Goal: Check status: Check status

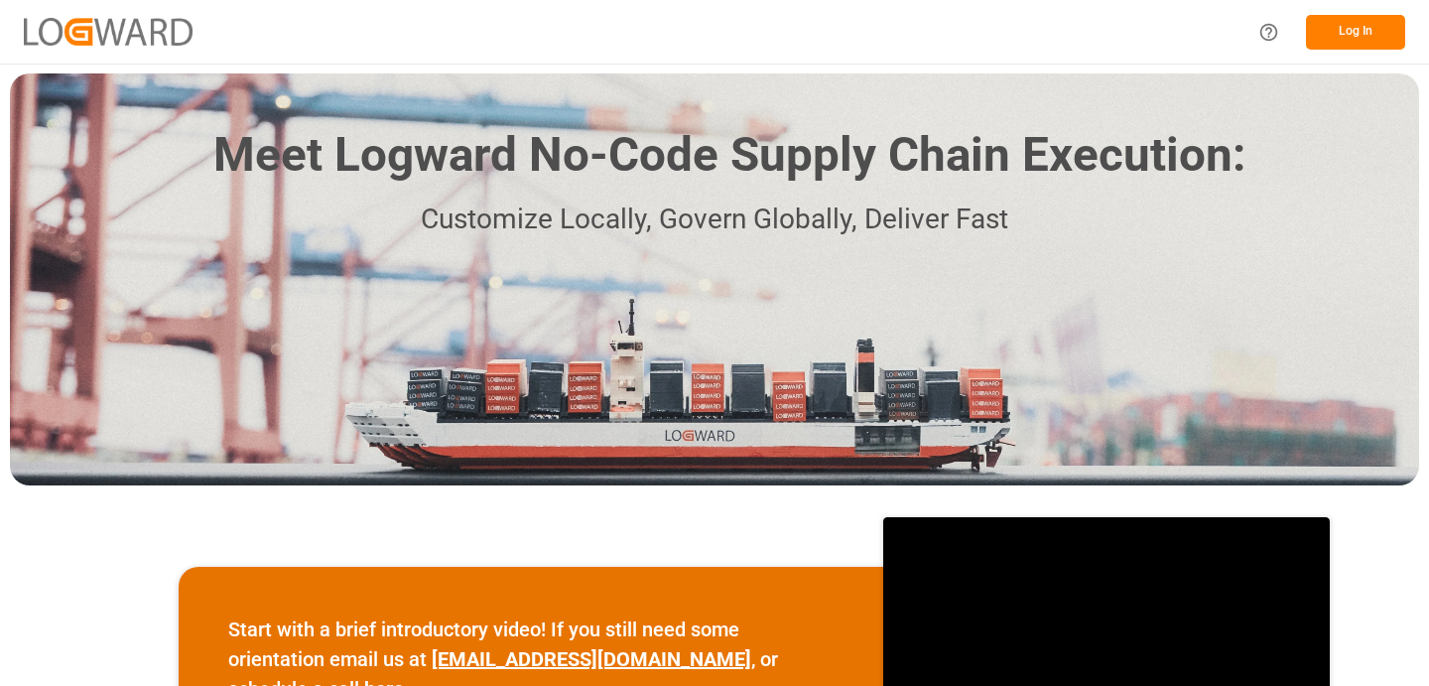
click at [1347, 32] on button "Log In" at bounding box center [1355, 32] width 99 height 35
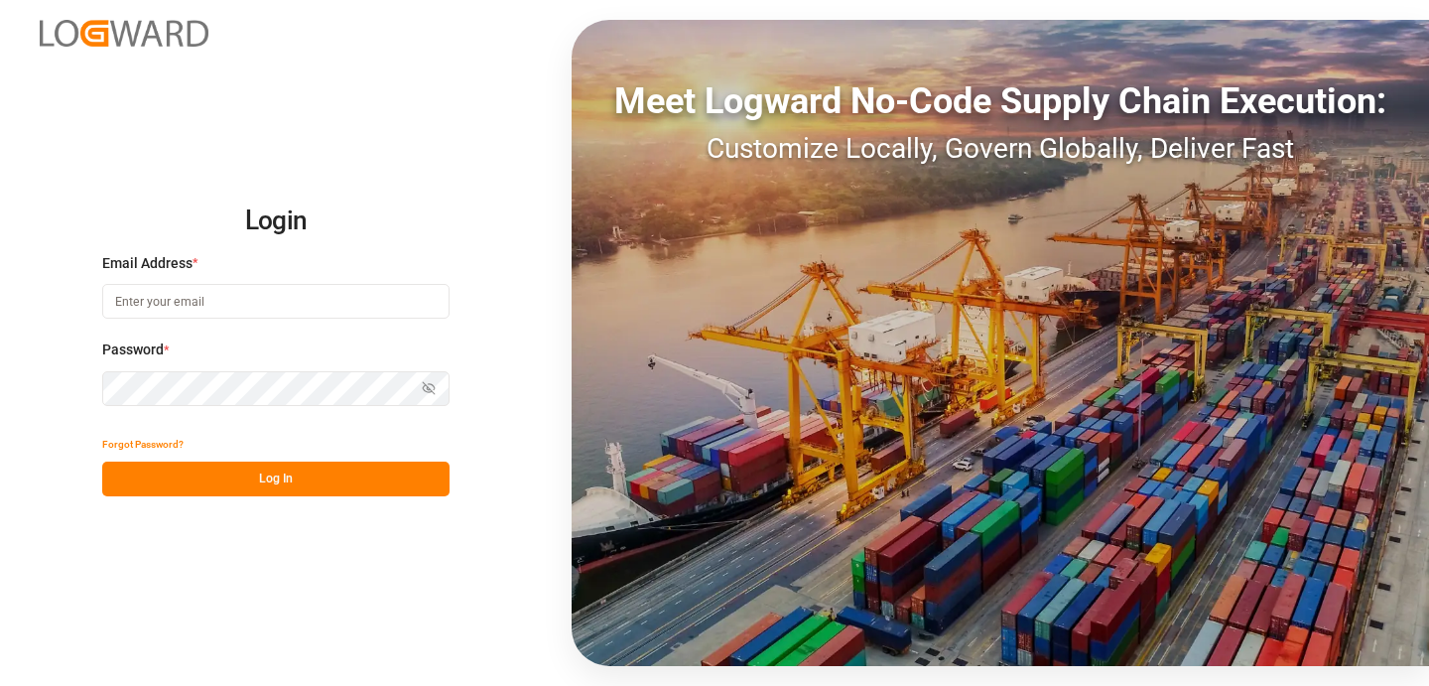
click at [236, 305] on input at bounding box center [275, 301] width 347 height 35
click at [0, 685] on com-1password-button at bounding box center [0, 686] width 0 height 0
type input "khemraj.gurjar@logward.com"
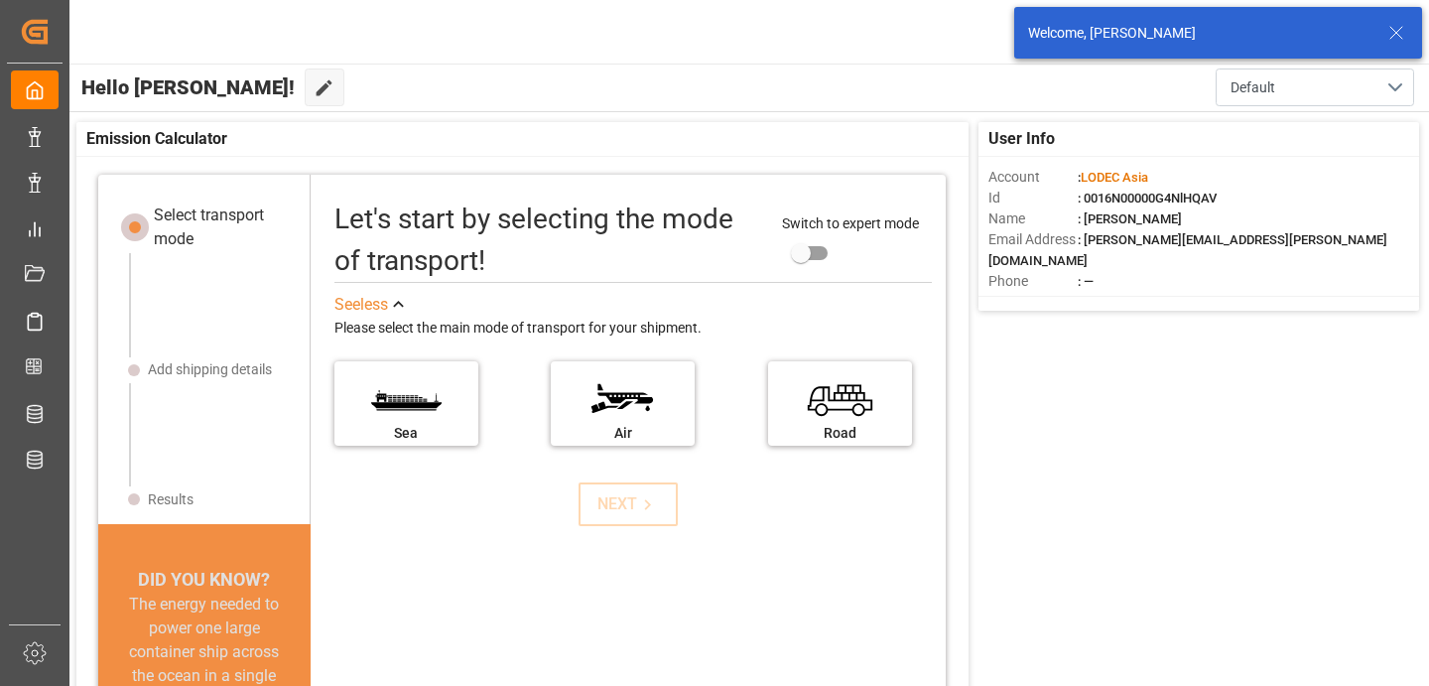
click at [1384, 38] on icon at bounding box center [1396, 33] width 24 height 24
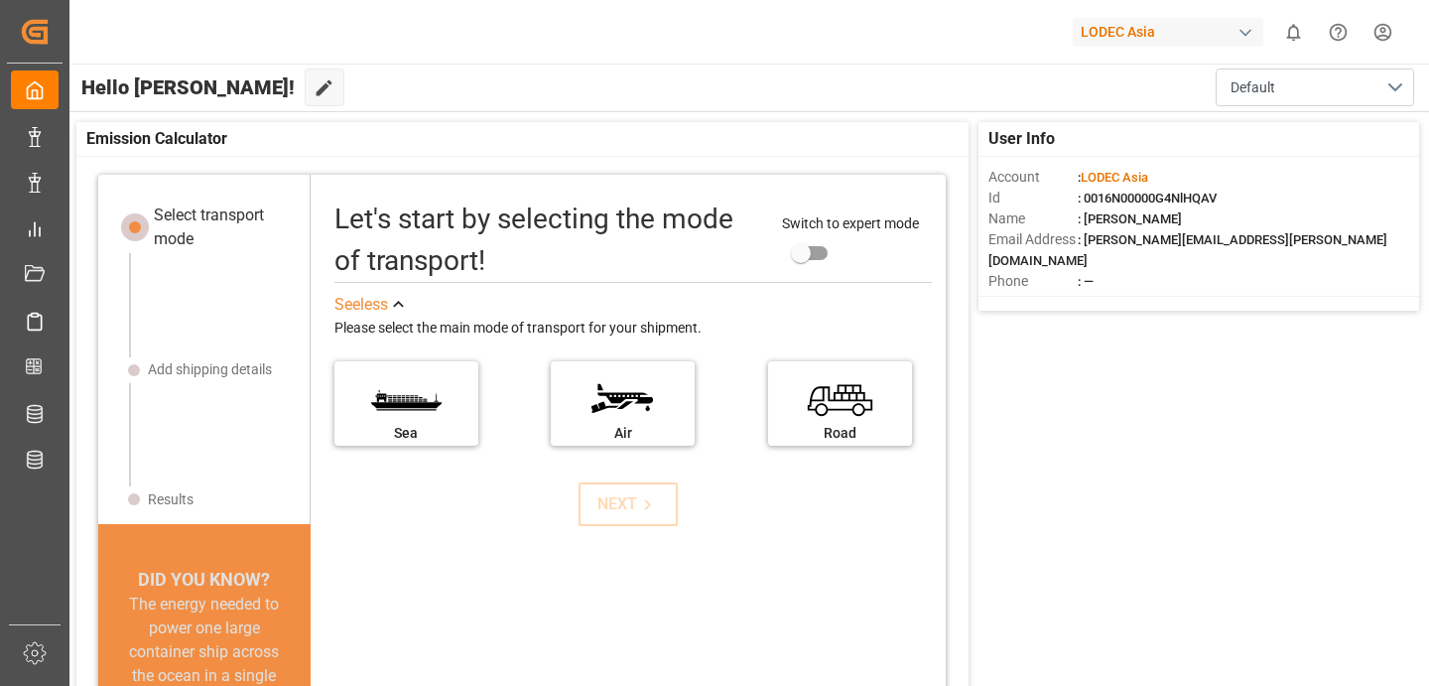
click at [1128, 38] on div "LODEC Asia" at bounding box center [1168, 32] width 191 height 29
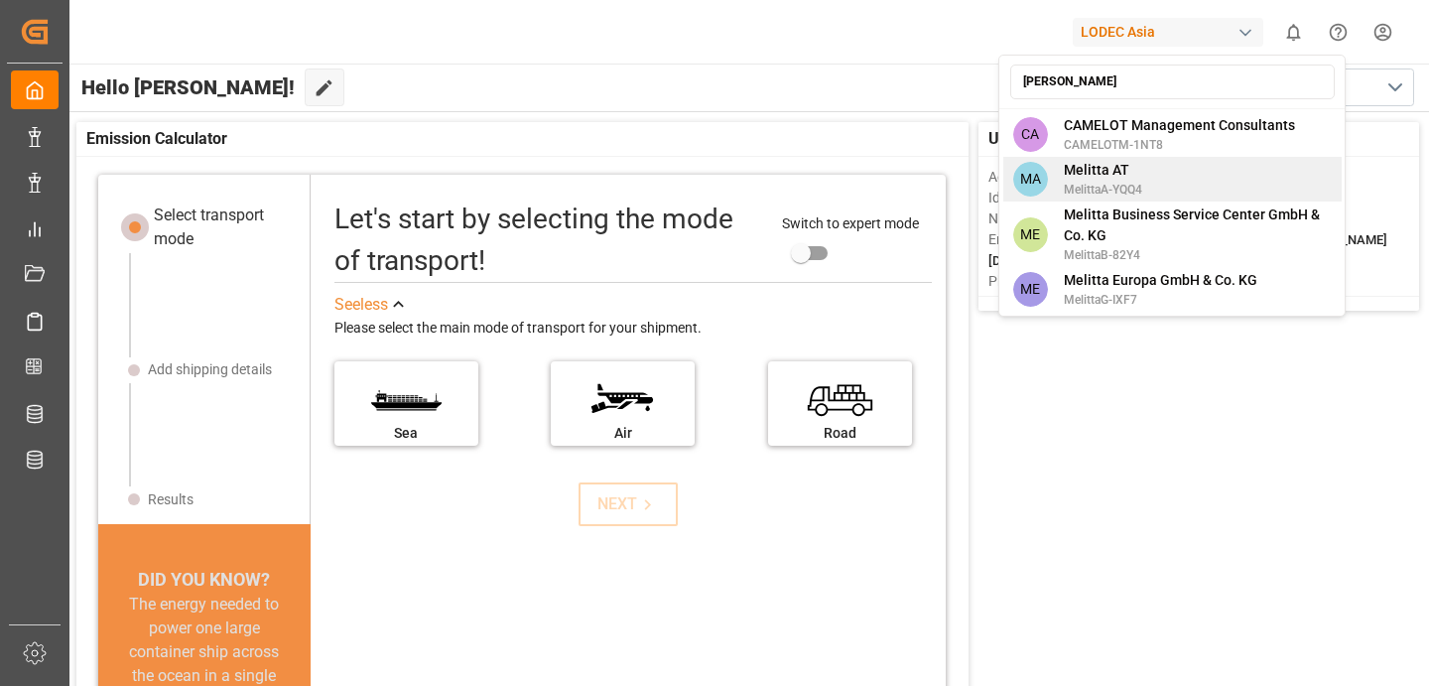
type input "mel"
click at [1153, 169] on div "MA Melitta AT MelittaA-YQQ4" at bounding box center [1172, 179] width 338 height 45
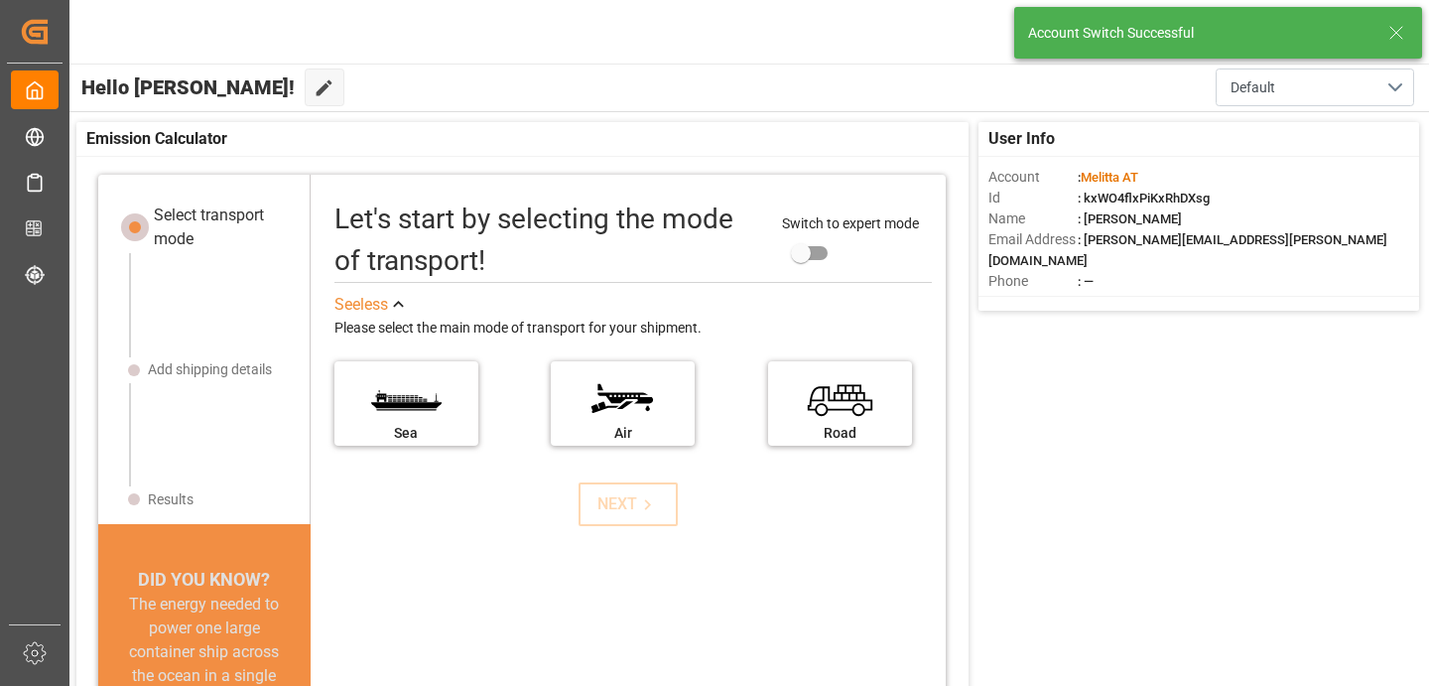
click at [1392, 39] on icon at bounding box center [1396, 33] width 24 height 24
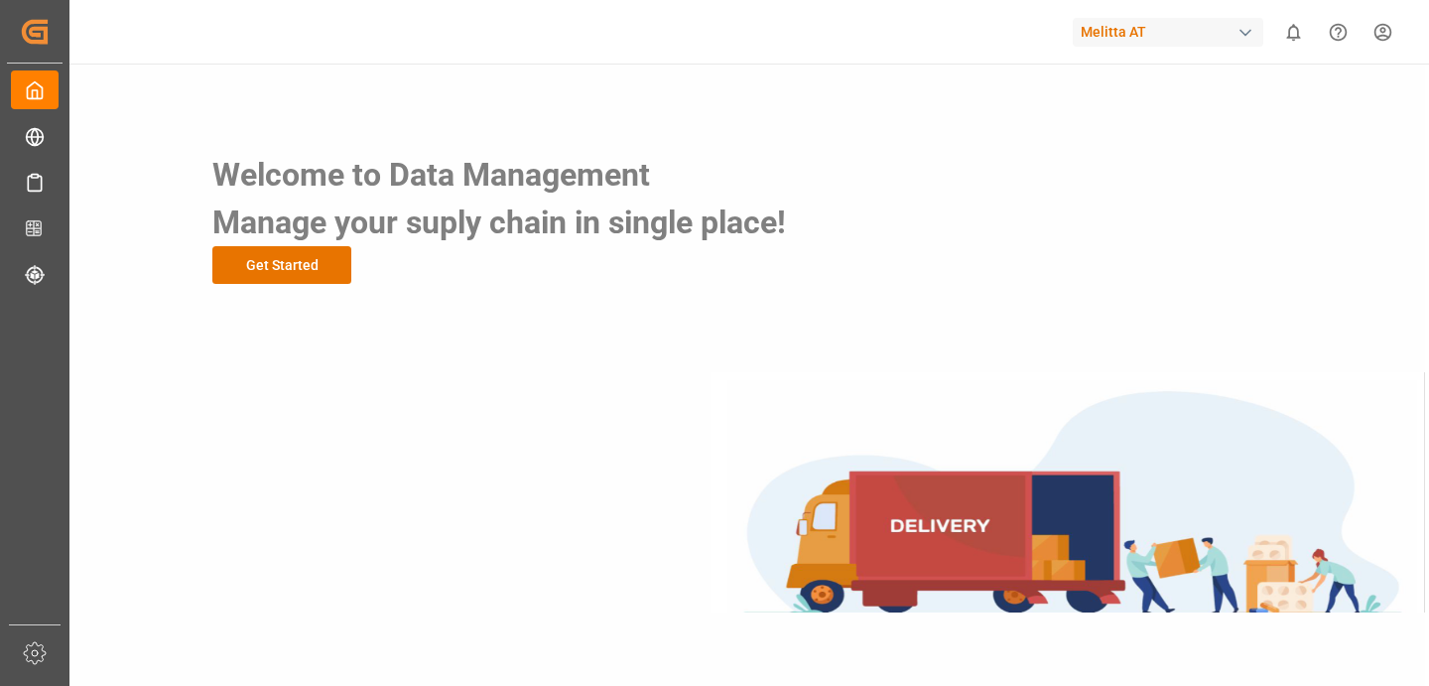
click at [1105, 38] on div "Melitta AT" at bounding box center [1168, 32] width 191 height 29
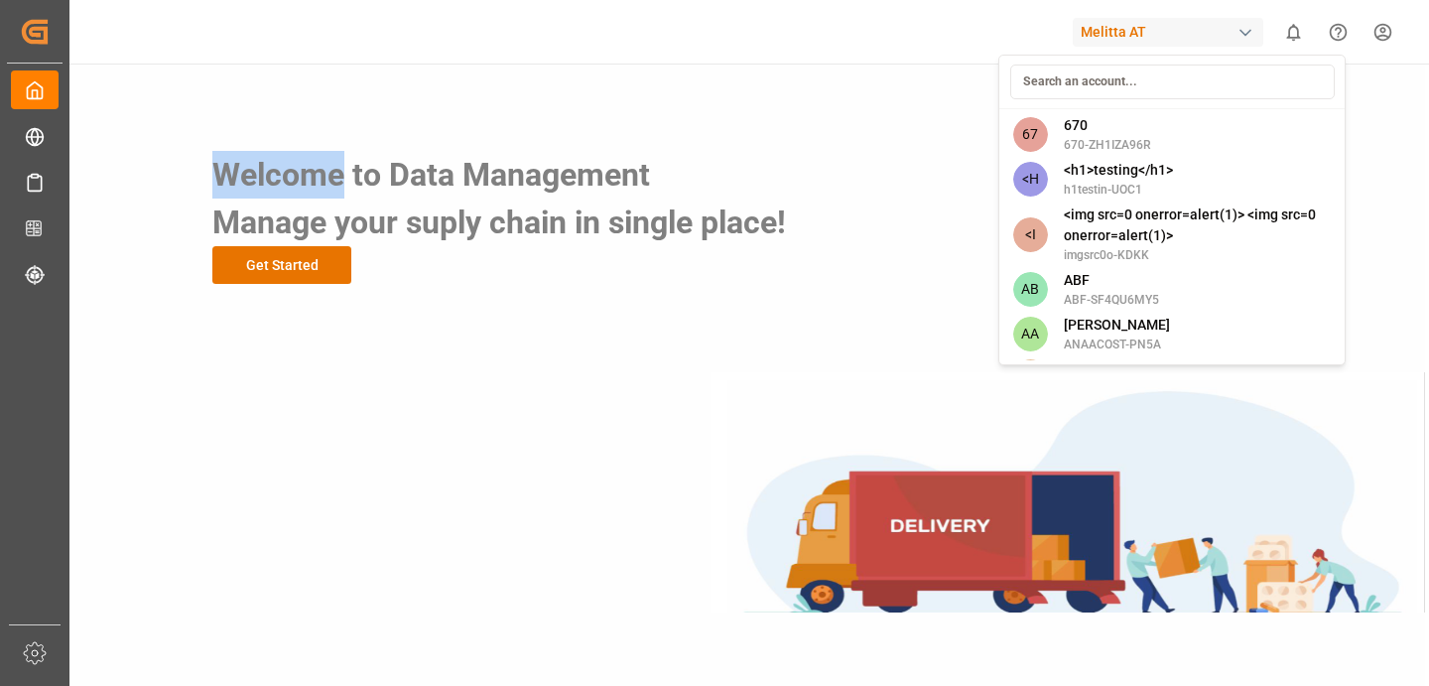
click at [1105, 38] on html "Created by potrace 1.15, written by Peter Selinger 2001-2017 Created by potrace…" at bounding box center [714, 343] width 1429 height 686
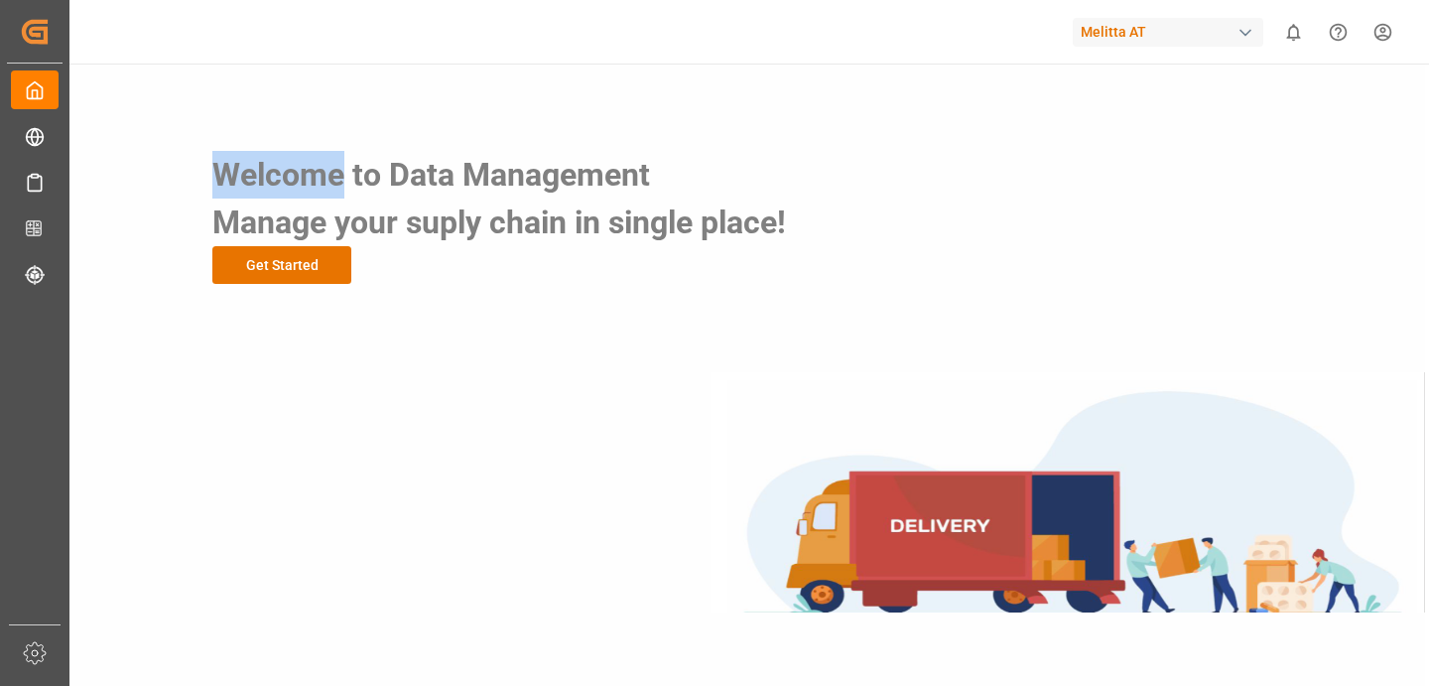
click at [1128, 31] on div "Melitta AT" at bounding box center [1168, 32] width 191 height 29
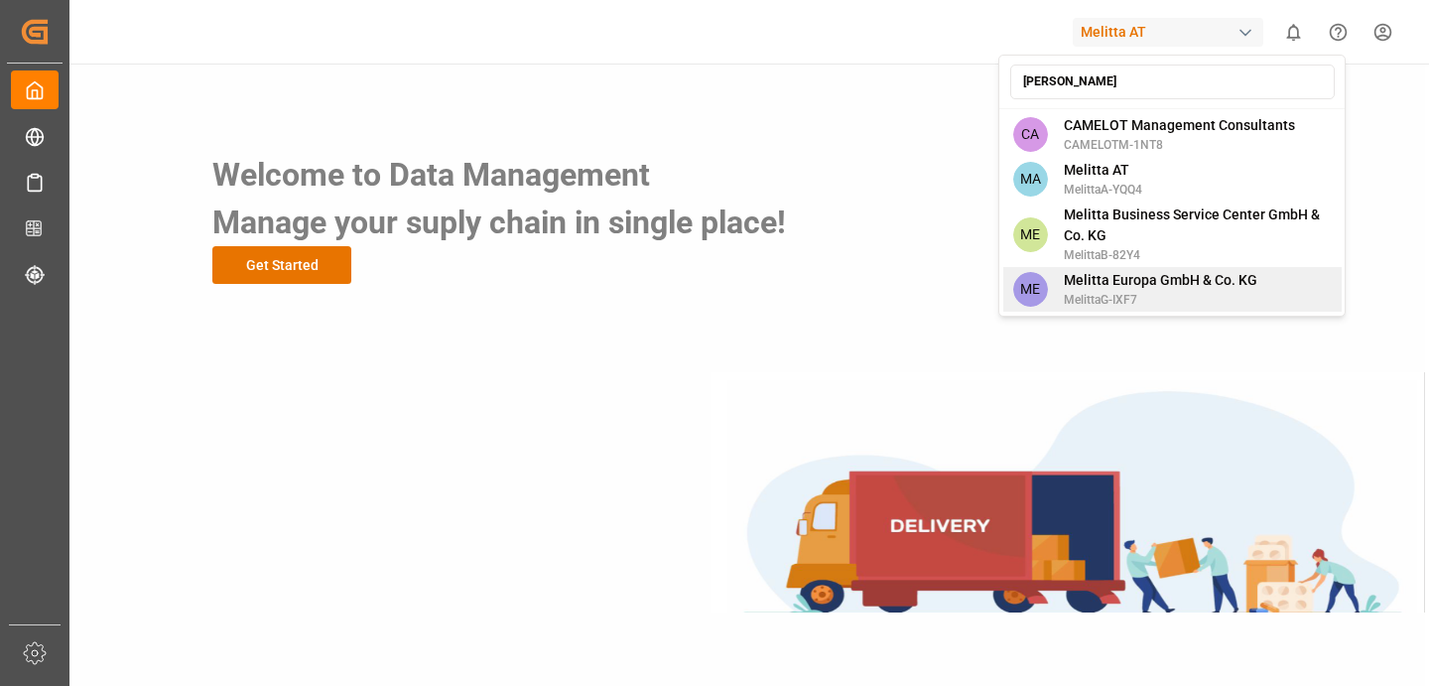
type input "mel"
click at [1198, 273] on span "Melitta Europa GmbH & Co. KG" at bounding box center [1161, 280] width 194 height 21
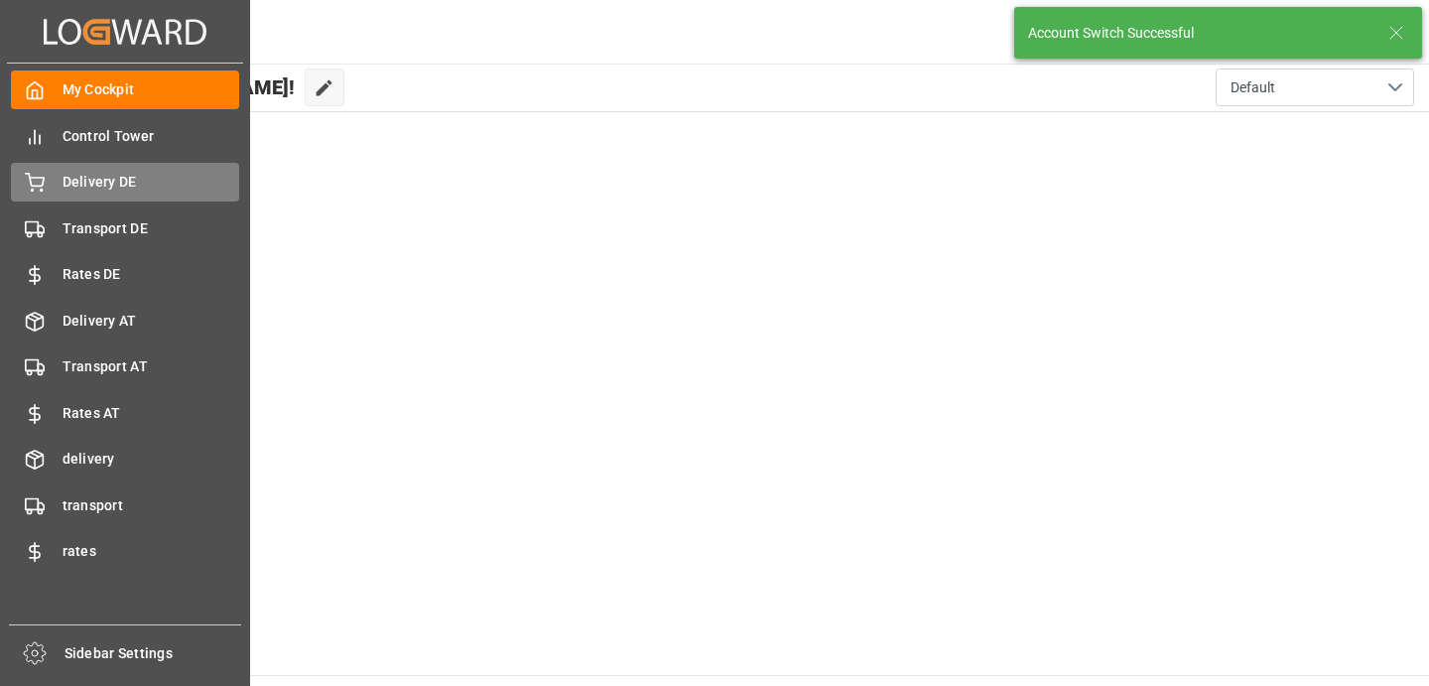
click at [94, 189] on span "Delivery DE" at bounding box center [152, 182] width 178 height 21
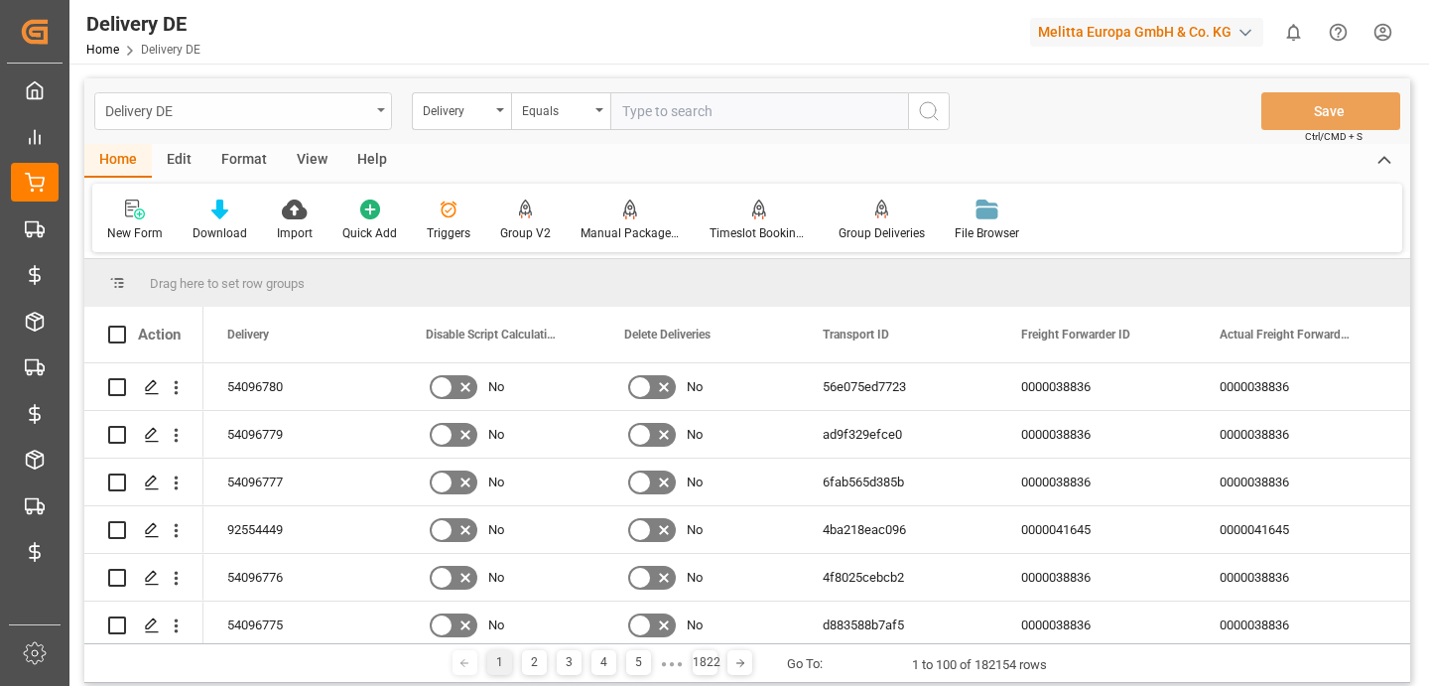
click at [237, 117] on div "Delivery DE" at bounding box center [237, 109] width 265 height 25
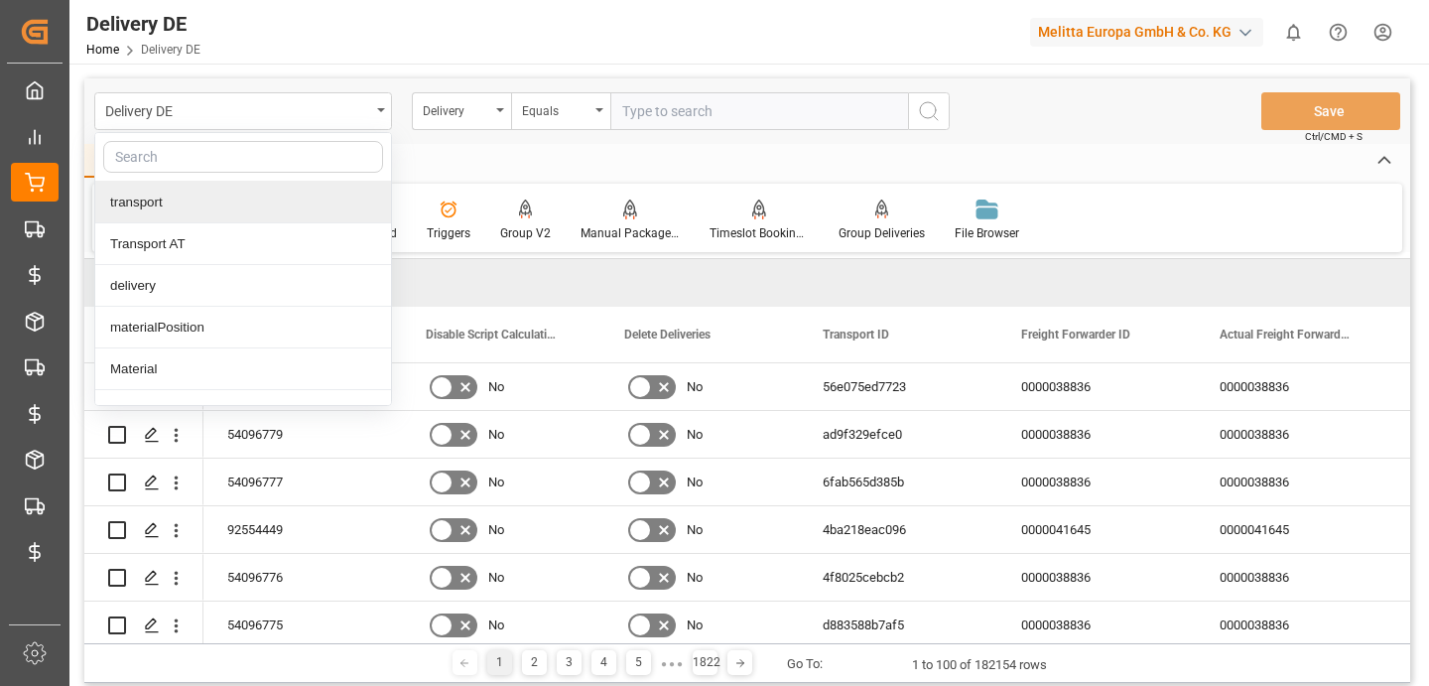
click at [225, 206] on div "transport" at bounding box center [243, 203] width 296 height 42
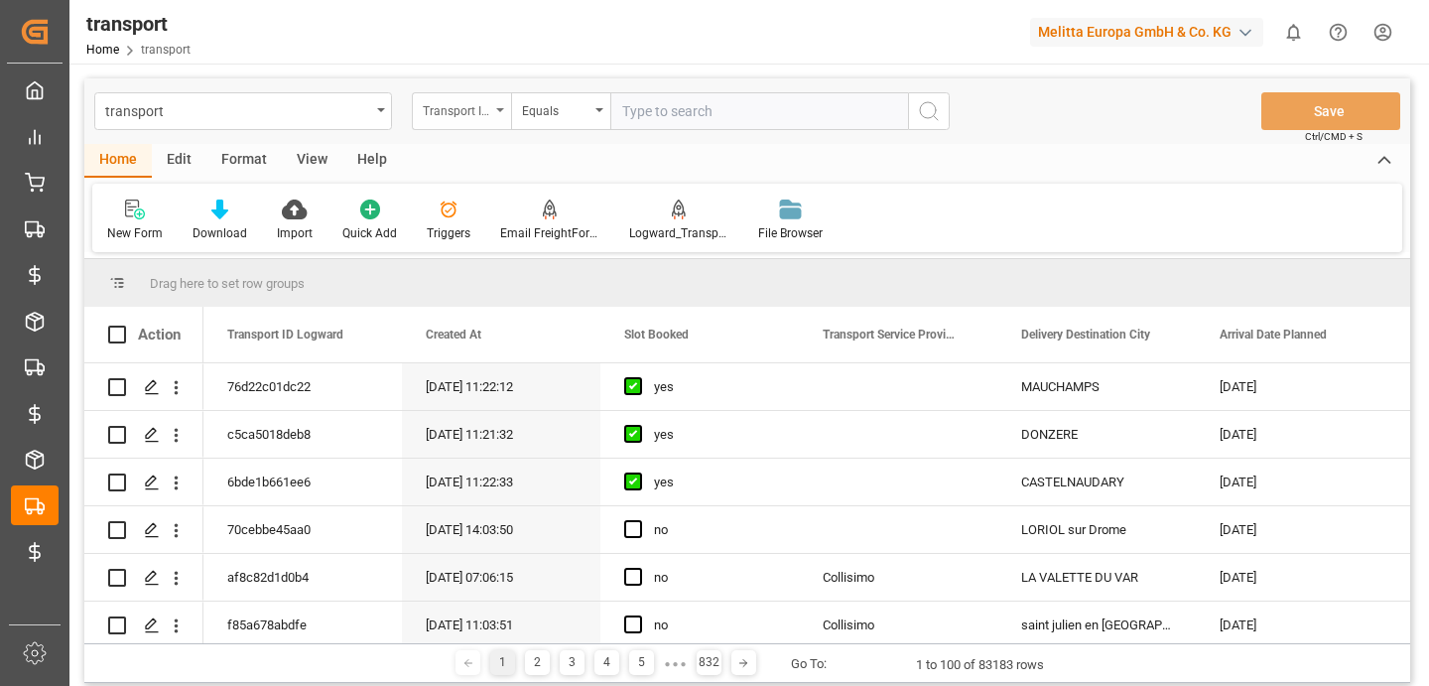
click at [485, 113] on div "Transport ID Logward" at bounding box center [456, 108] width 67 height 23
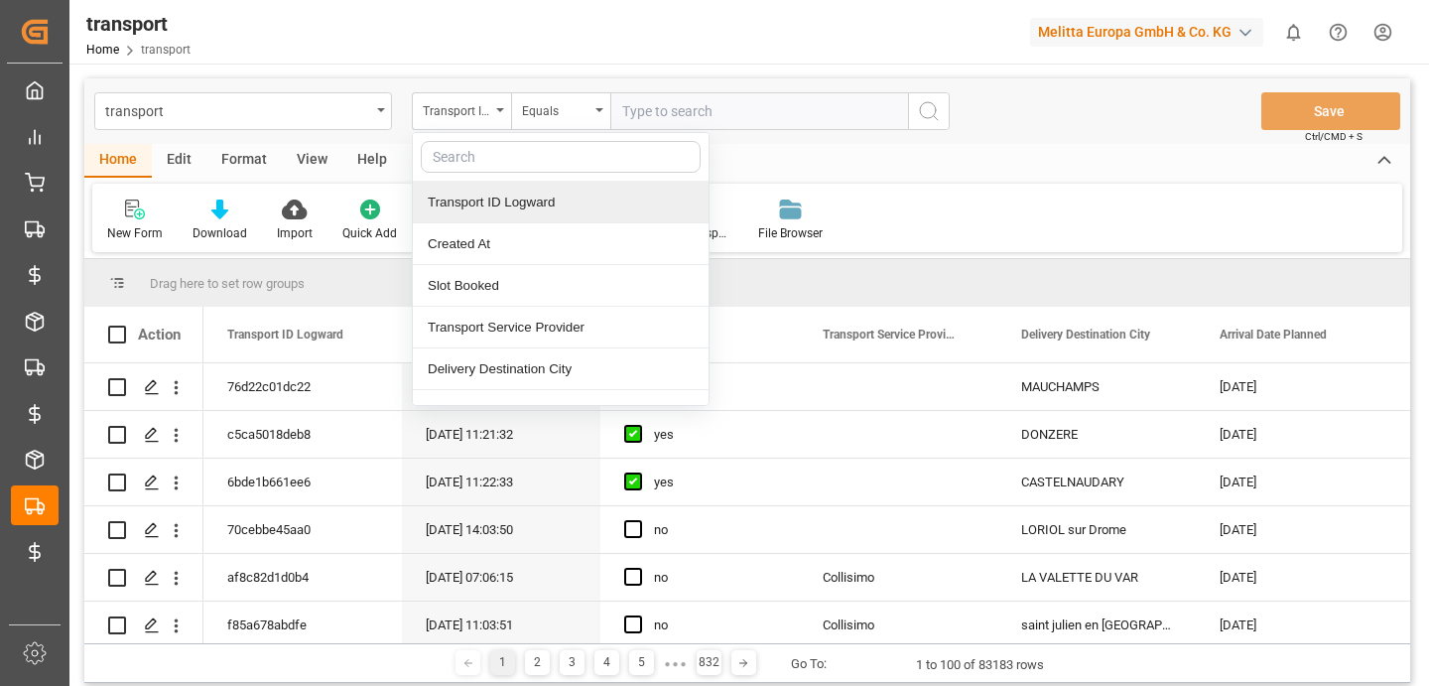
click at [534, 196] on div "Transport ID Logward" at bounding box center [561, 203] width 296 height 42
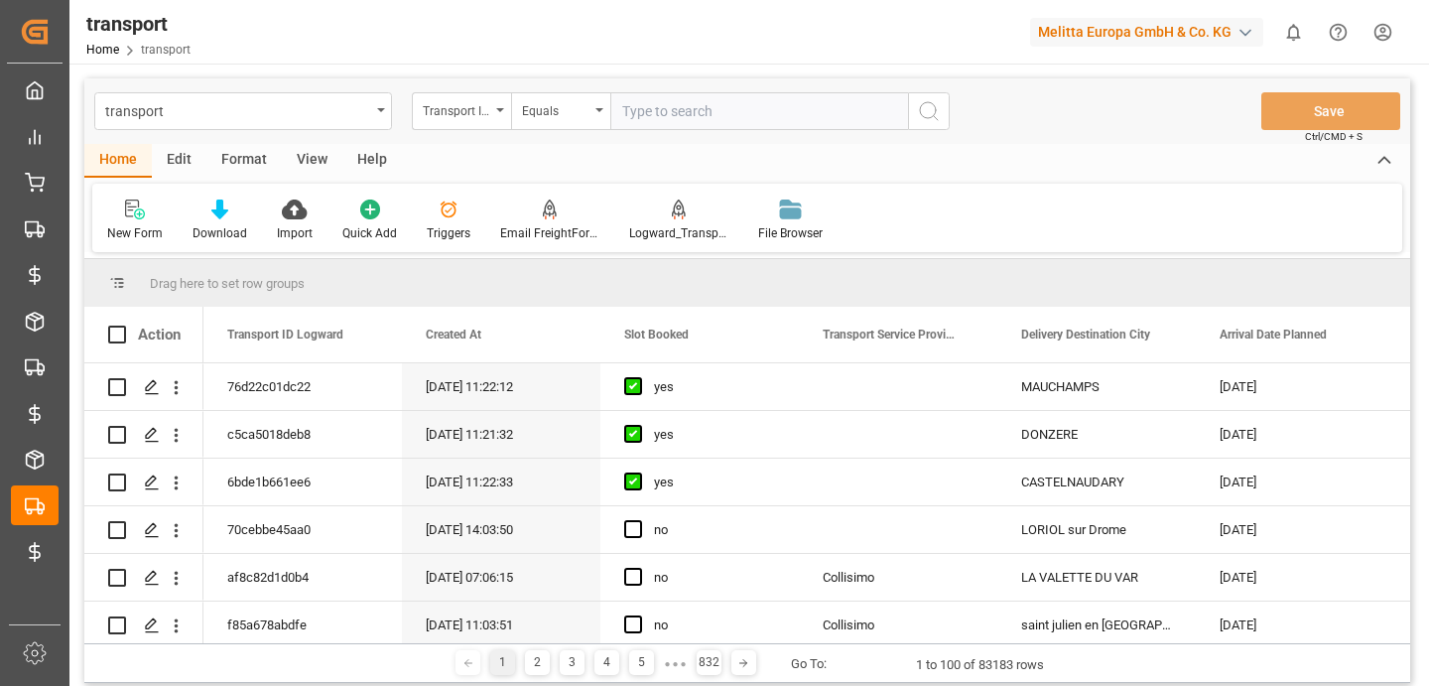
click at [653, 109] on input "text" at bounding box center [759, 111] width 298 height 38
paste input "7daae2736e00"
type input "7daae2736e00"
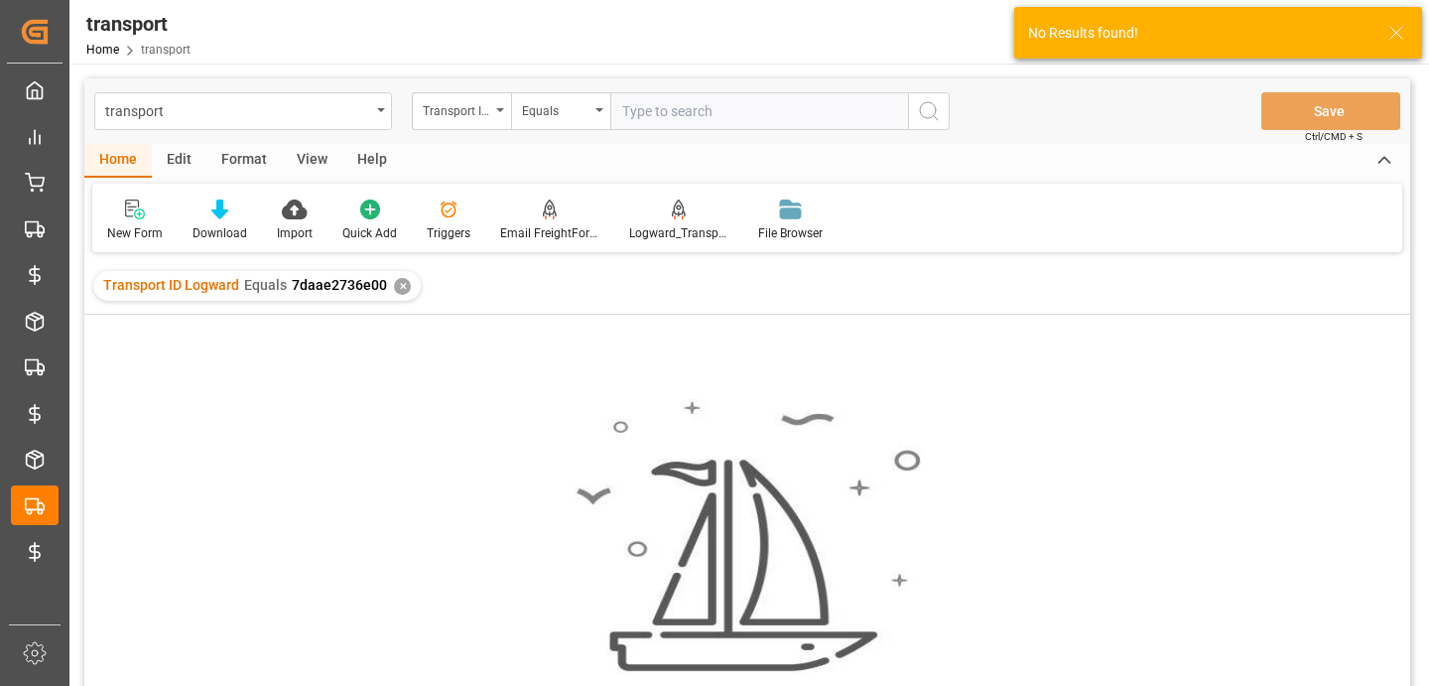
click at [693, 111] on input "text" at bounding box center [759, 111] width 298 height 38
type input ":"
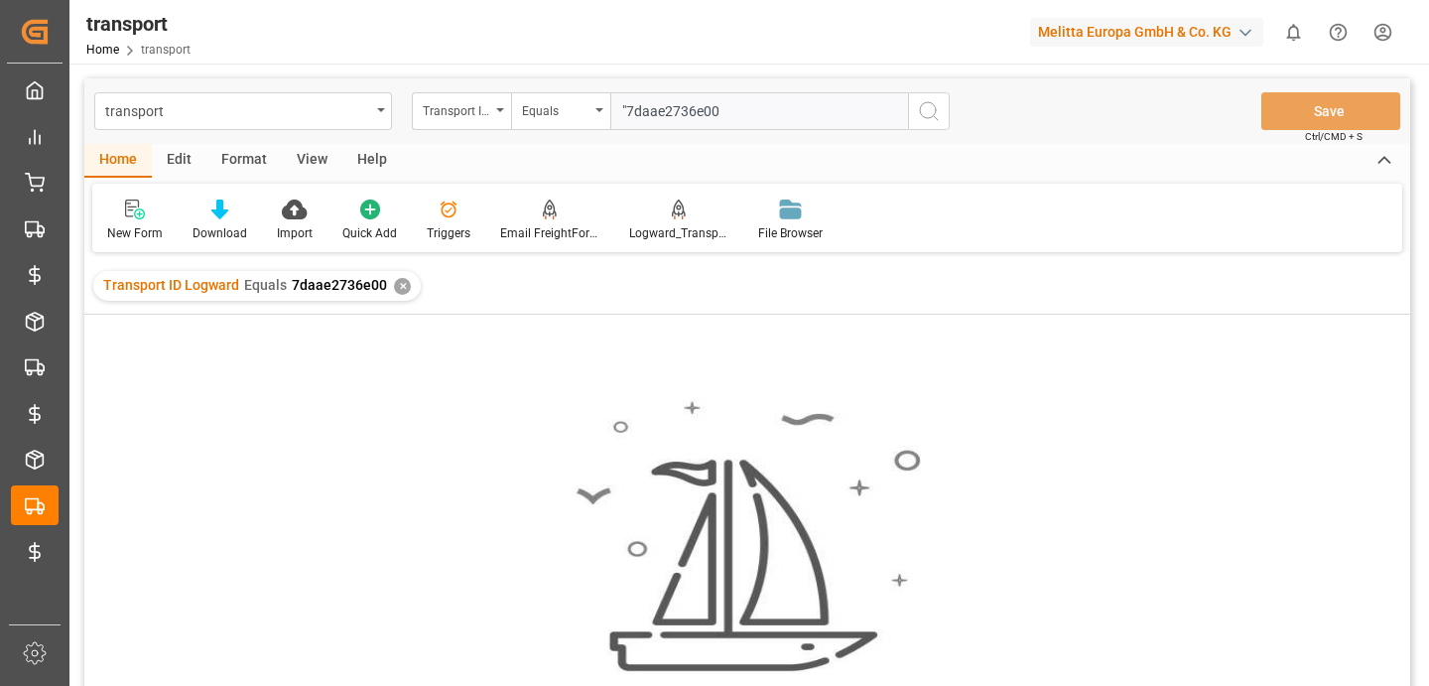
type input ""7daae2736e00""
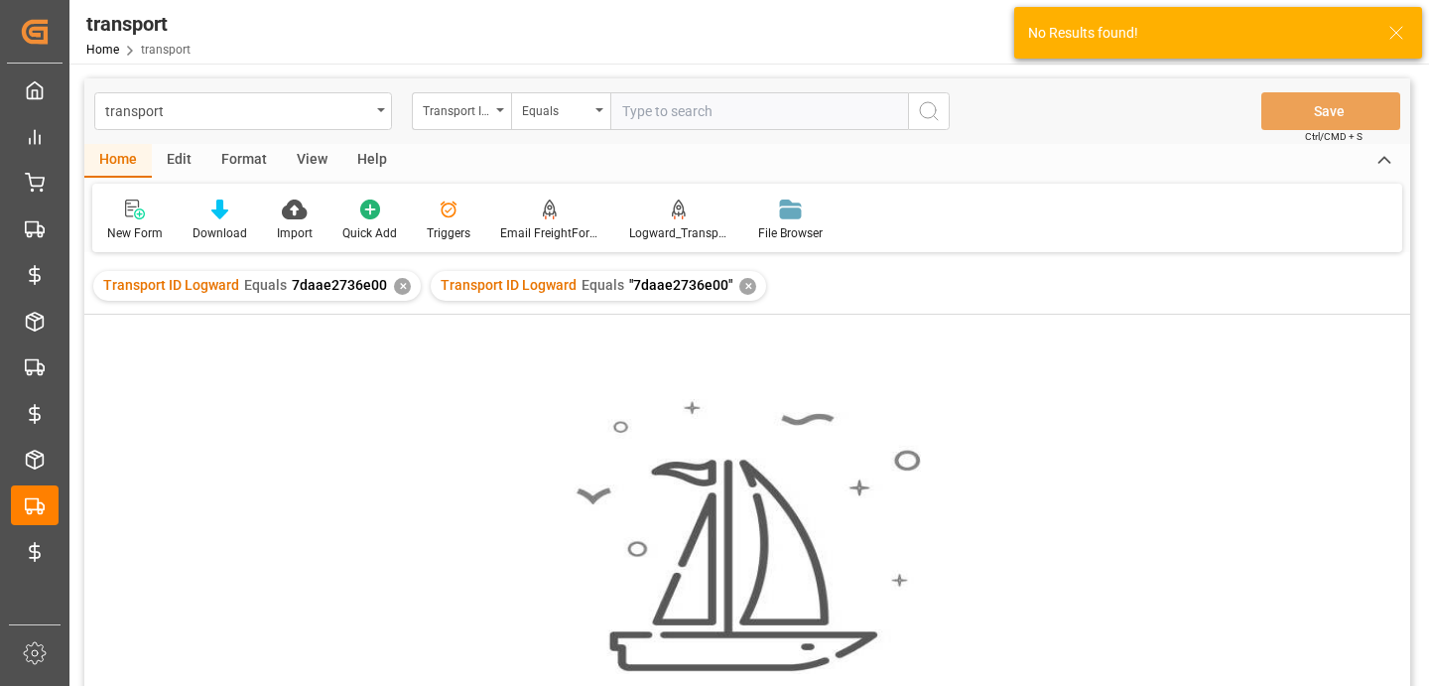
click at [399, 292] on div "✕" at bounding box center [402, 286] width 17 height 17
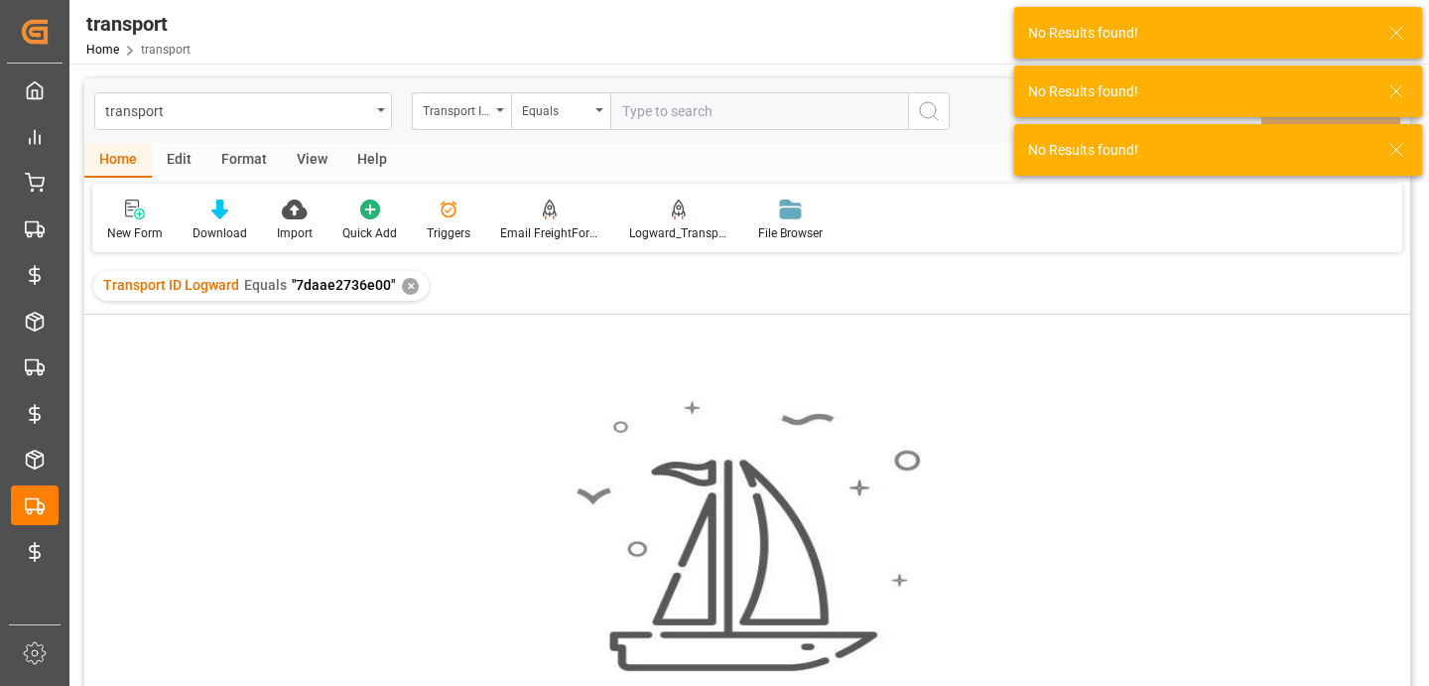
click at [403, 287] on div "✕" at bounding box center [410, 286] width 17 height 17
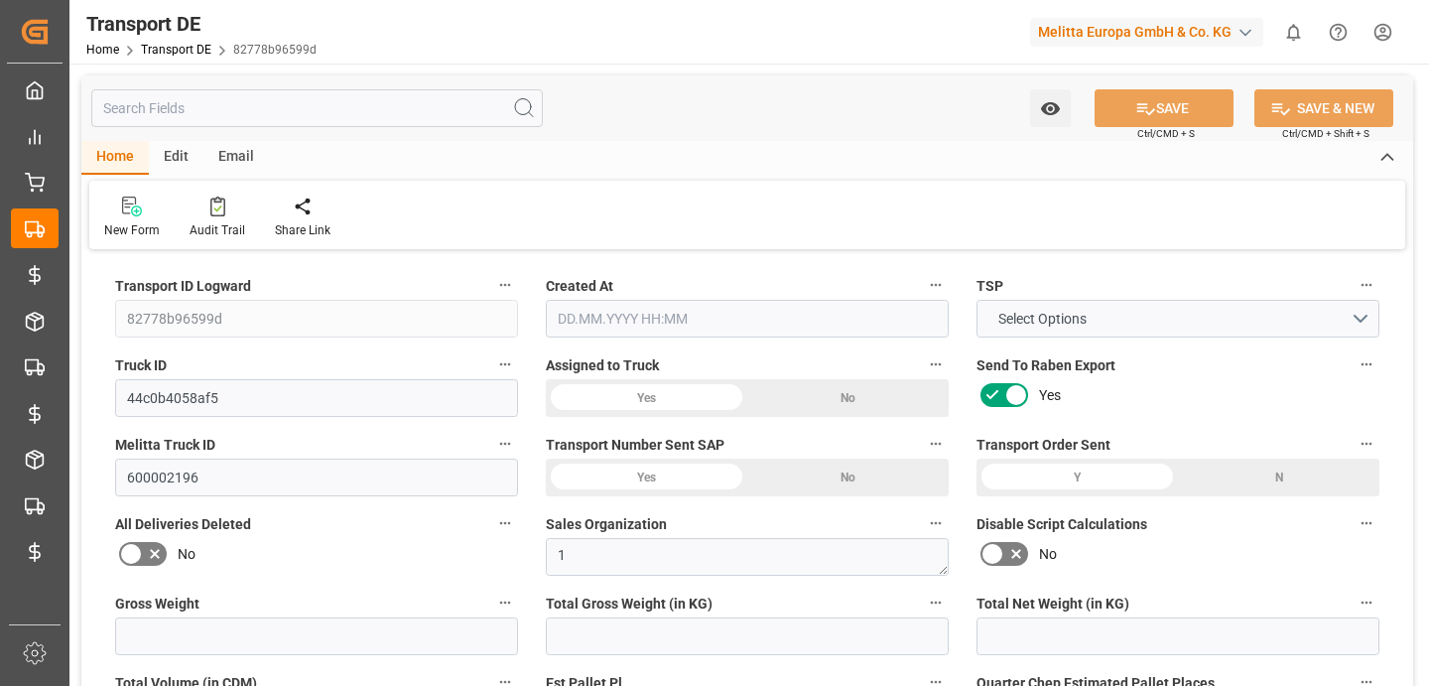
type input "27"
type input "2.97"
type input "2.85"
type input "151.44"
type input "1"
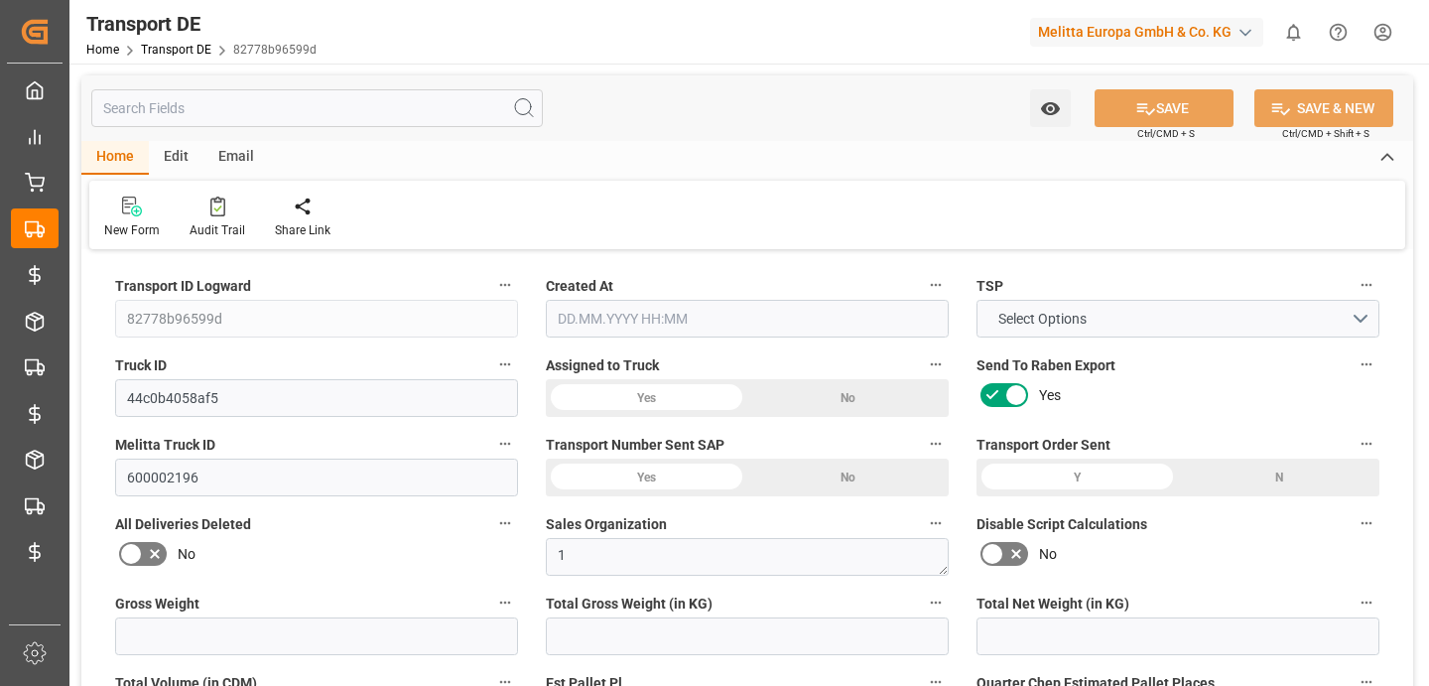
type input "0"
type input "1"
type input "0"
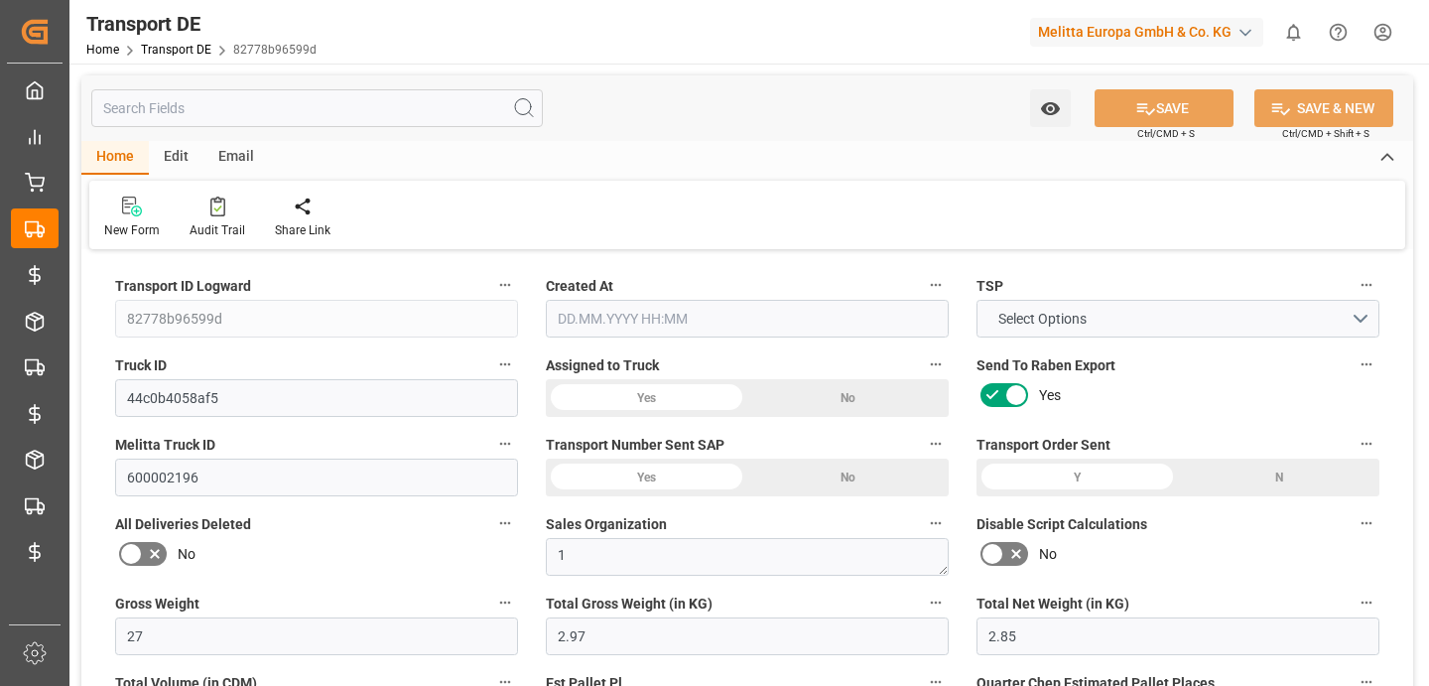
type input "1"
type input "0"
type input "3"
type input "0"
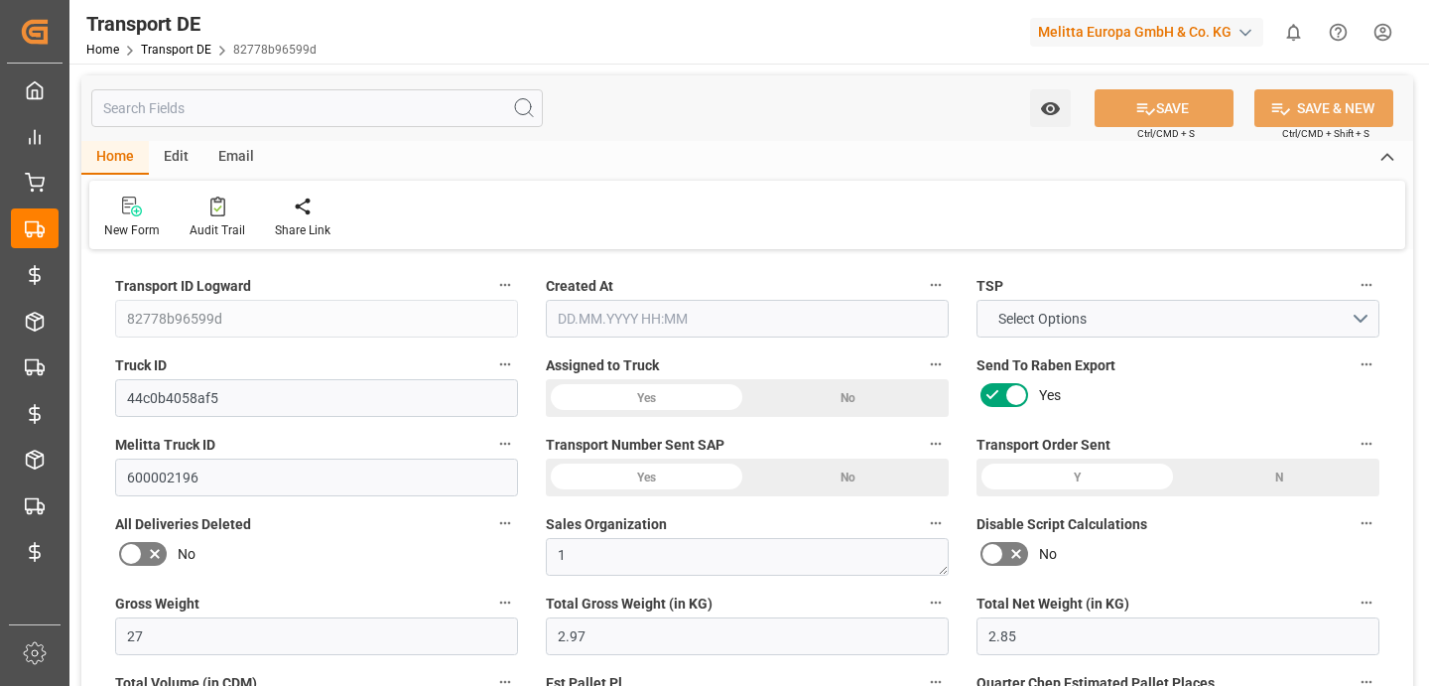
type input "5.976"
type input "0"
type input "32"
type input "0"
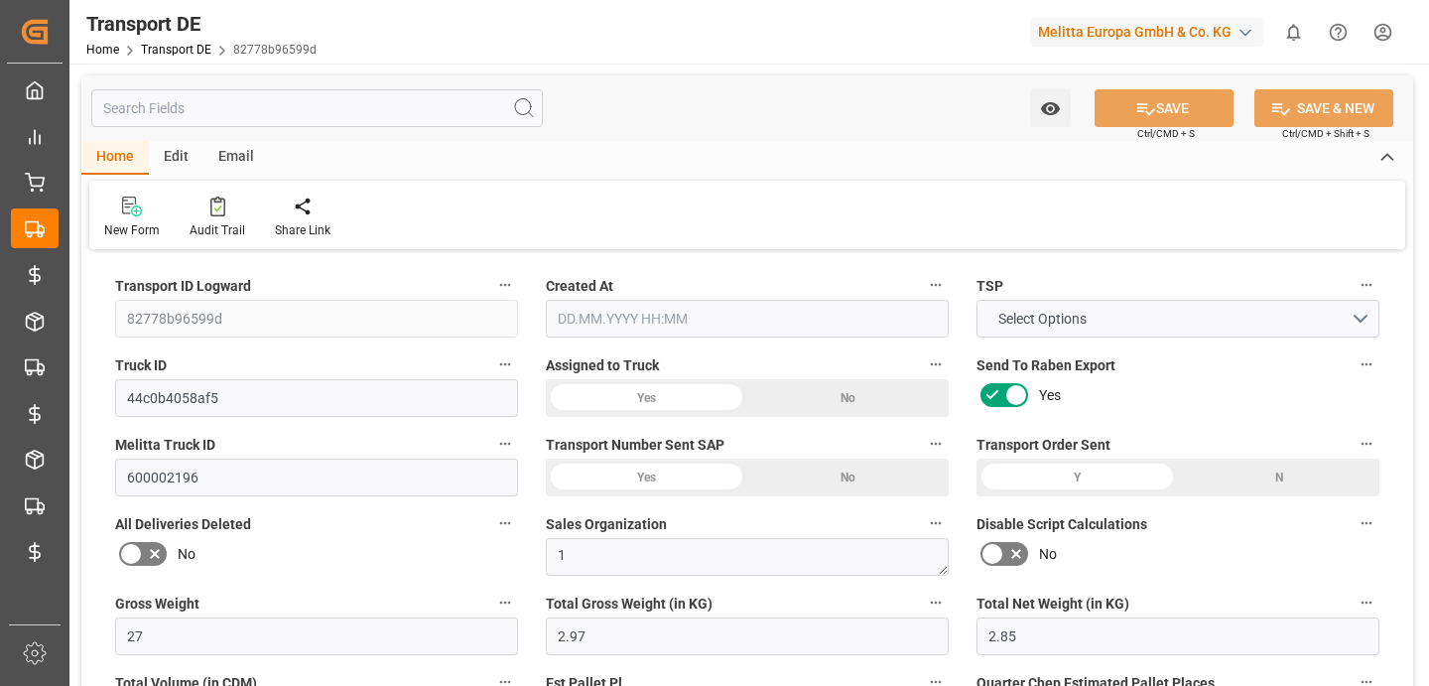
type input "0"
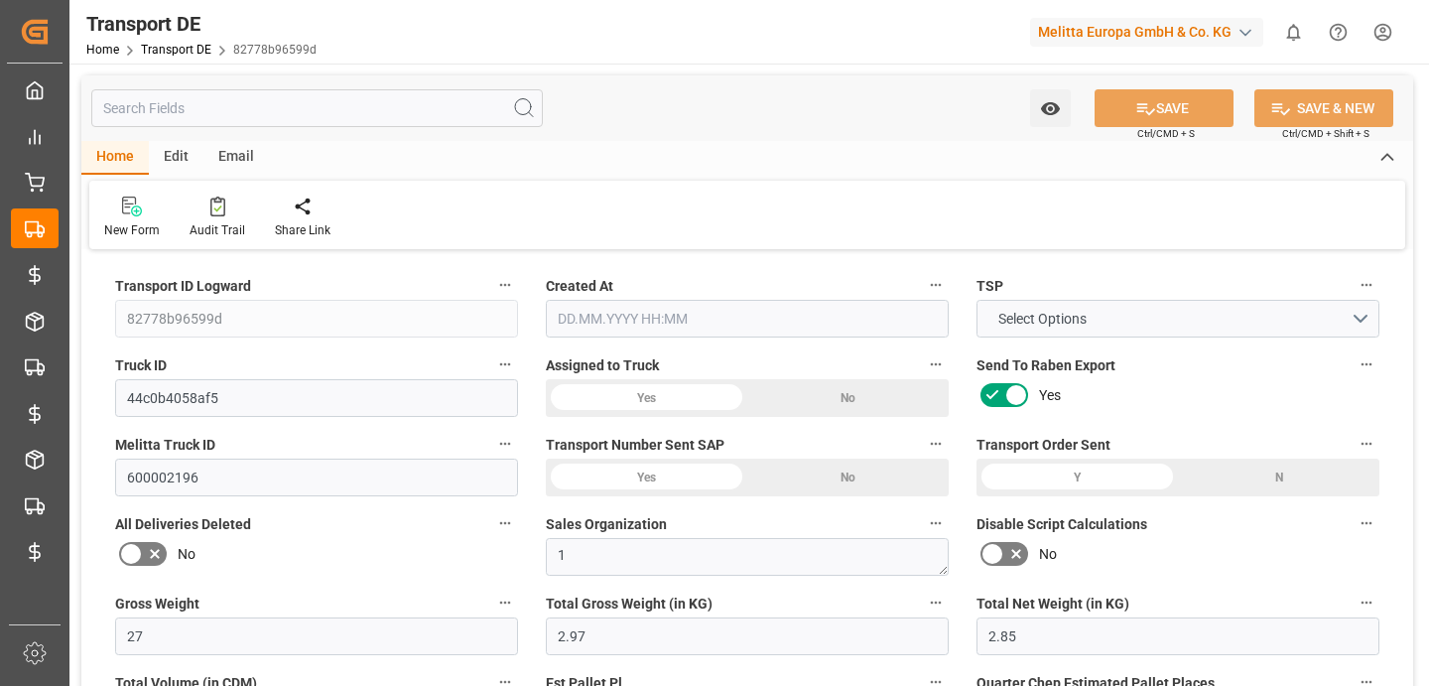
type input "0"
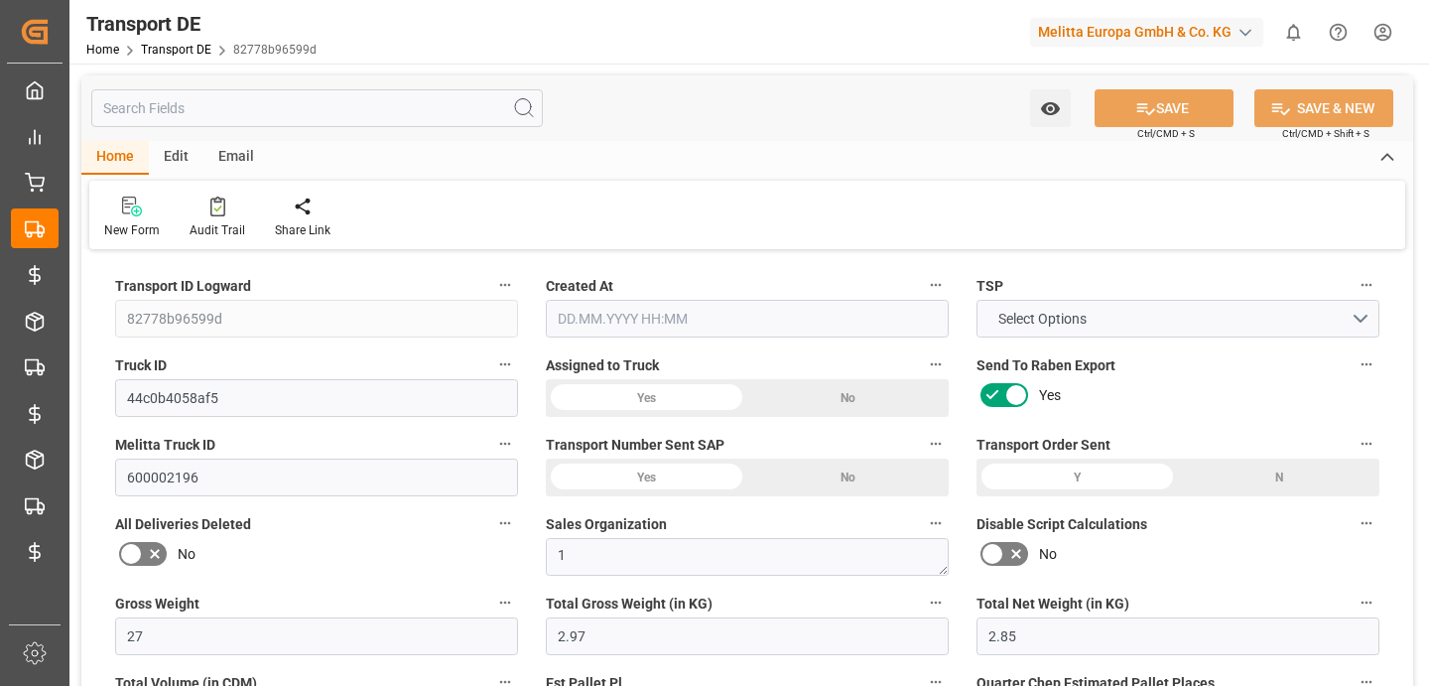
type input "2.97"
type input "4710.8598"
type input "21"
type input "35"
type input "0"
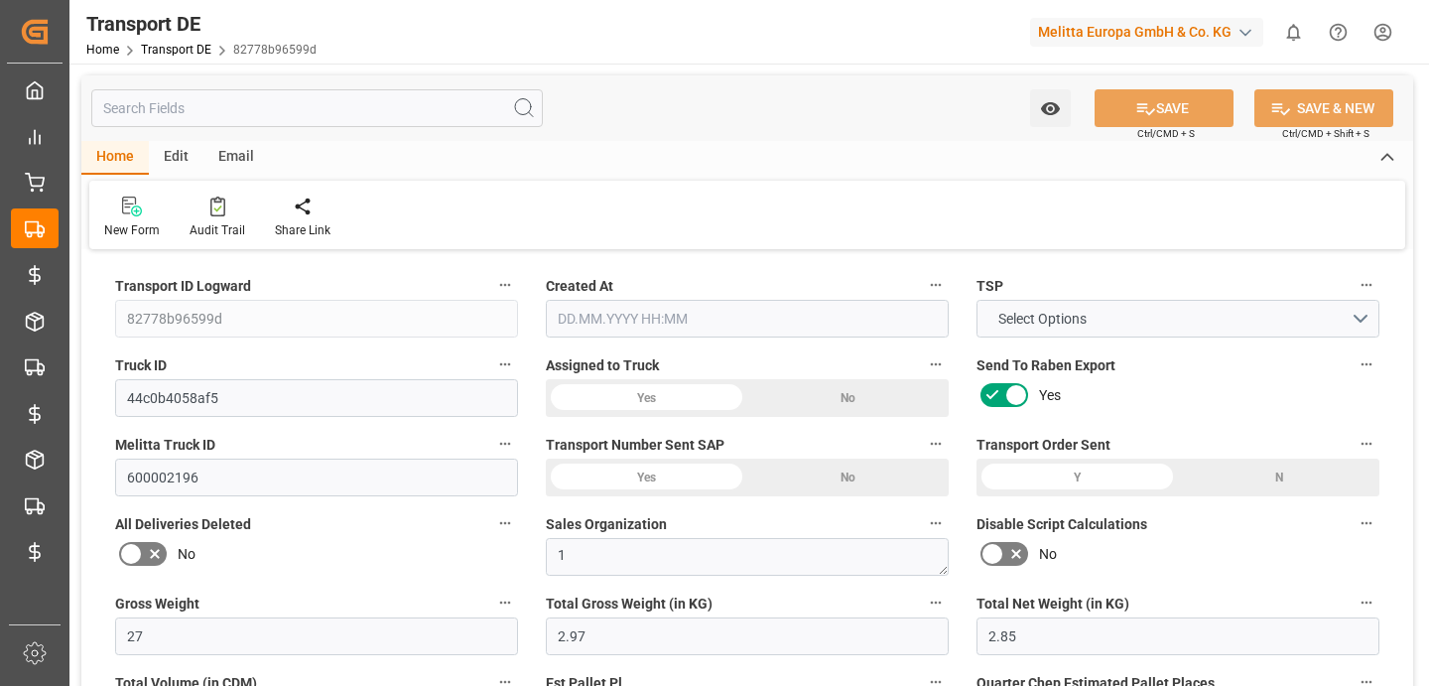
type input "0"
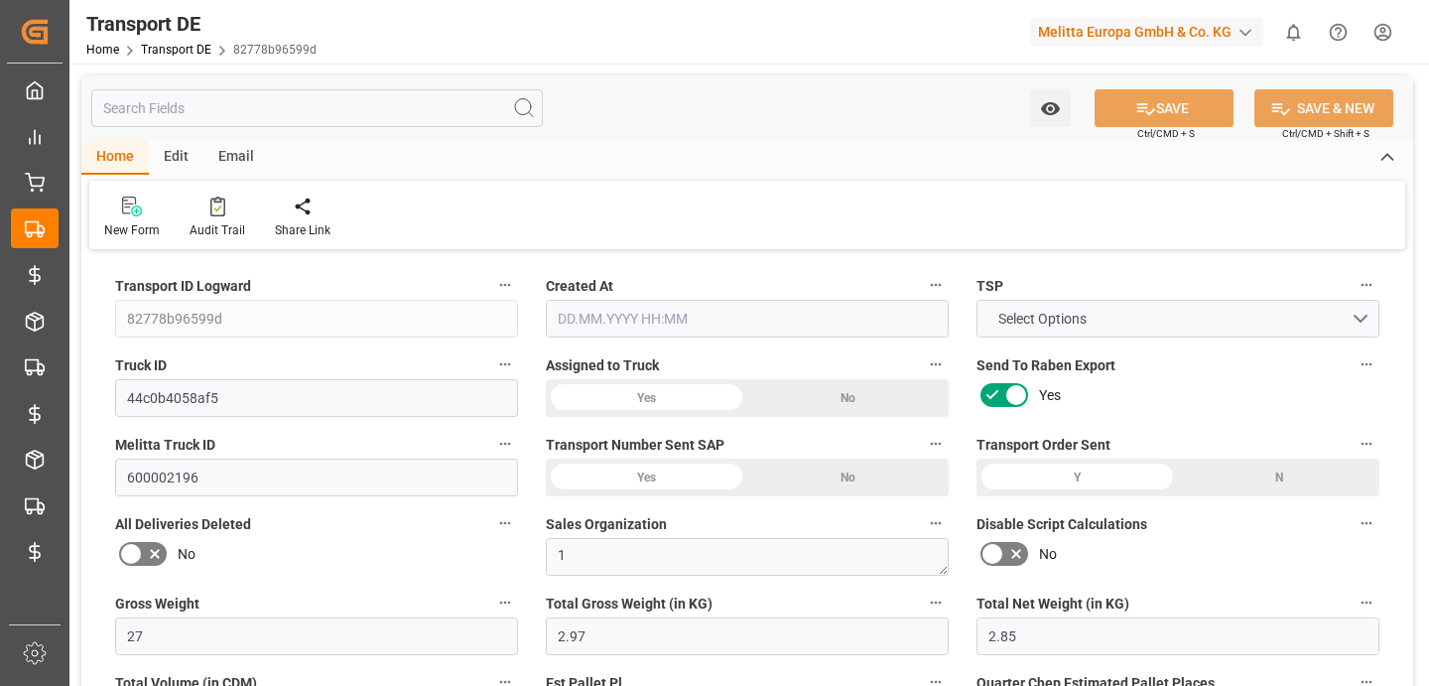
type input "1"
type input "0"
type input "3"
type input "5.976"
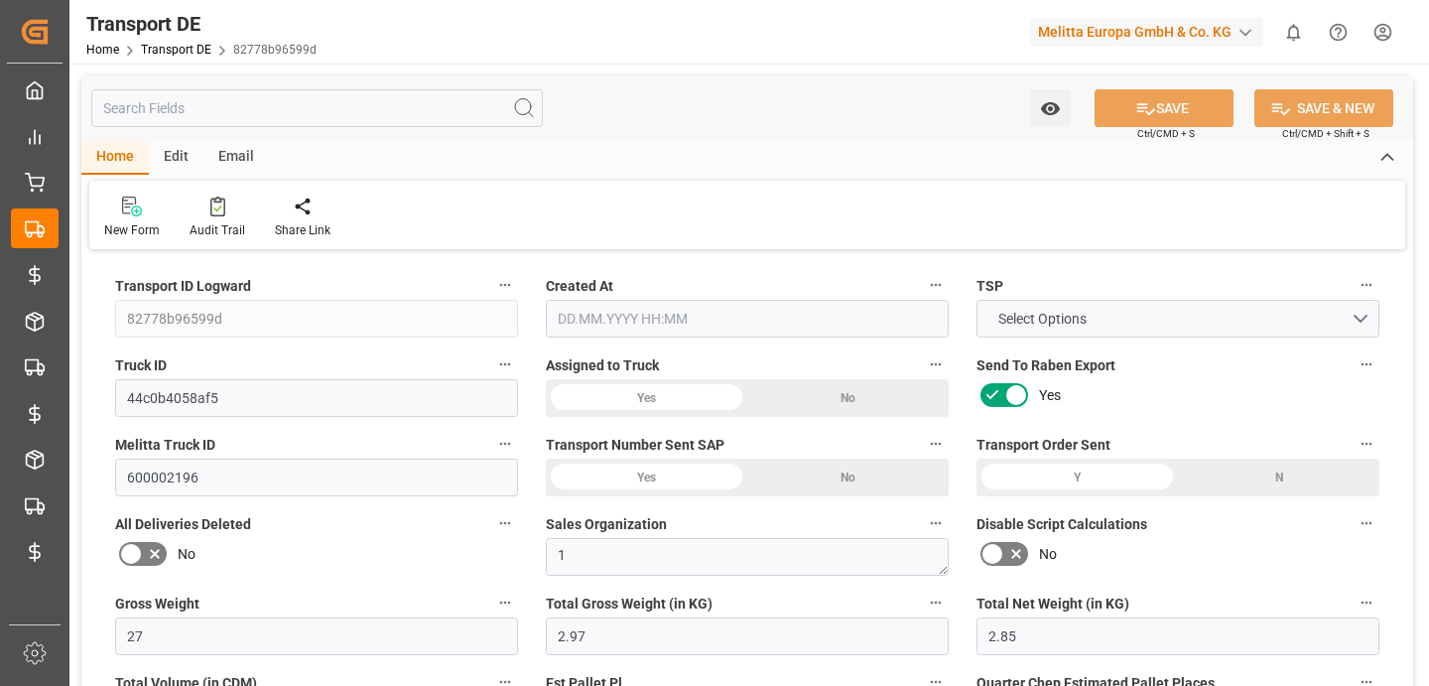
type input "0"
type input "28.08.2025 20:03"
type input "03.09.2025"
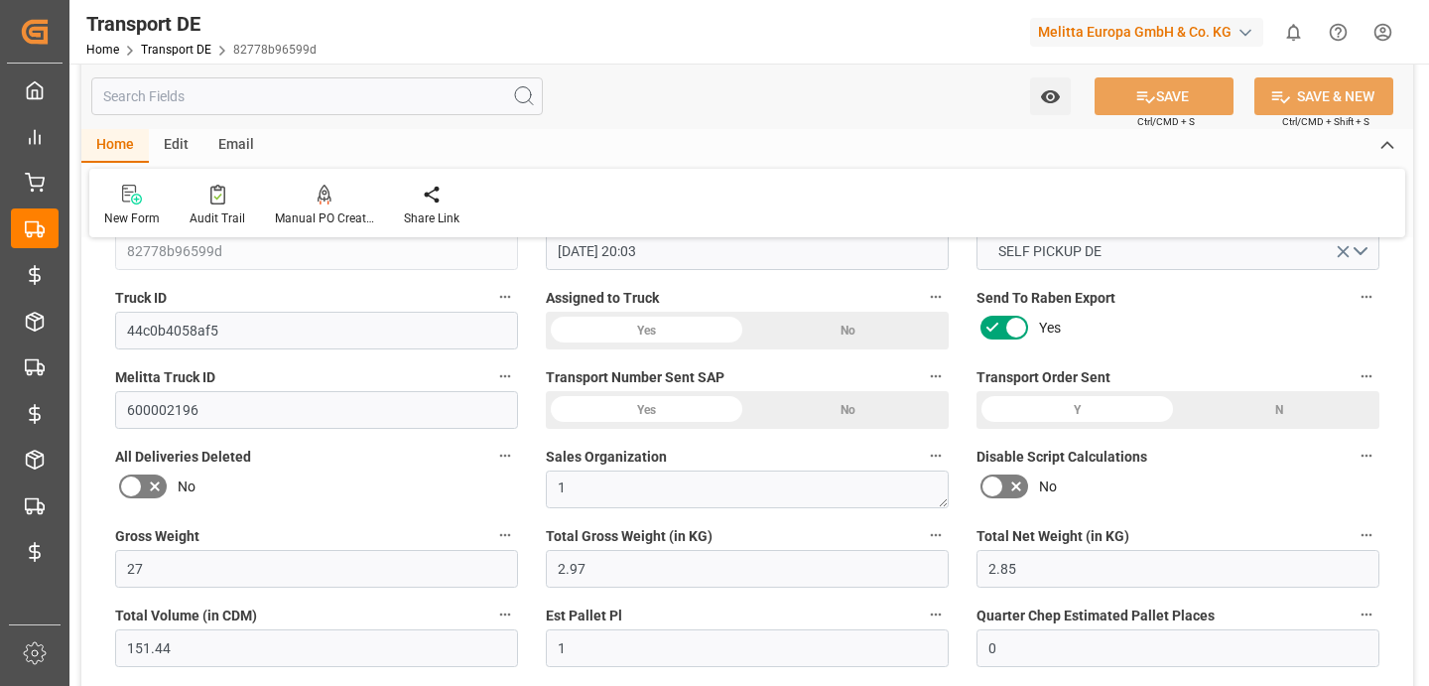
scroll to position [74, 0]
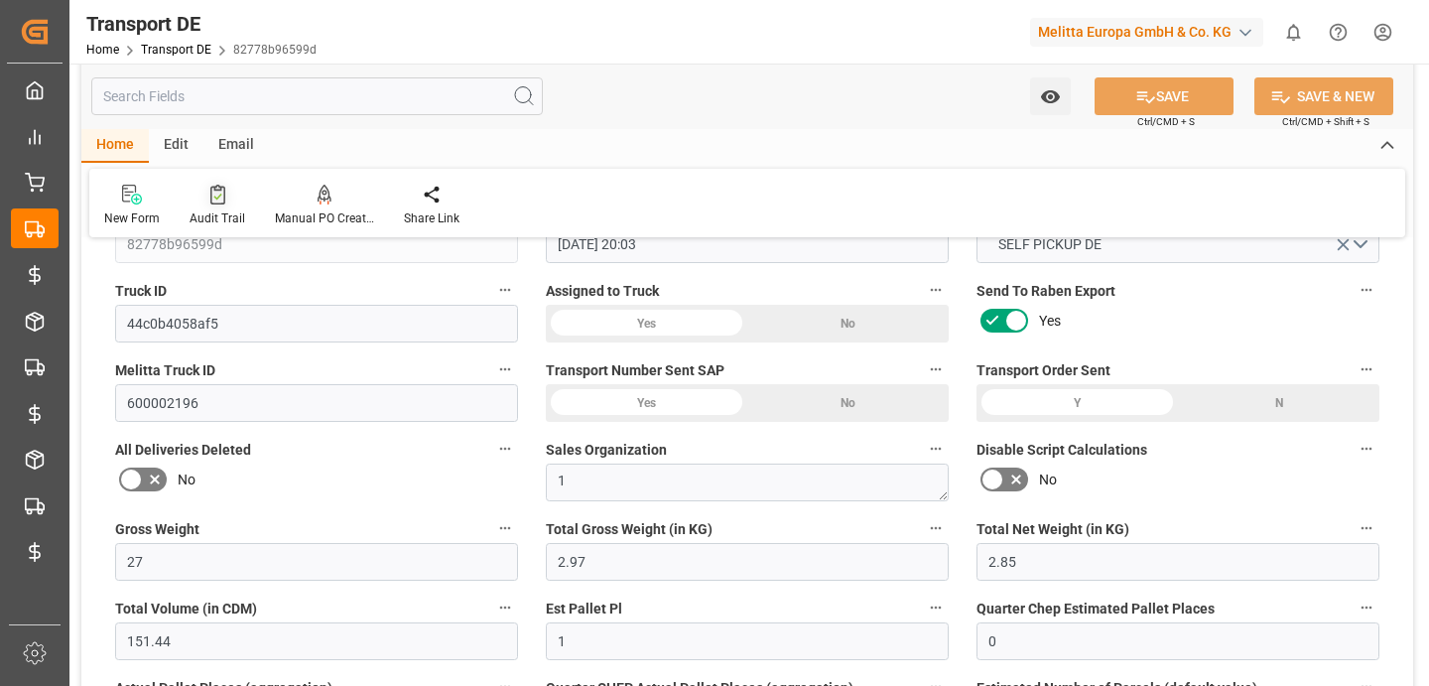
click at [227, 196] on div at bounding box center [218, 194] width 56 height 21
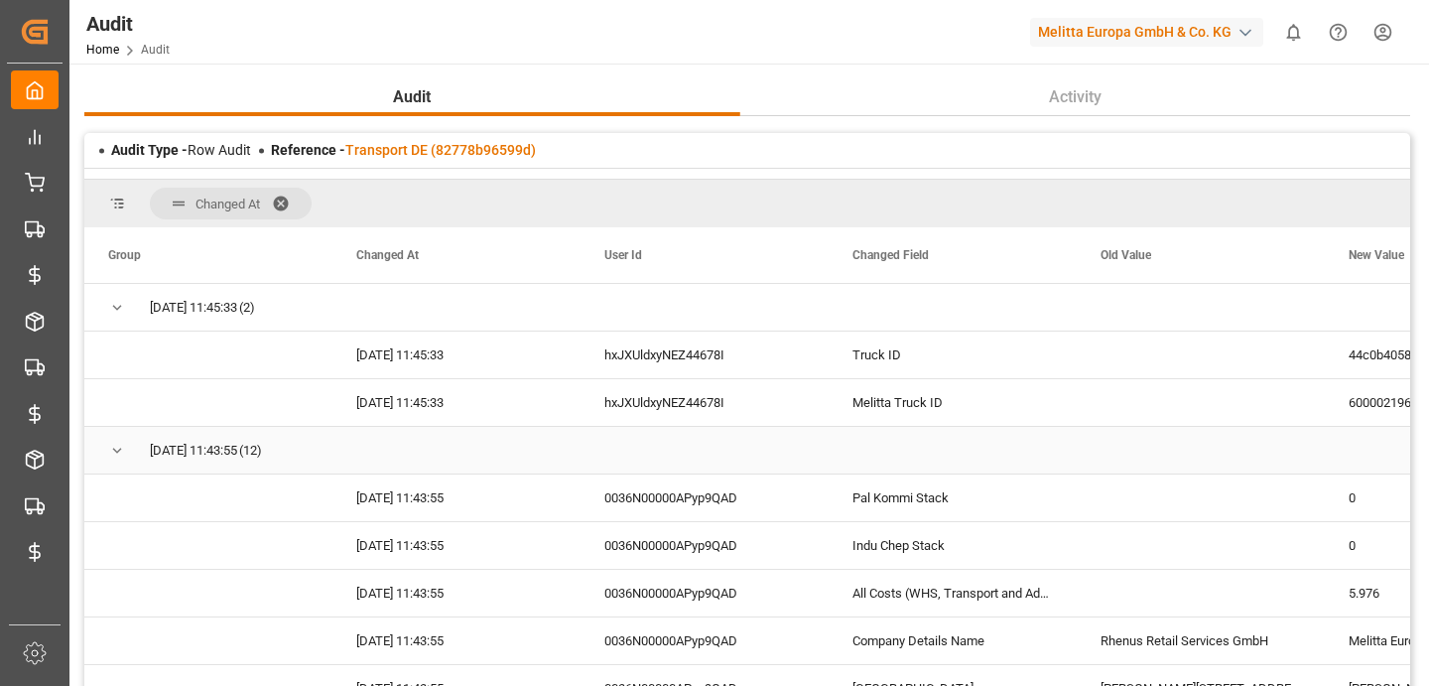
scroll to position [0, 53]
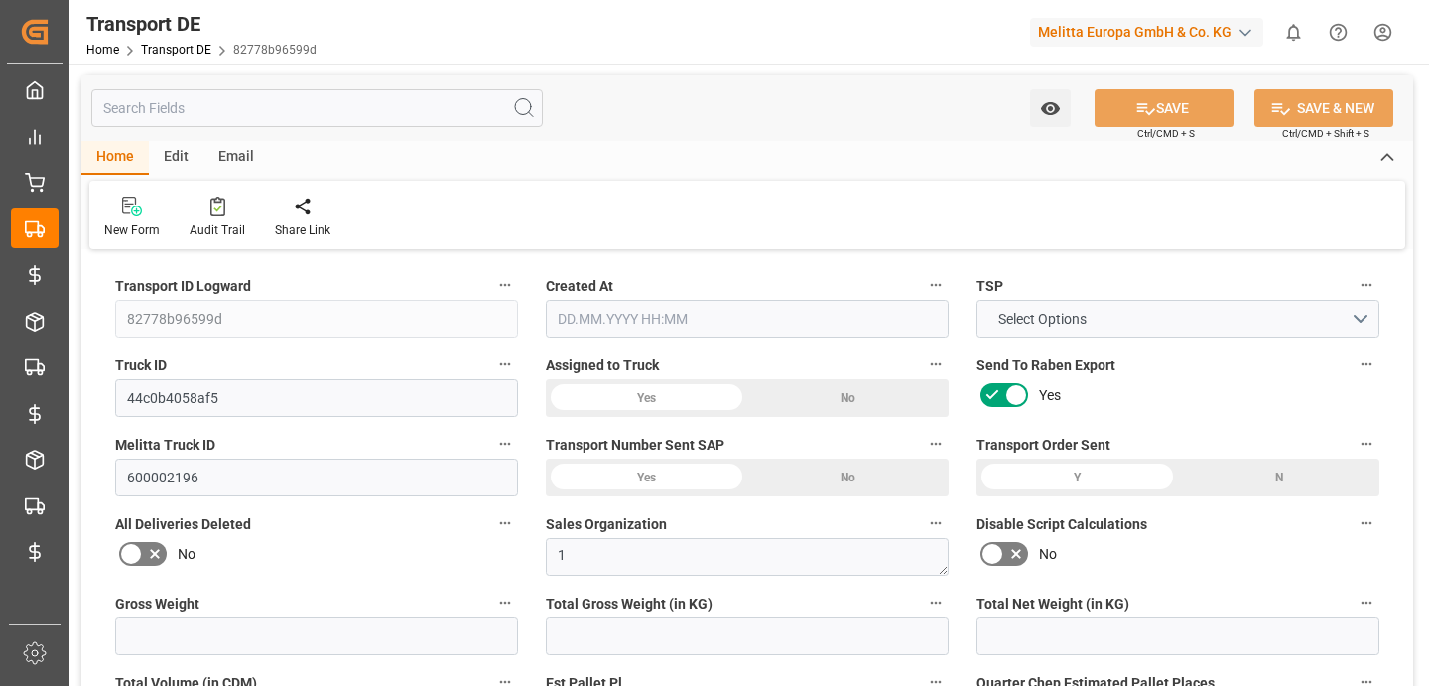
type input "27"
type input "2.97"
type input "2.85"
type input "151.44"
type input "1"
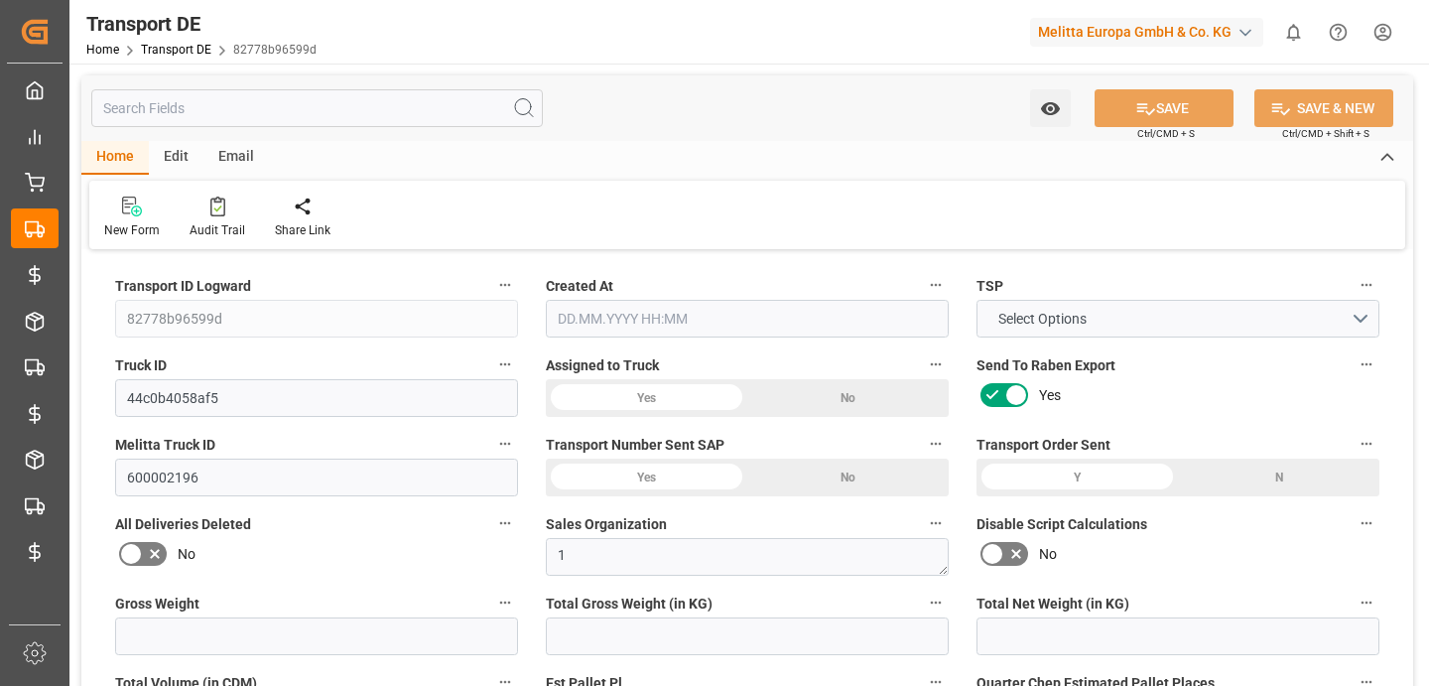
type input "0"
type input "1"
type input "0"
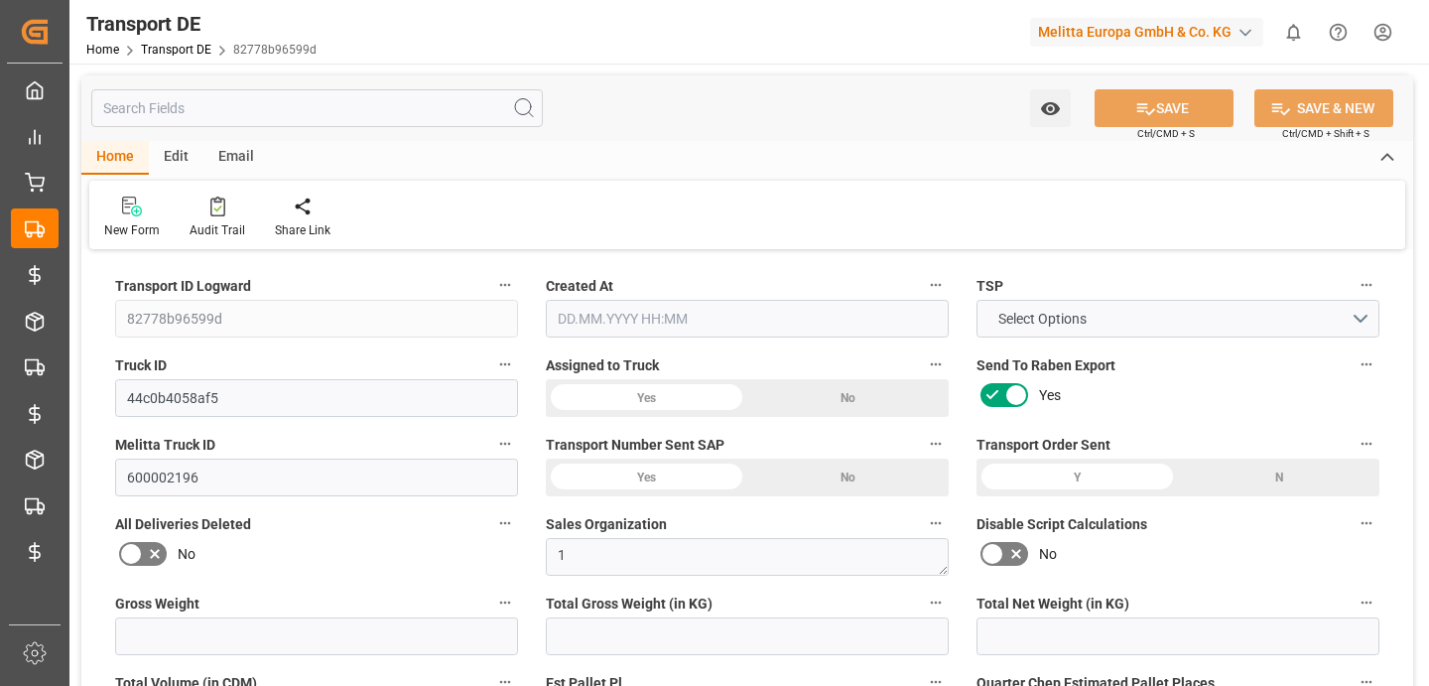
type input "1"
type input "0"
type input "3"
type input "0"
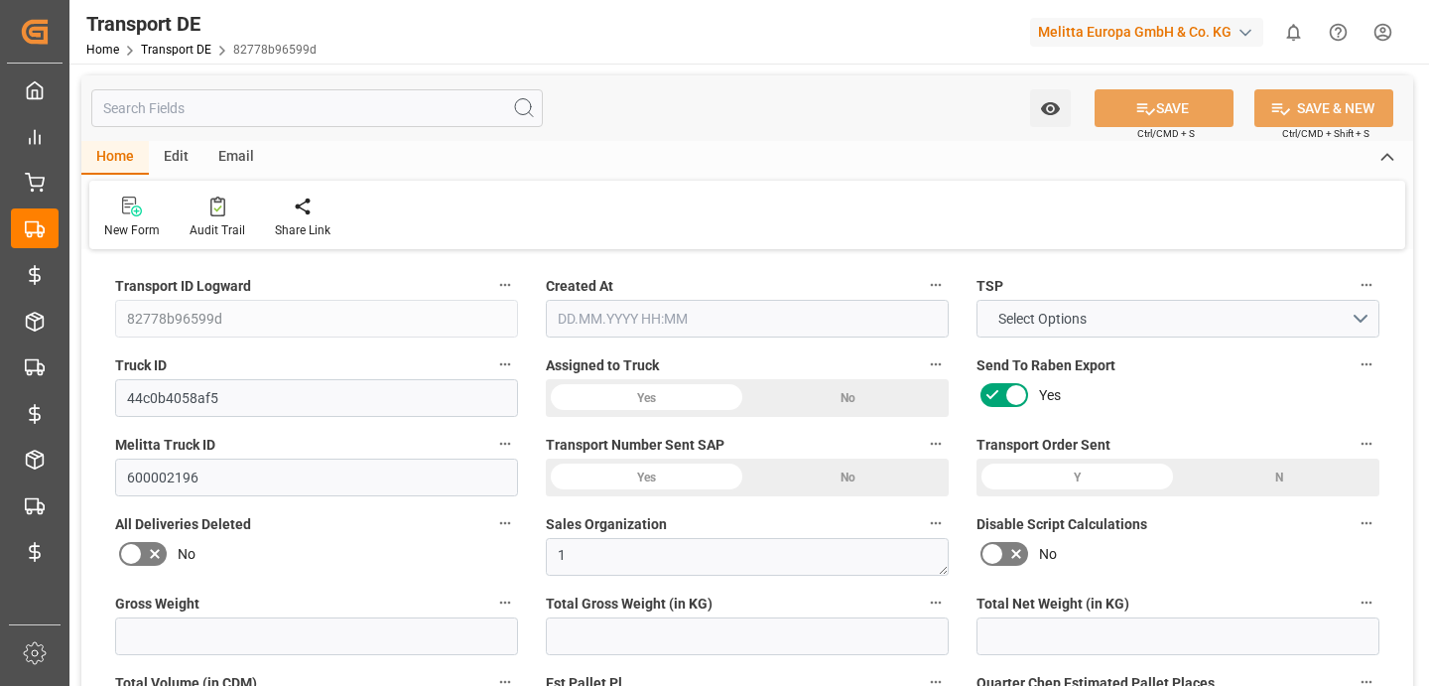
type input "5.976"
type input "0"
type input "32"
type input "0"
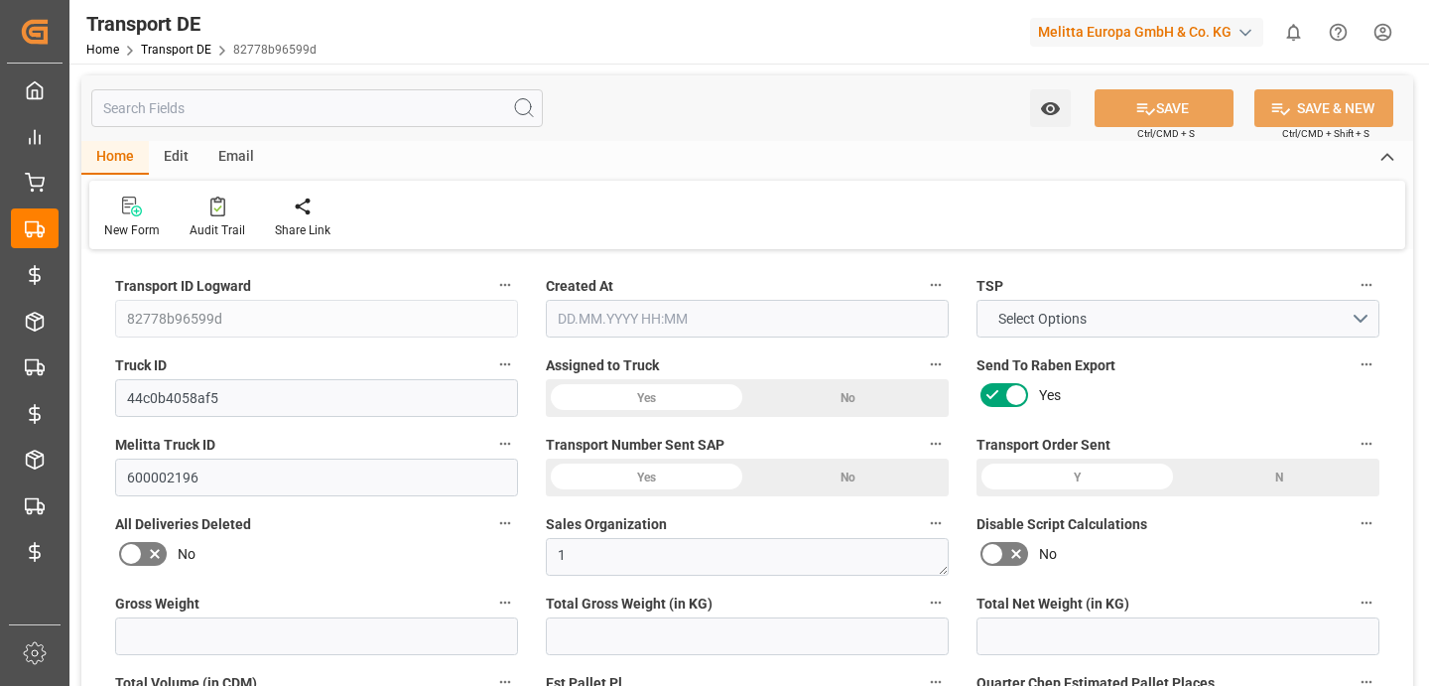
type input "0"
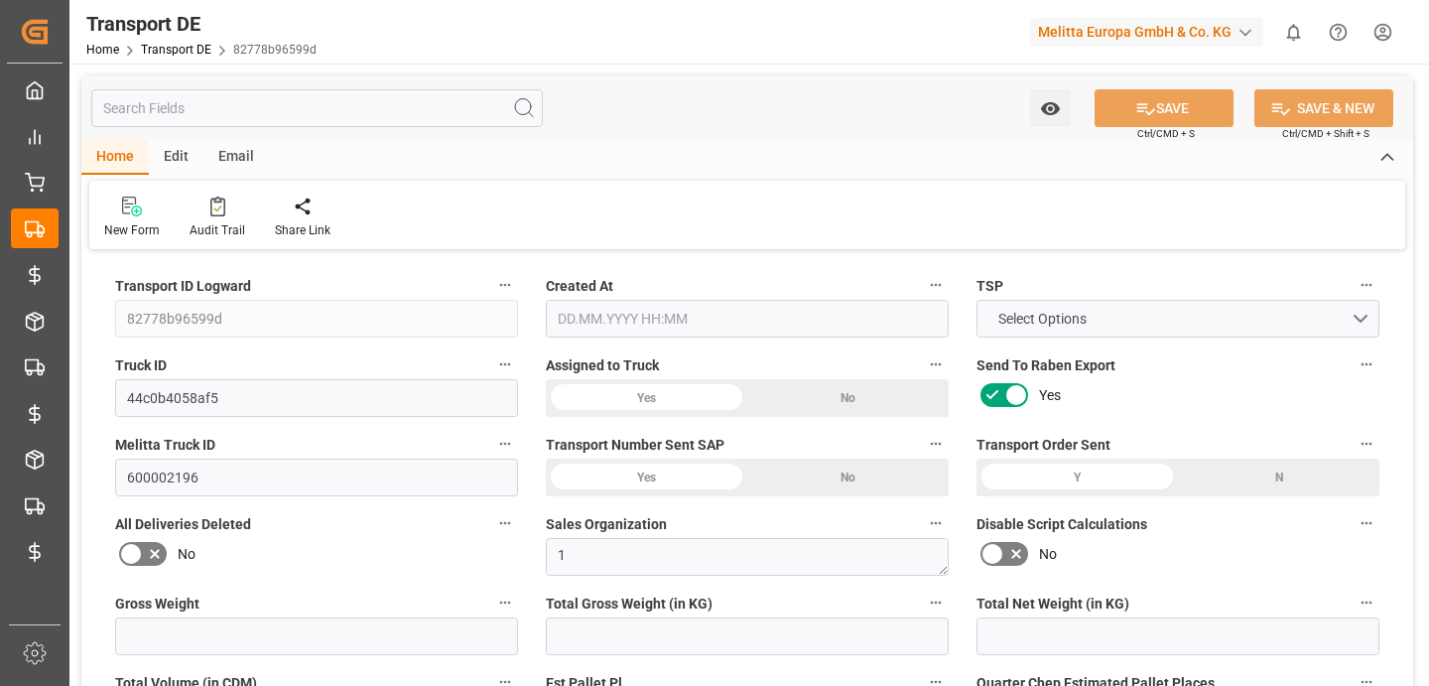
type input "0"
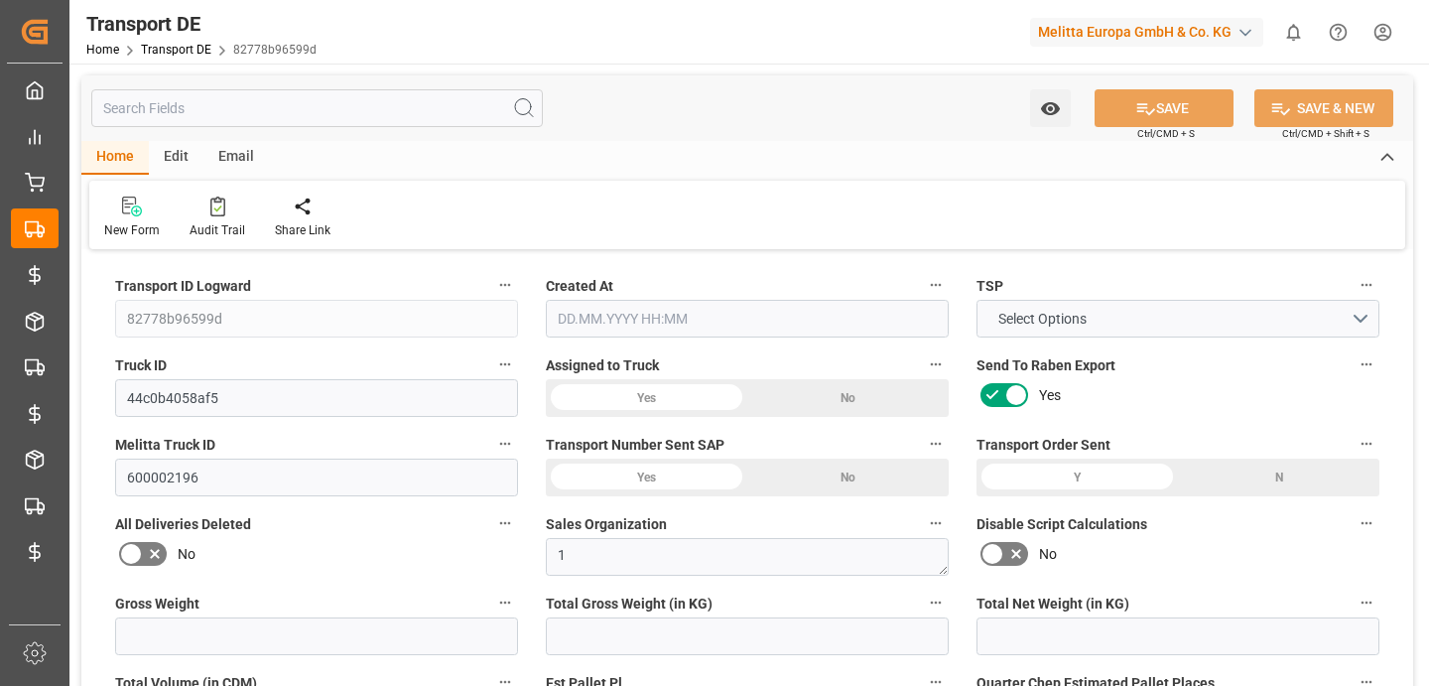
type input "2.97"
type input "4710.8598"
type input "21"
type input "35"
type input "0"
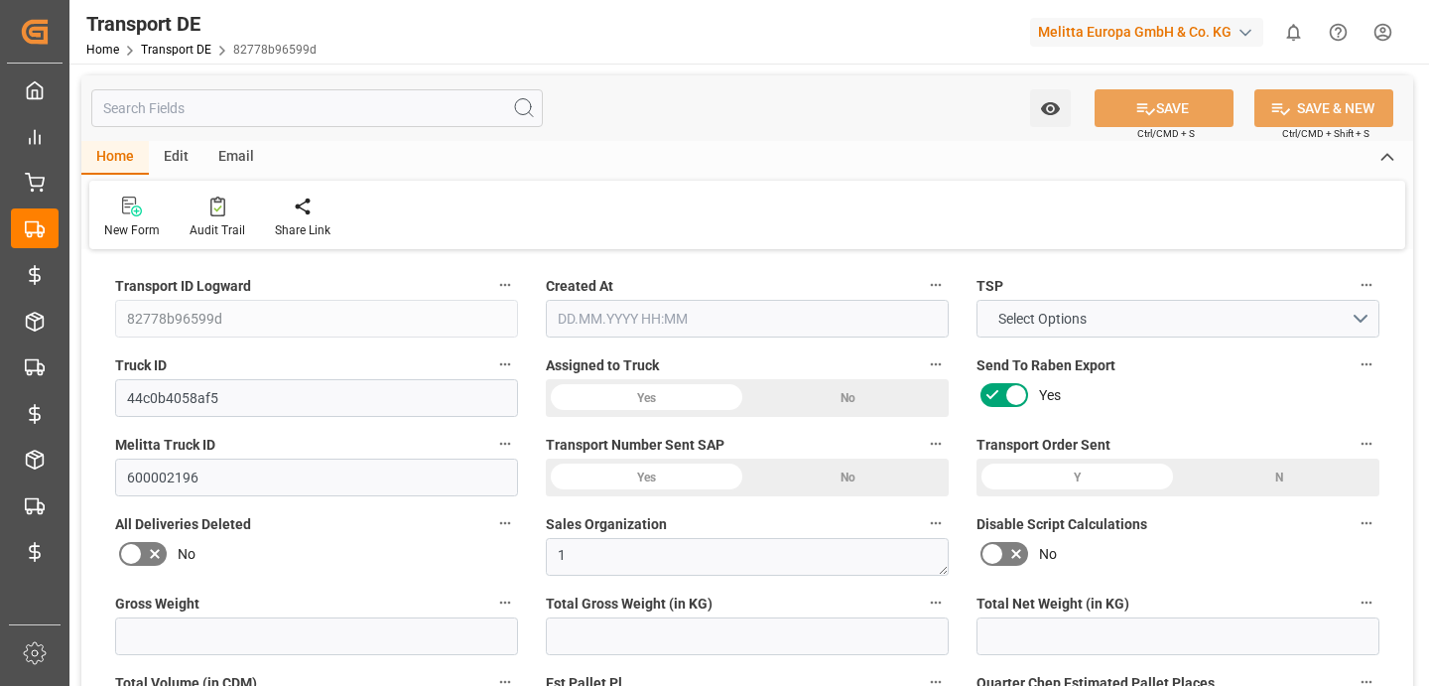
type input "0"
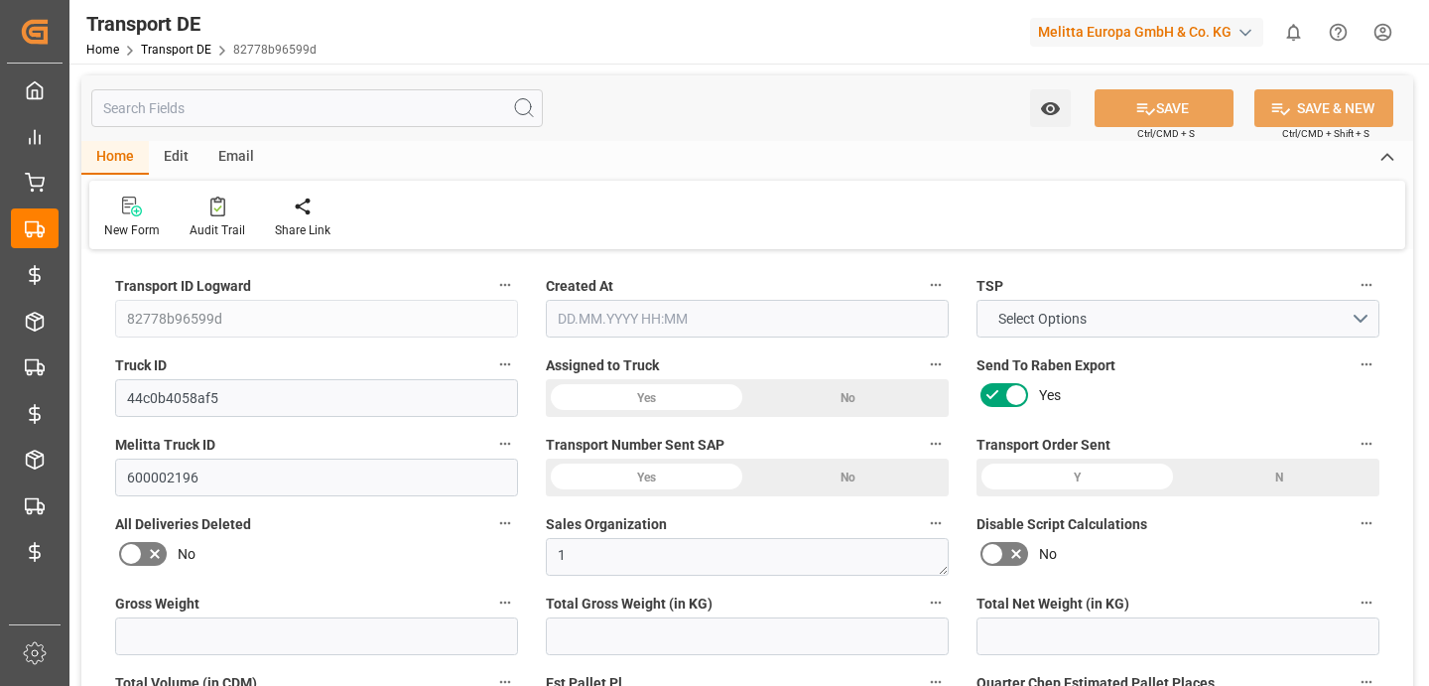
type input "1"
type input "0"
type input "3"
type input "5.976"
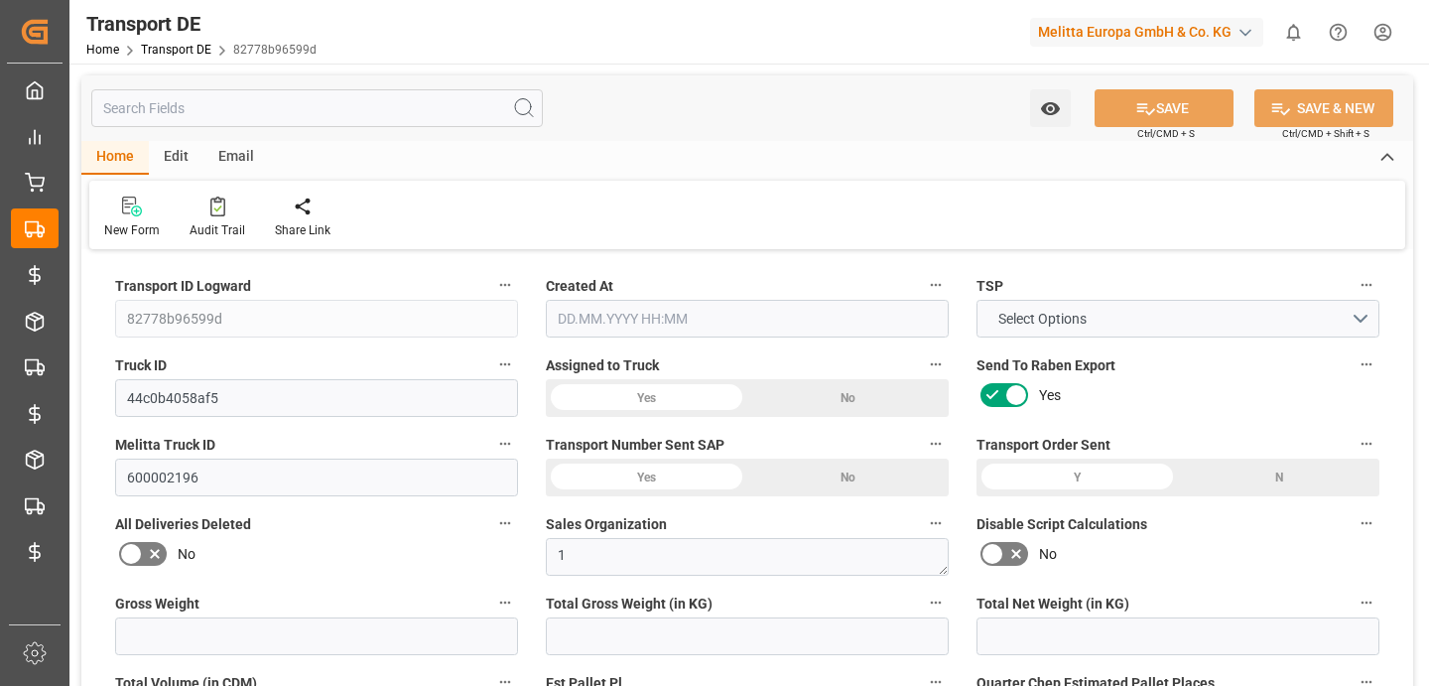
type input "0"
type input "28.08.2025 20:03"
type input "03.09.2025"
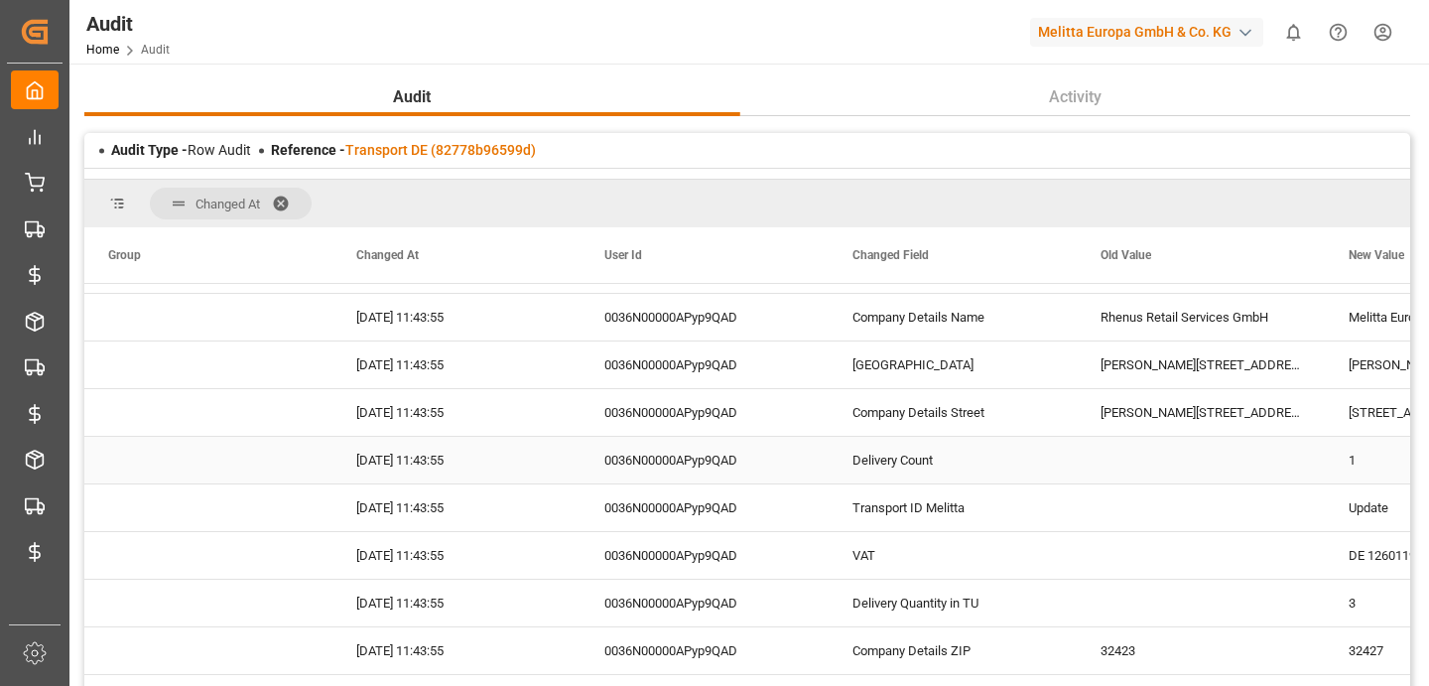
scroll to position [352, 0]
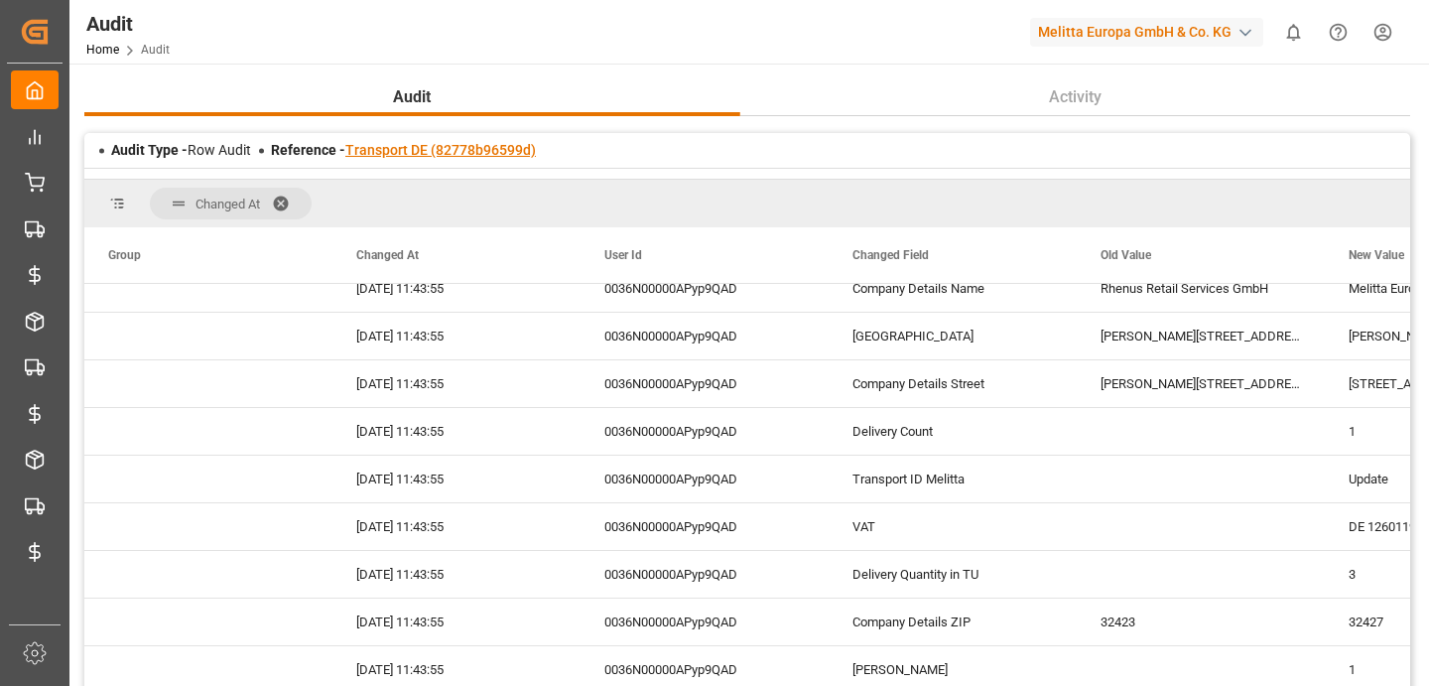
click at [374, 147] on link "Transport DE (82778b96599d)" at bounding box center [440, 150] width 191 height 16
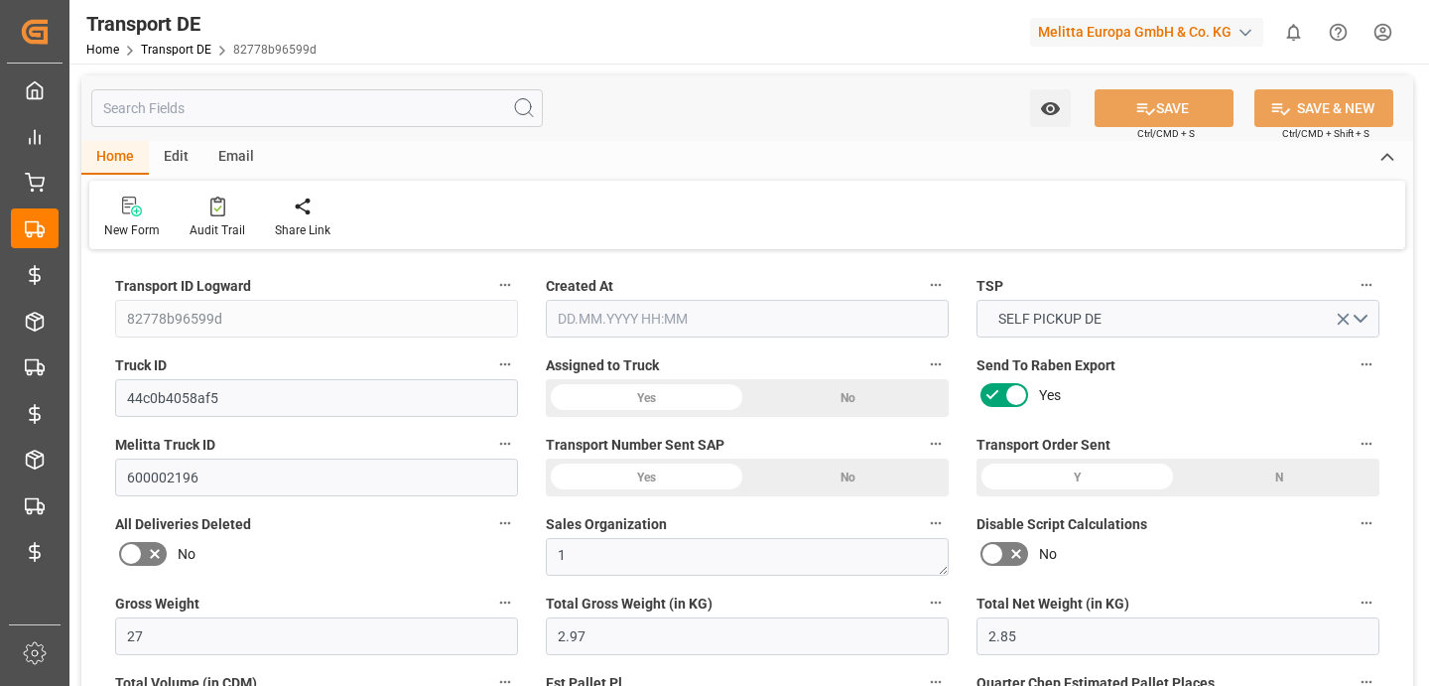
type input "28.08.2025 20:03"
type input "03.09.2025"
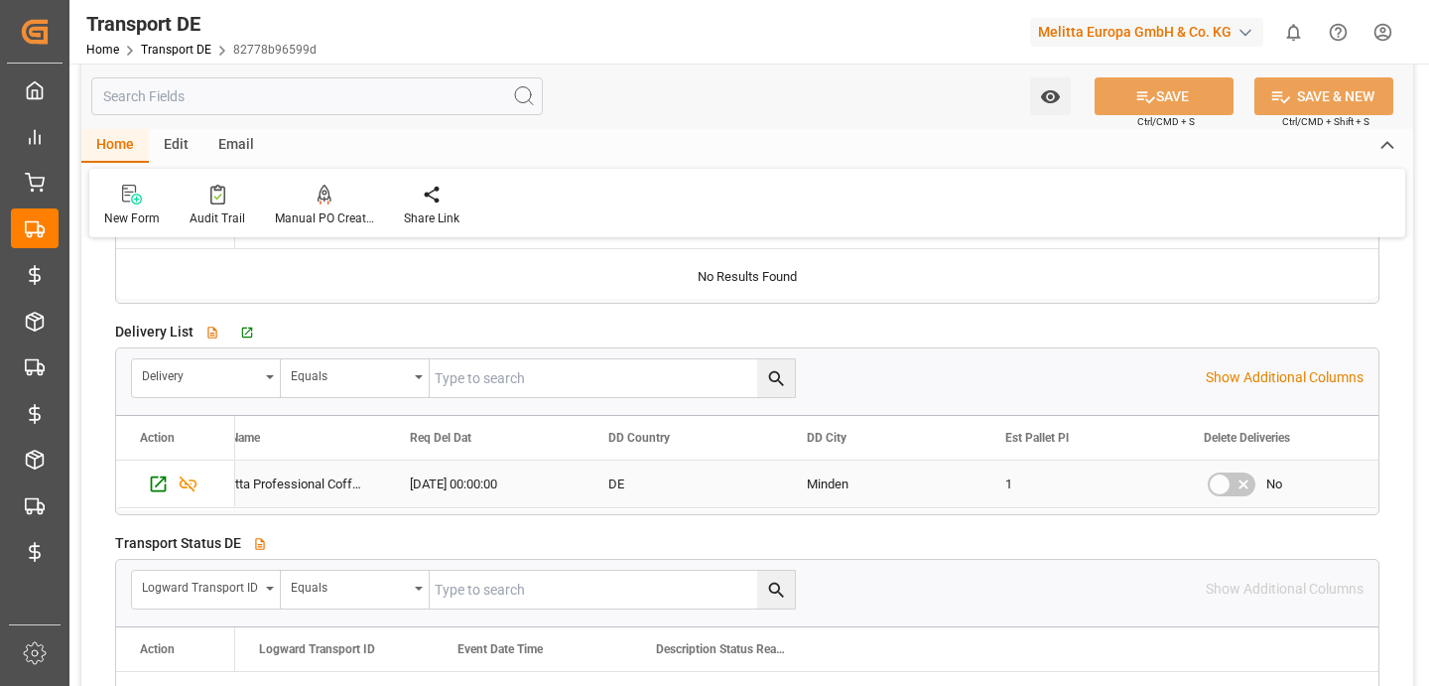
scroll to position [3444, 0]
click at [151, 484] on icon "Press SPACE to select this row." at bounding box center [159, 481] width 16 height 16
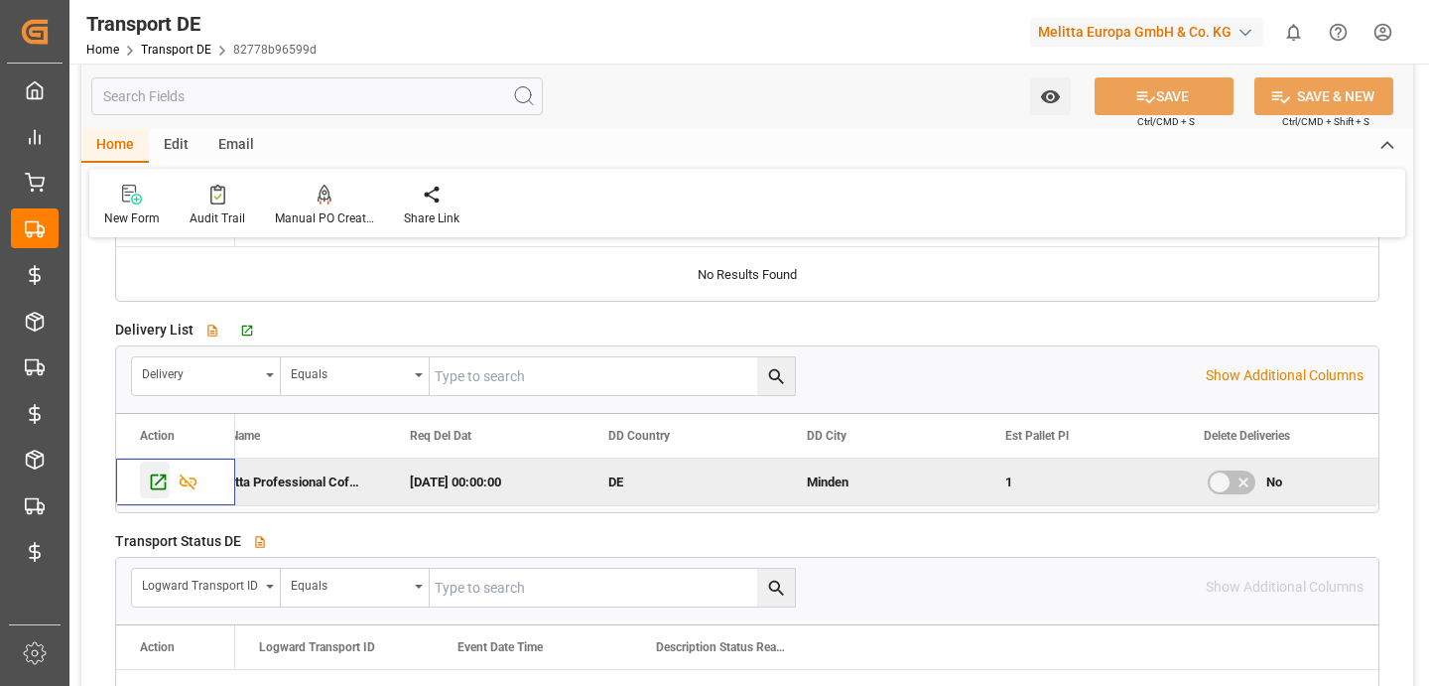
click at [150, 479] on icon "Press SPACE to deselect this row." at bounding box center [158, 481] width 21 height 21
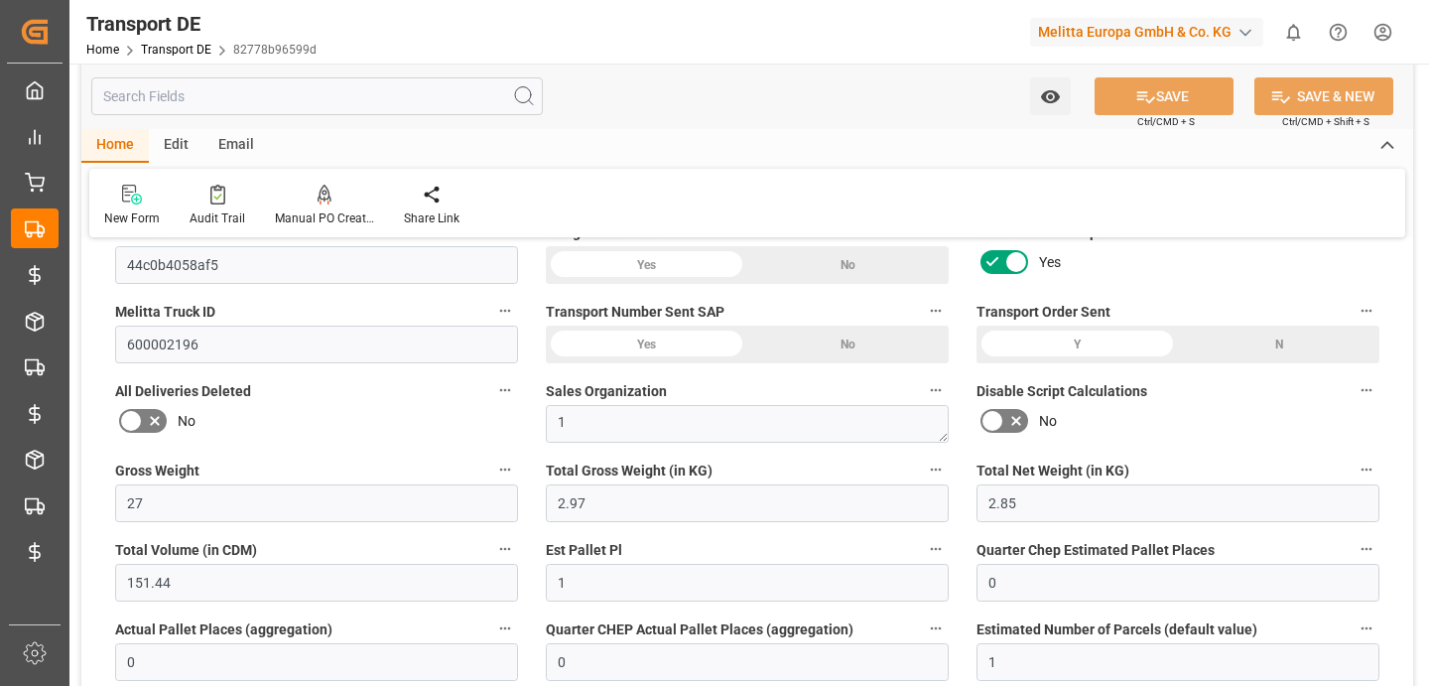
scroll to position [56, 0]
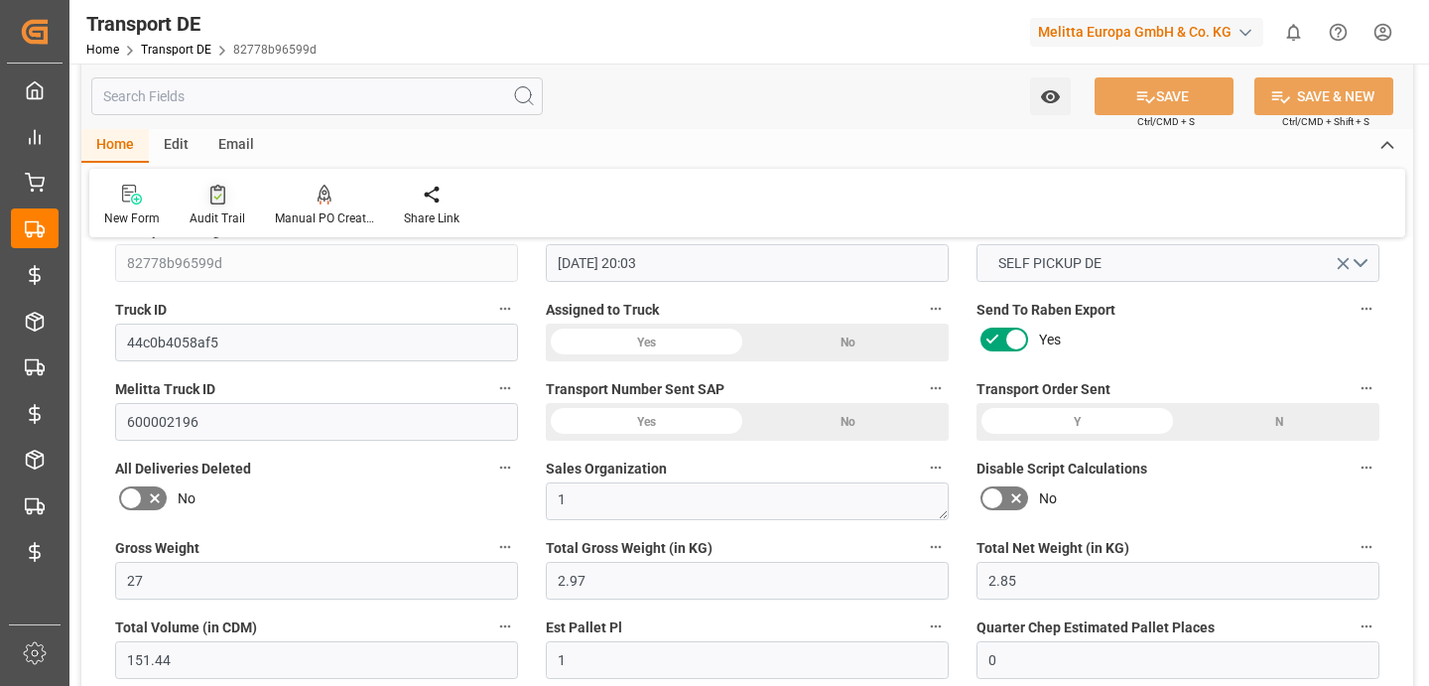
click at [195, 195] on div at bounding box center [218, 194] width 56 height 21
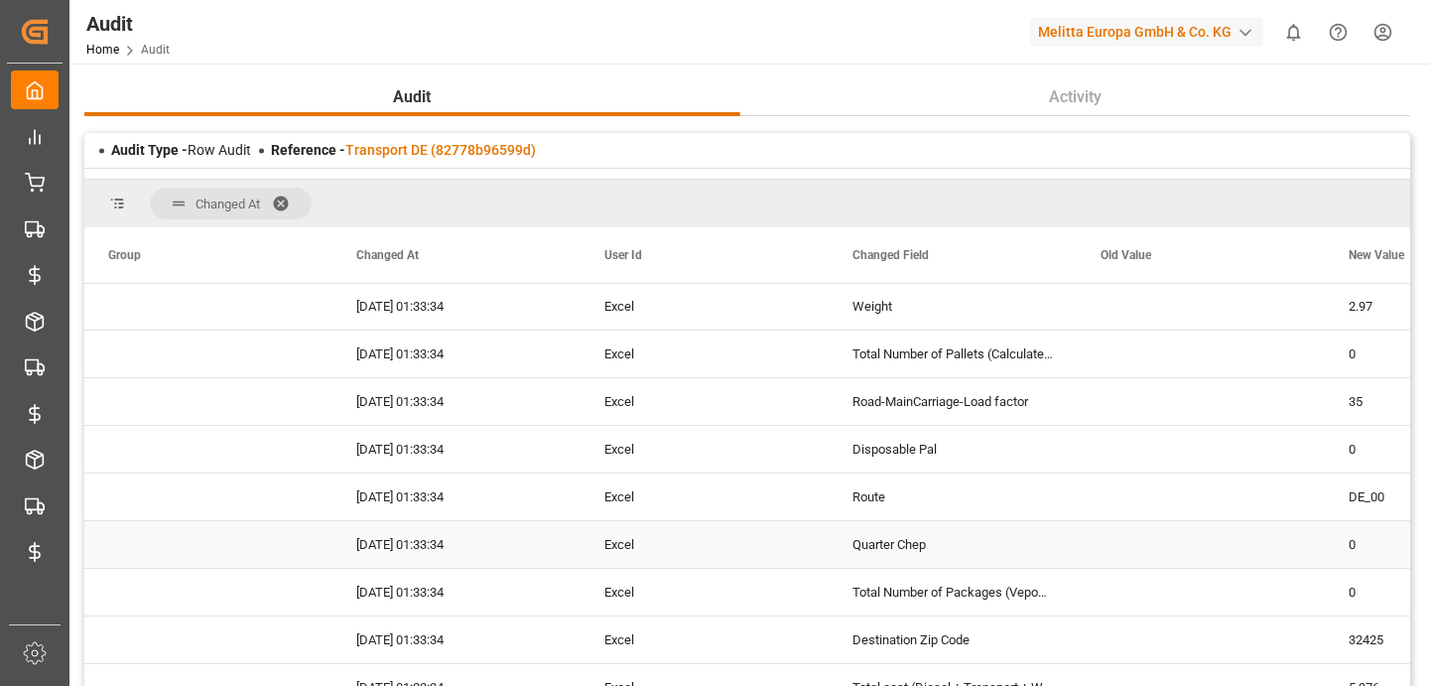
scroll to position [329, 0]
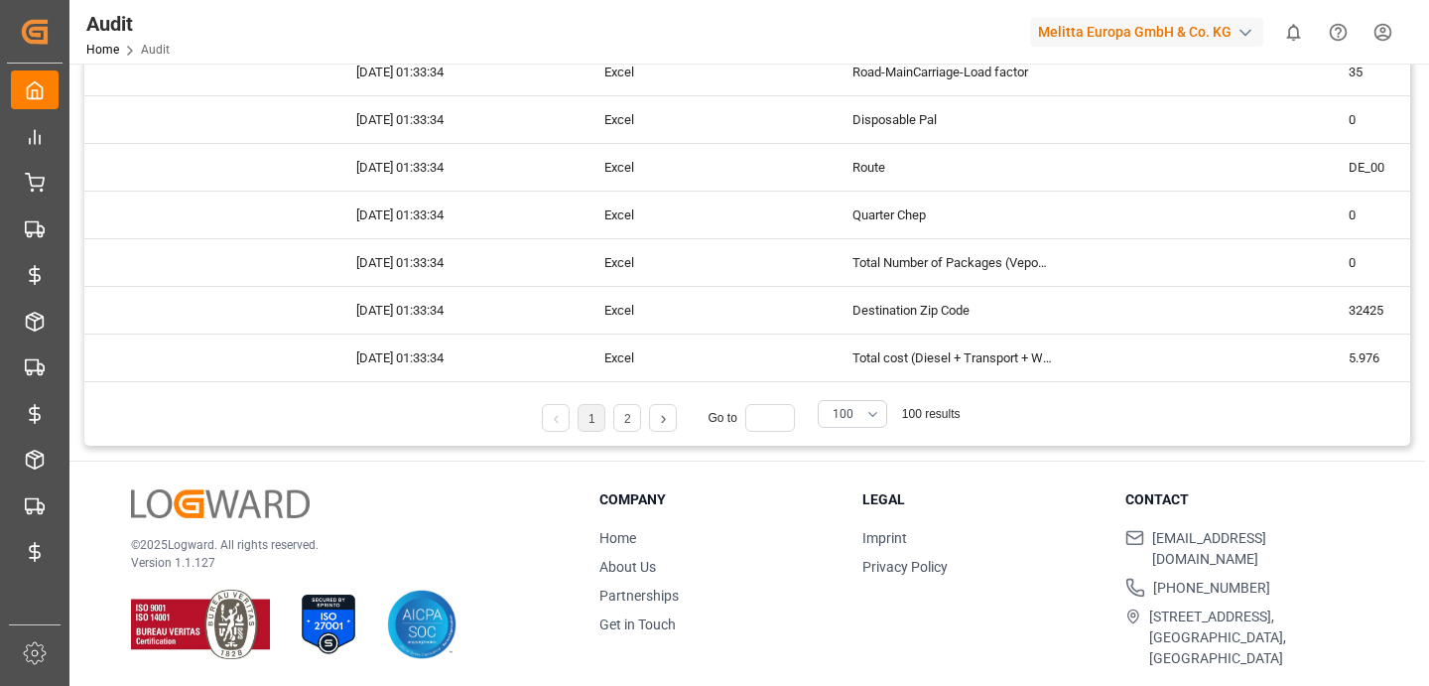
click at [664, 418] on link at bounding box center [663, 418] width 26 height 28
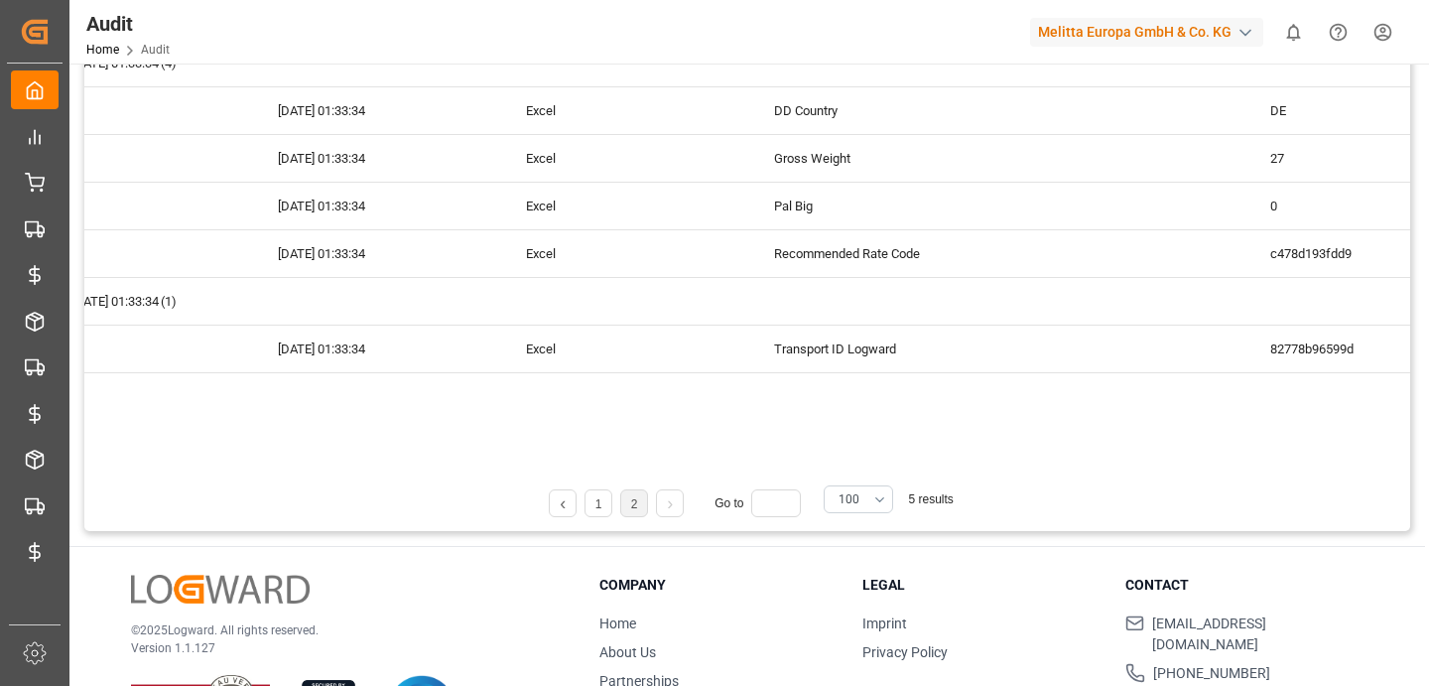
scroll to position [0, 23]
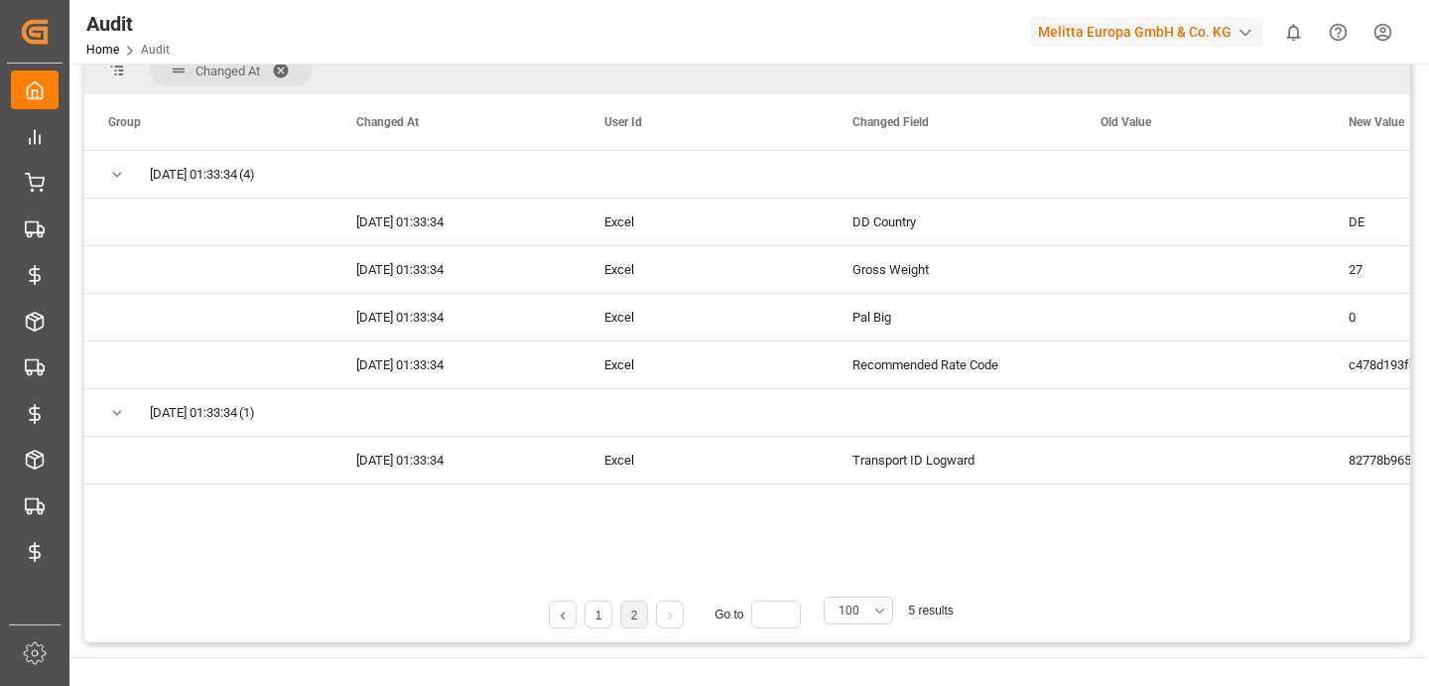
click at [563, 620] on link at bounding box center [563, 614] width 26 height 28
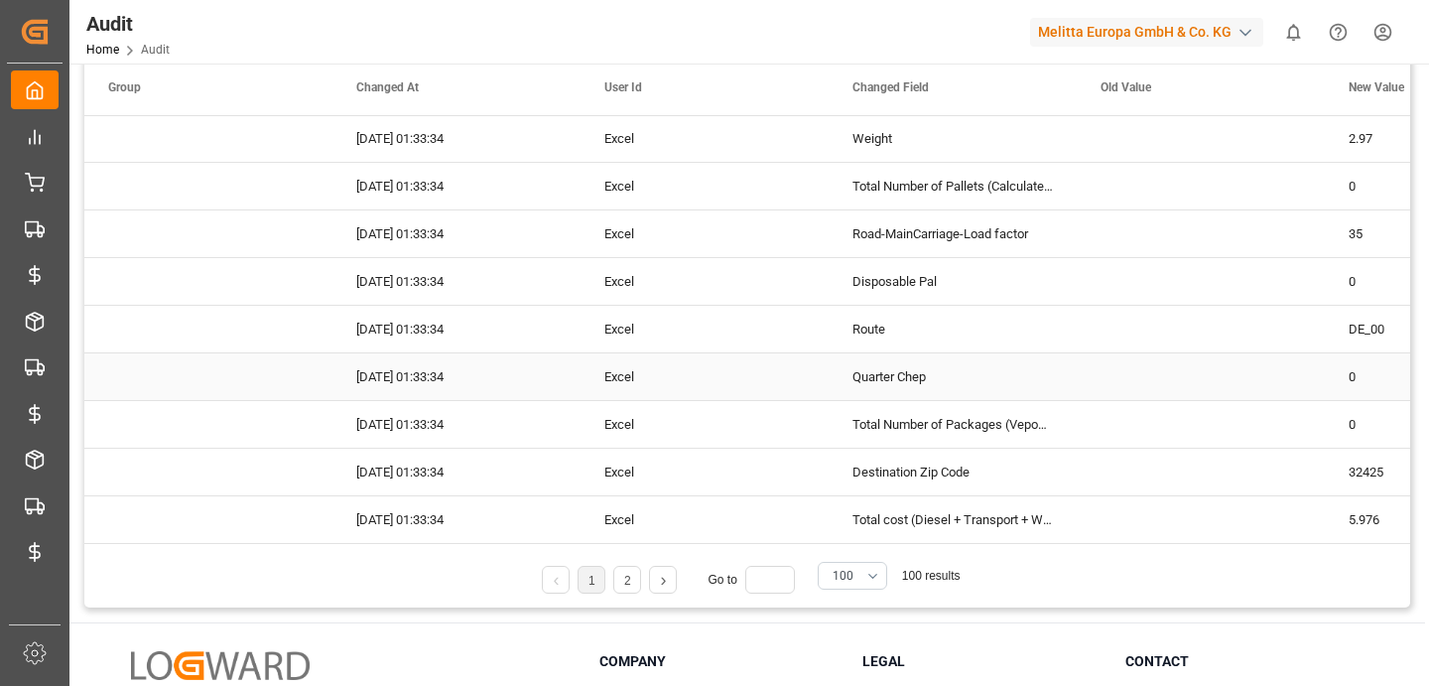
scroll to position [171, 0]
click at [669, 579] on link at bounding box center [663, 577] width 26 height 28
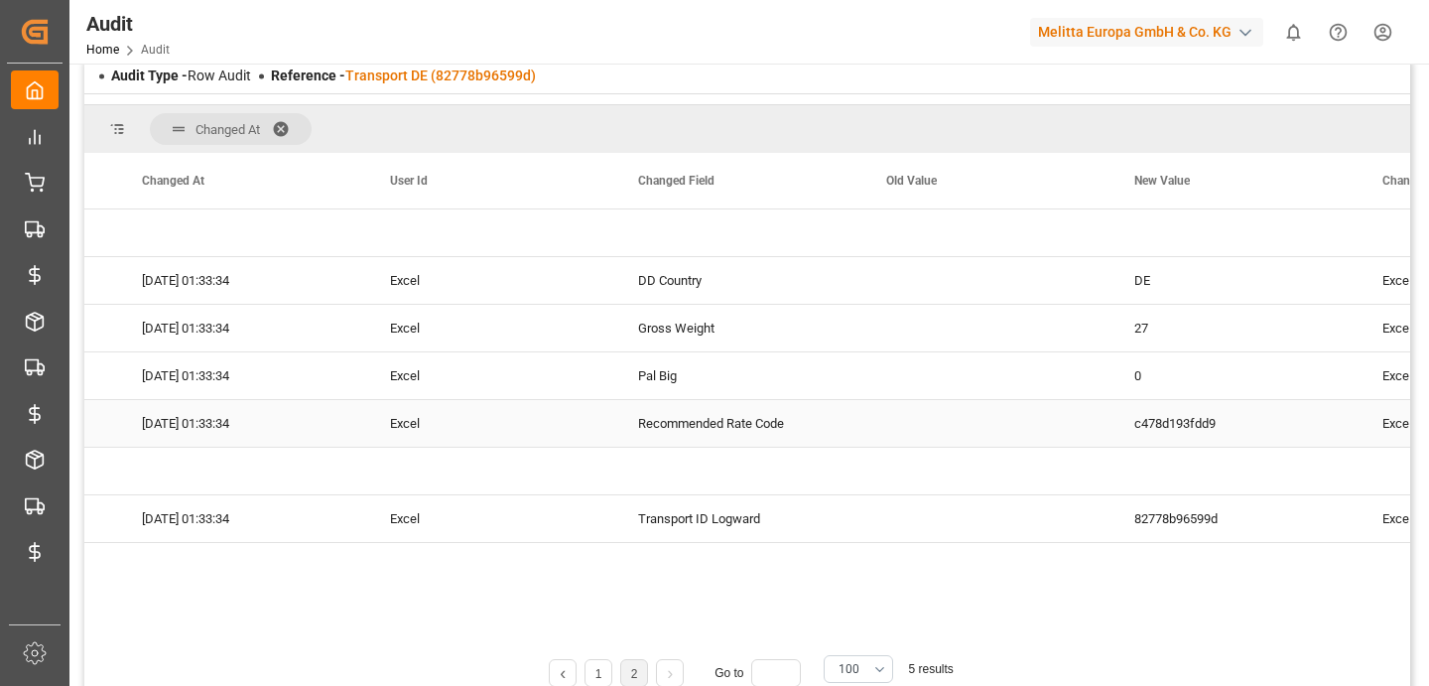
scroll to position [0, 83]
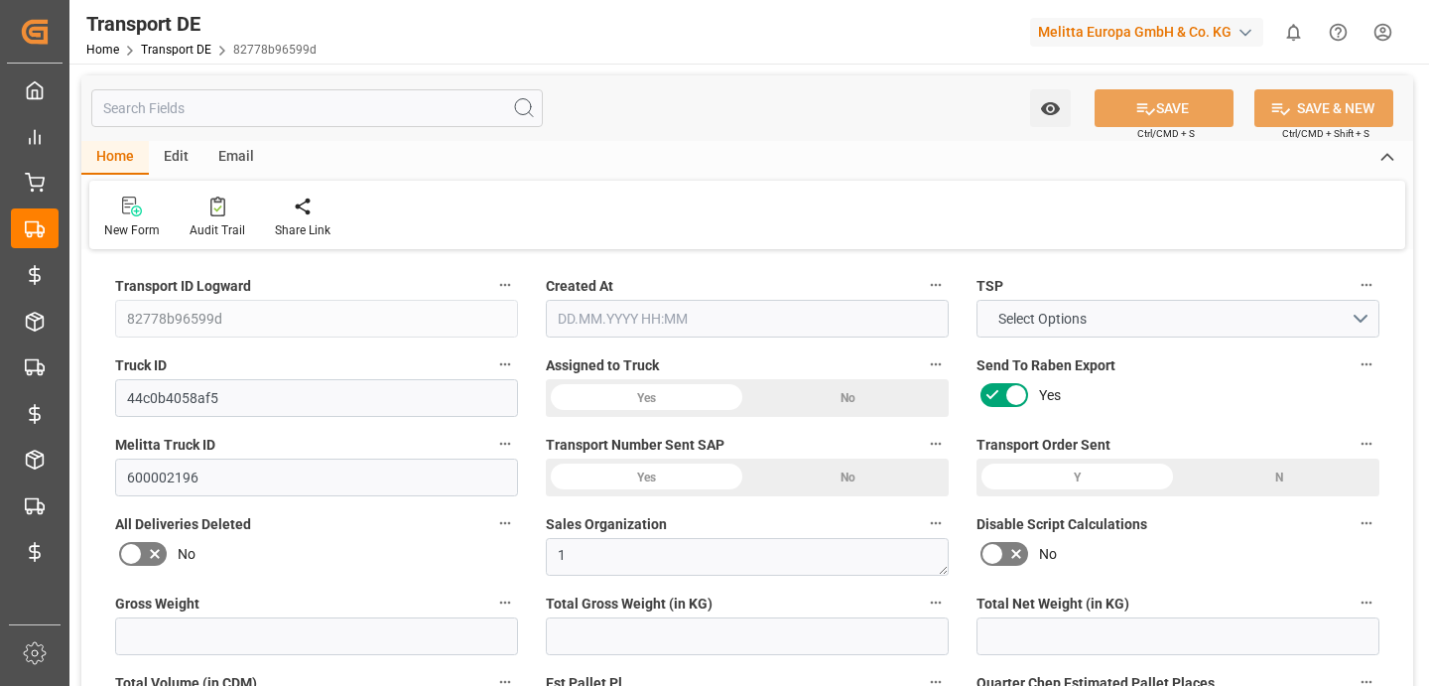
type input "27"
type input "2.97"
type input "2.85"
type input "151.44"
type input "1"
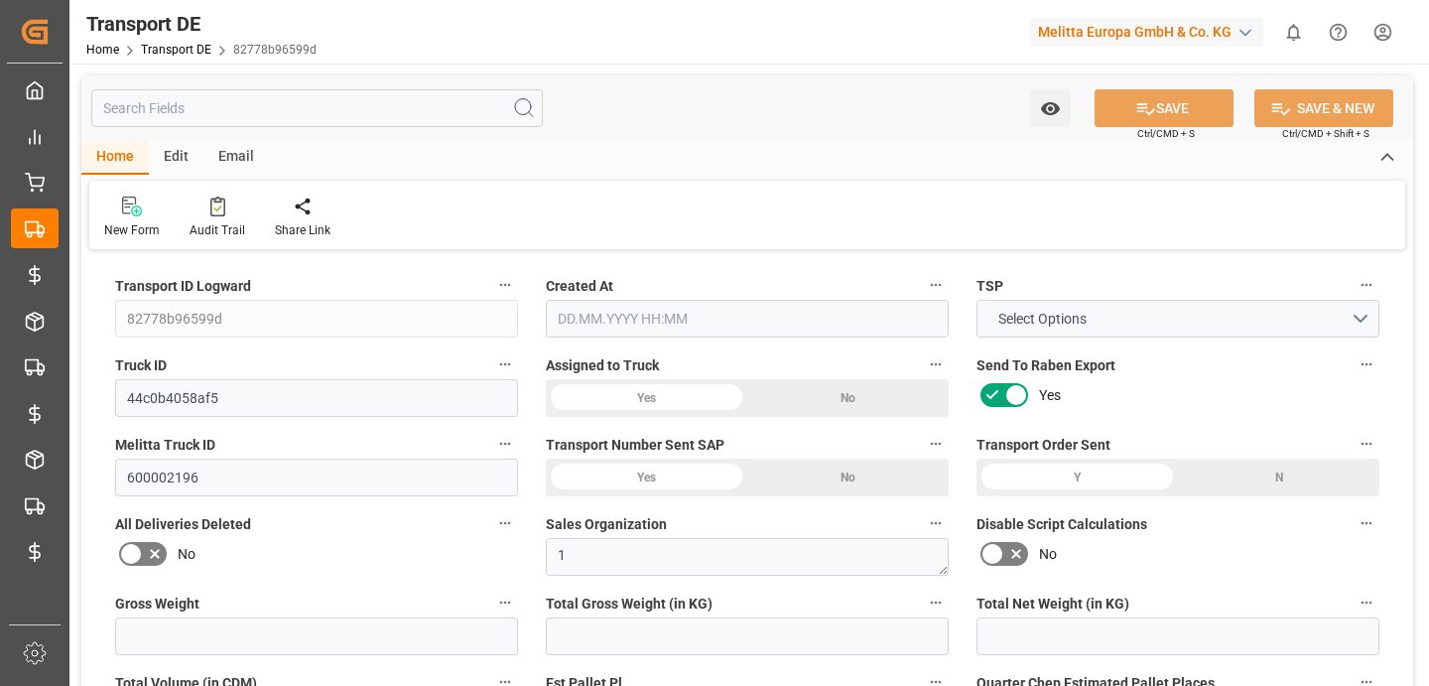
type input "0"
type input "1"
type input "0"
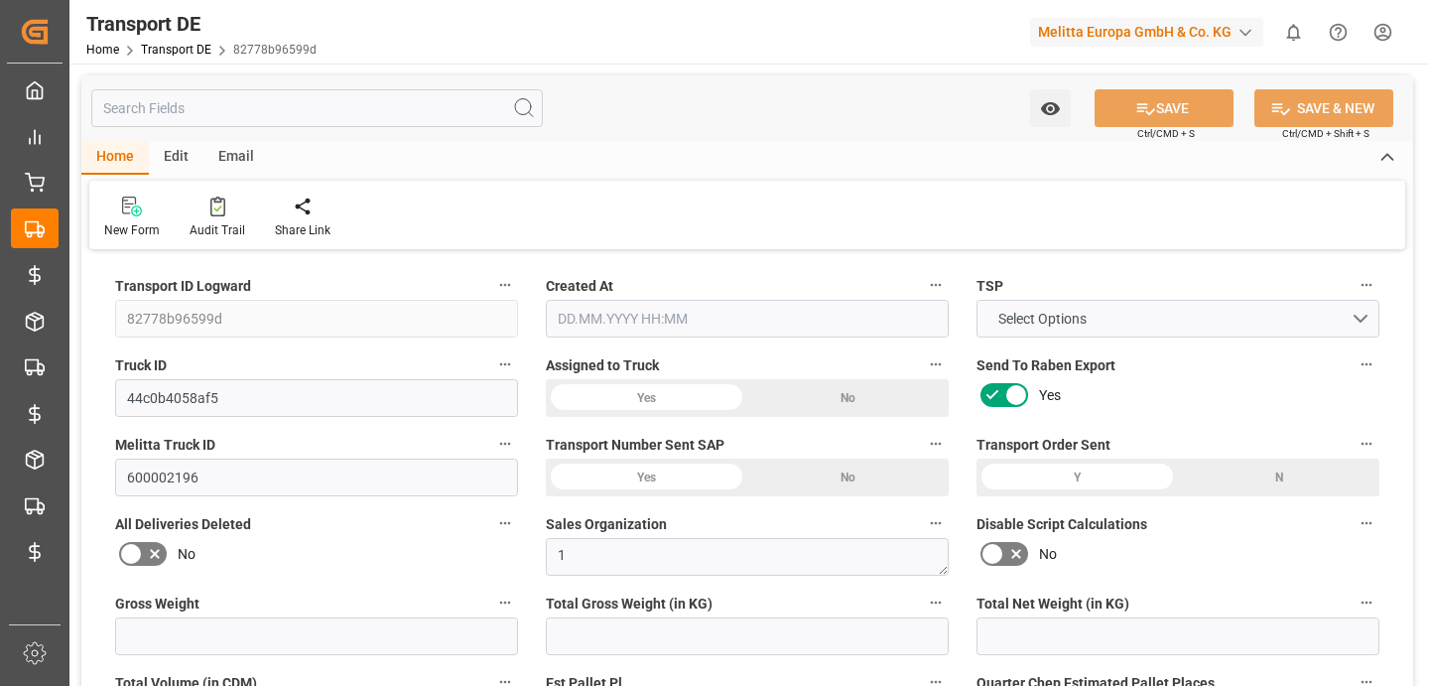
type input "1"
type input "0"
type input "3"
type input "0"
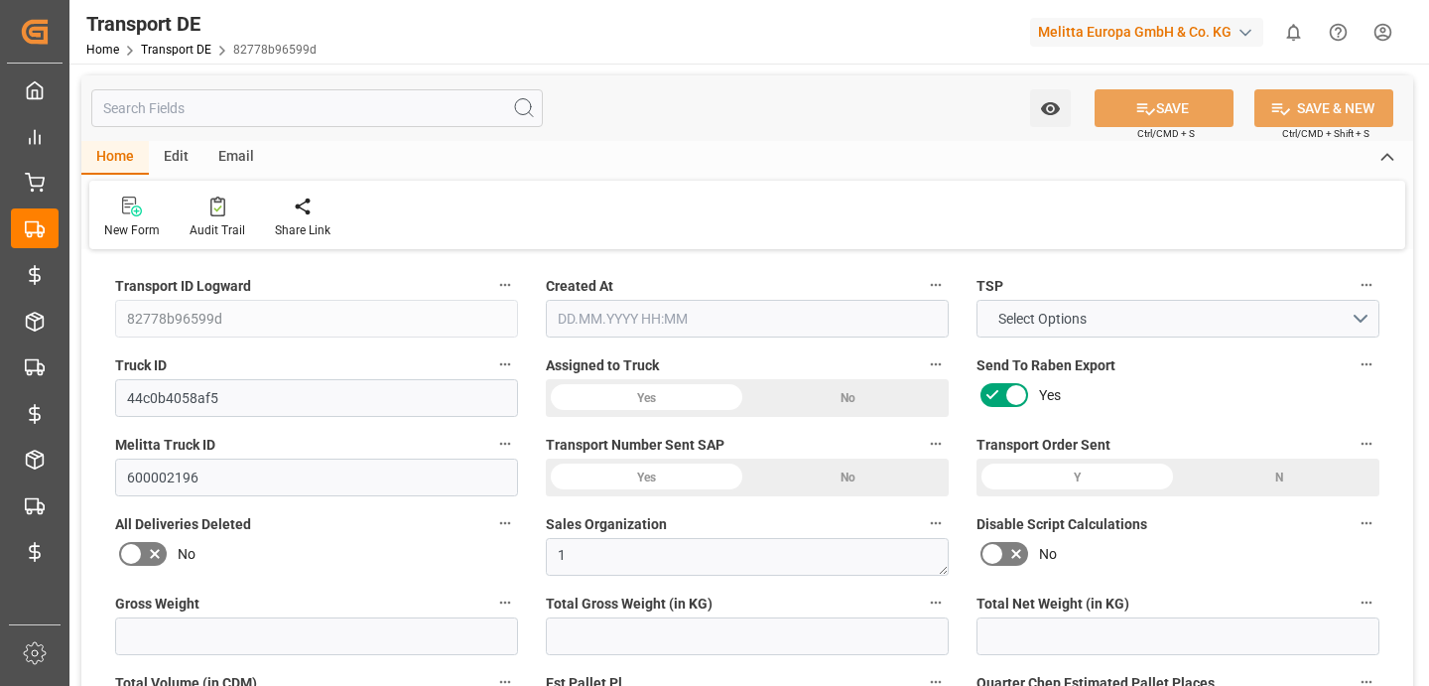
type input "5.976"
type input "0"
type input "32"
type input "0"
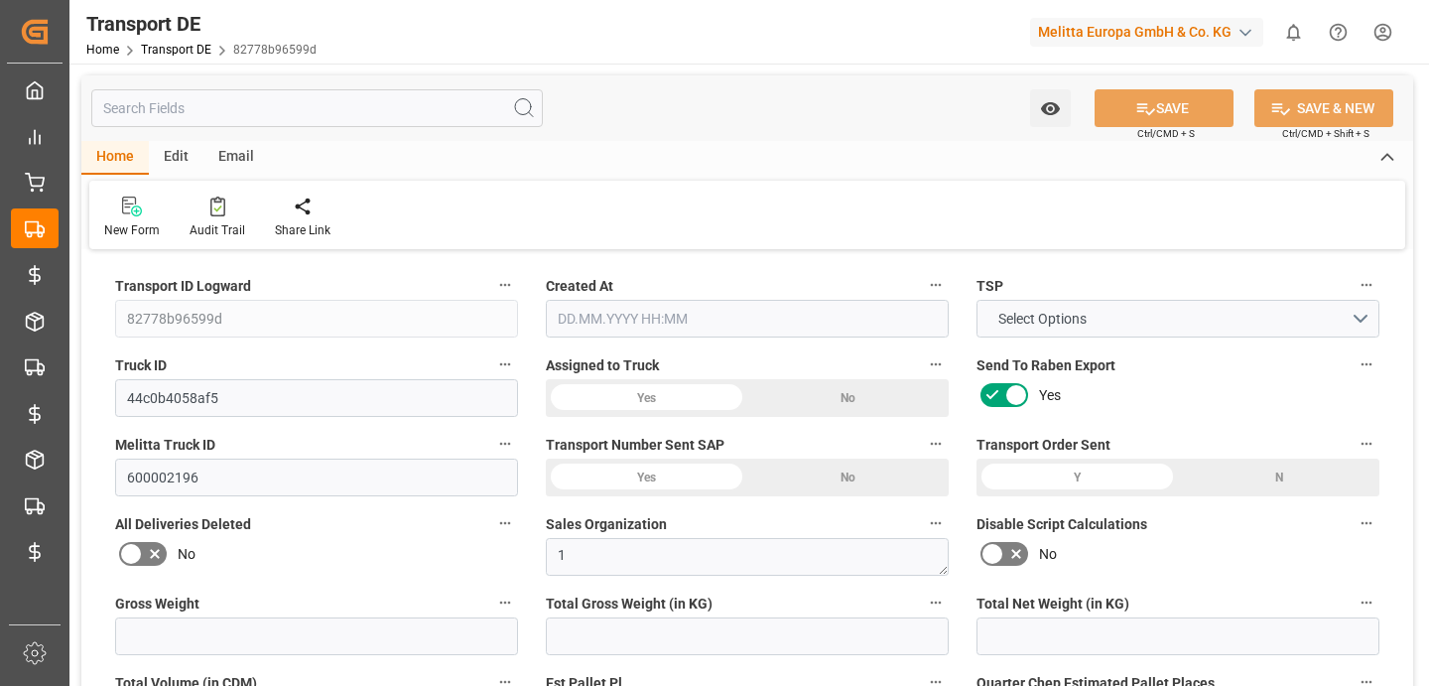
type input "0"
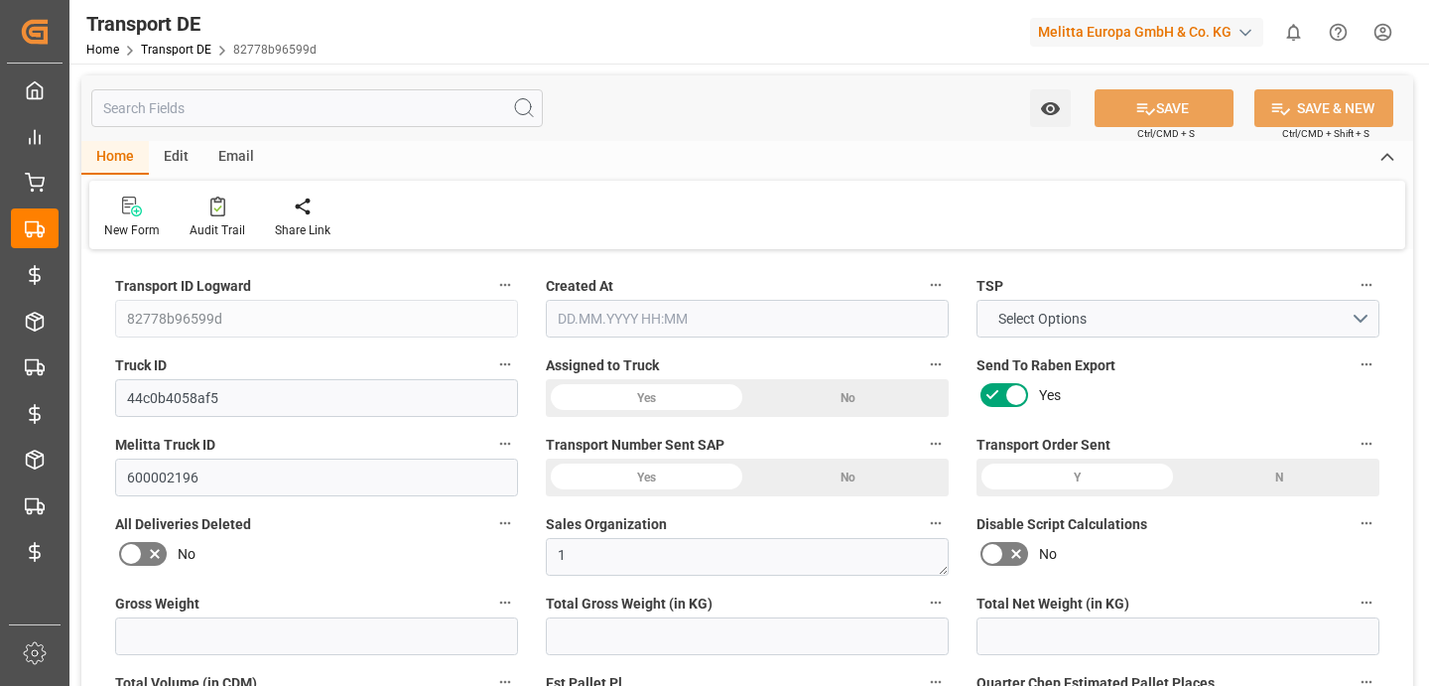
type input "0"
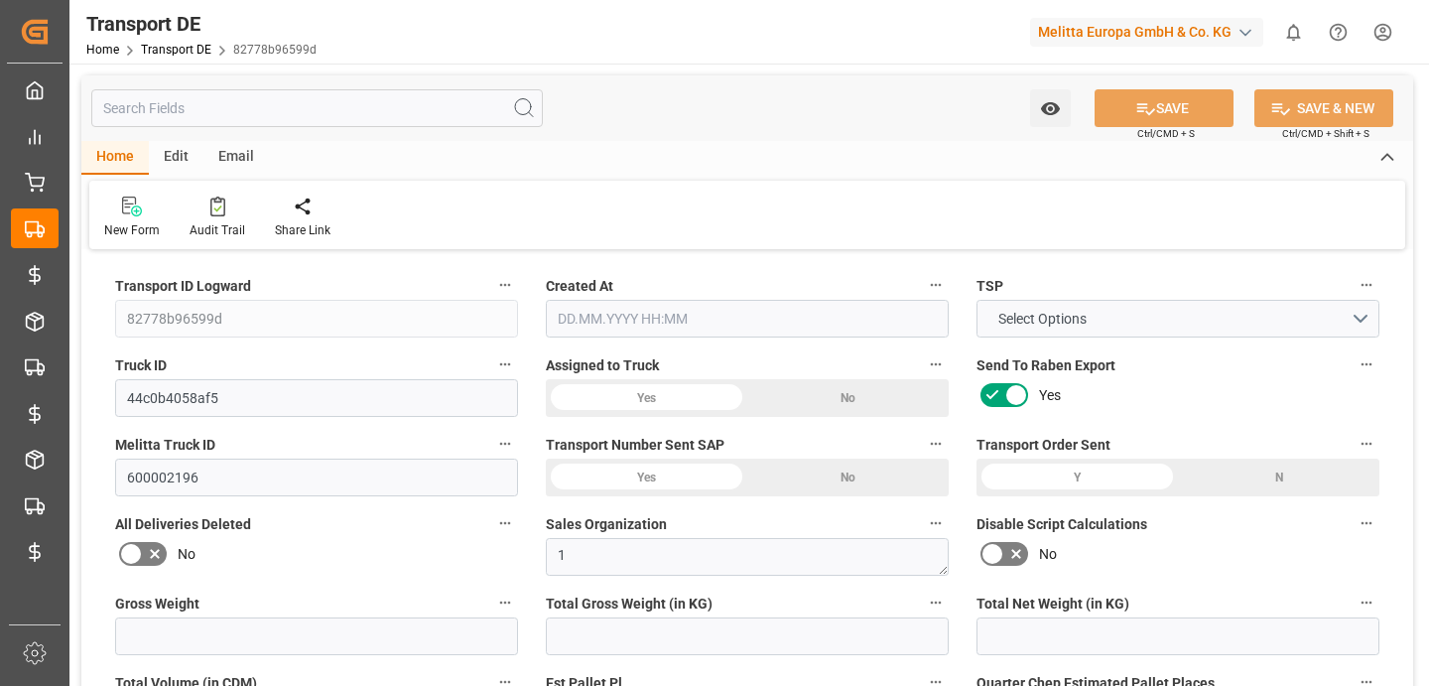
type input "2.97"
type input "4710.8598"
type input "21"
type input "35"
type input "0"
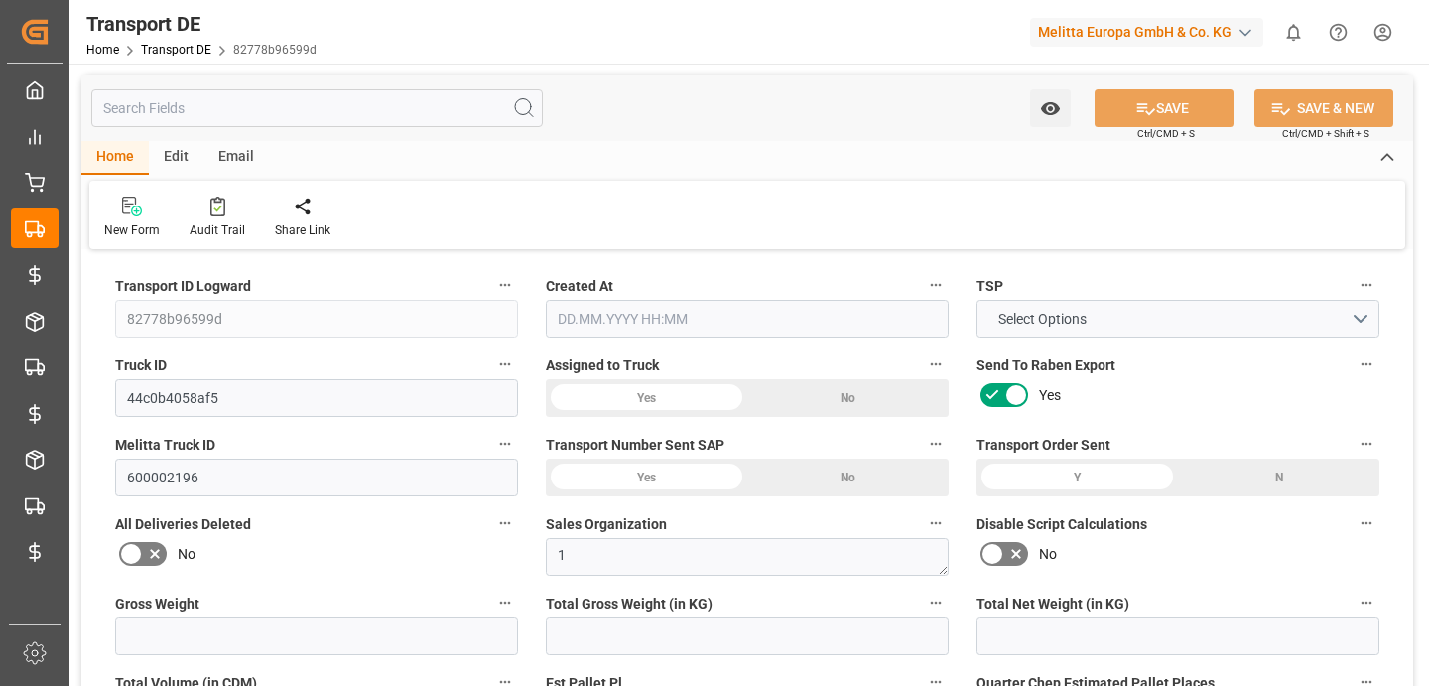
type input "0"
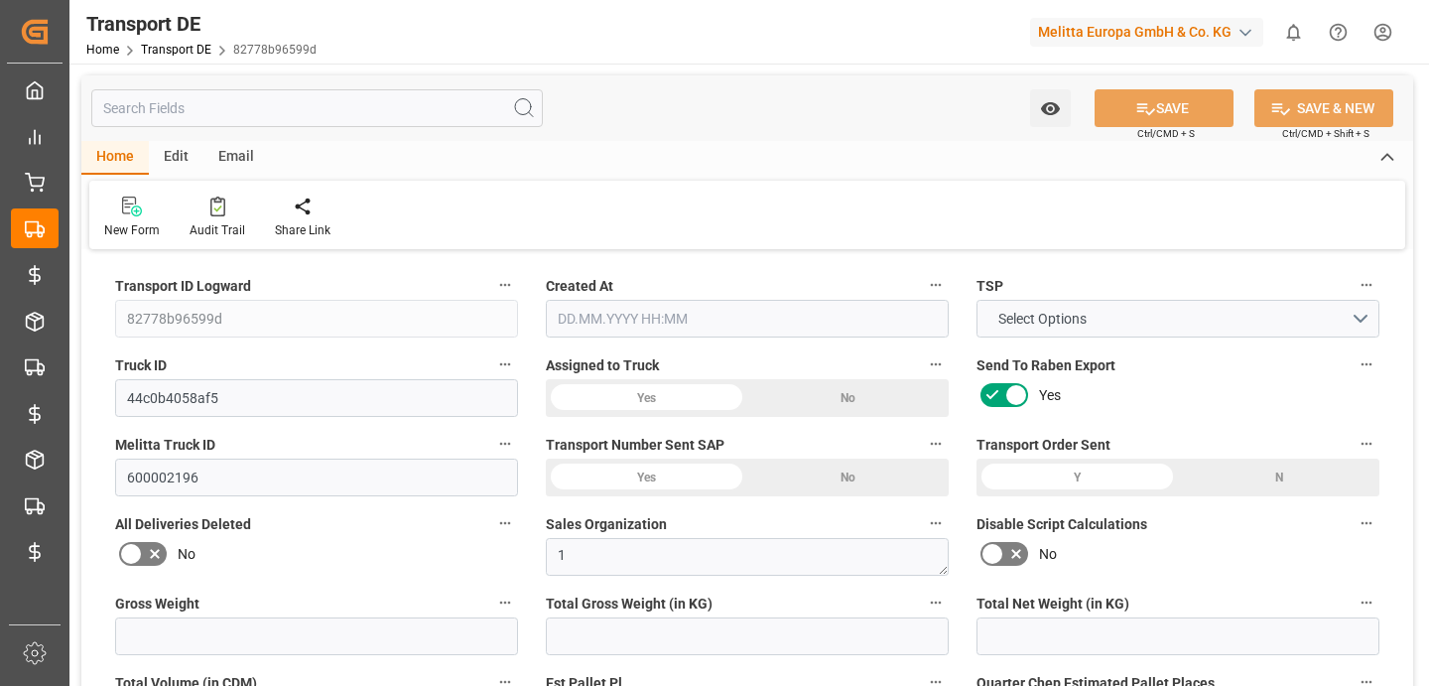
type input "1"
type input "0"
type input "3"
type input "5.976"
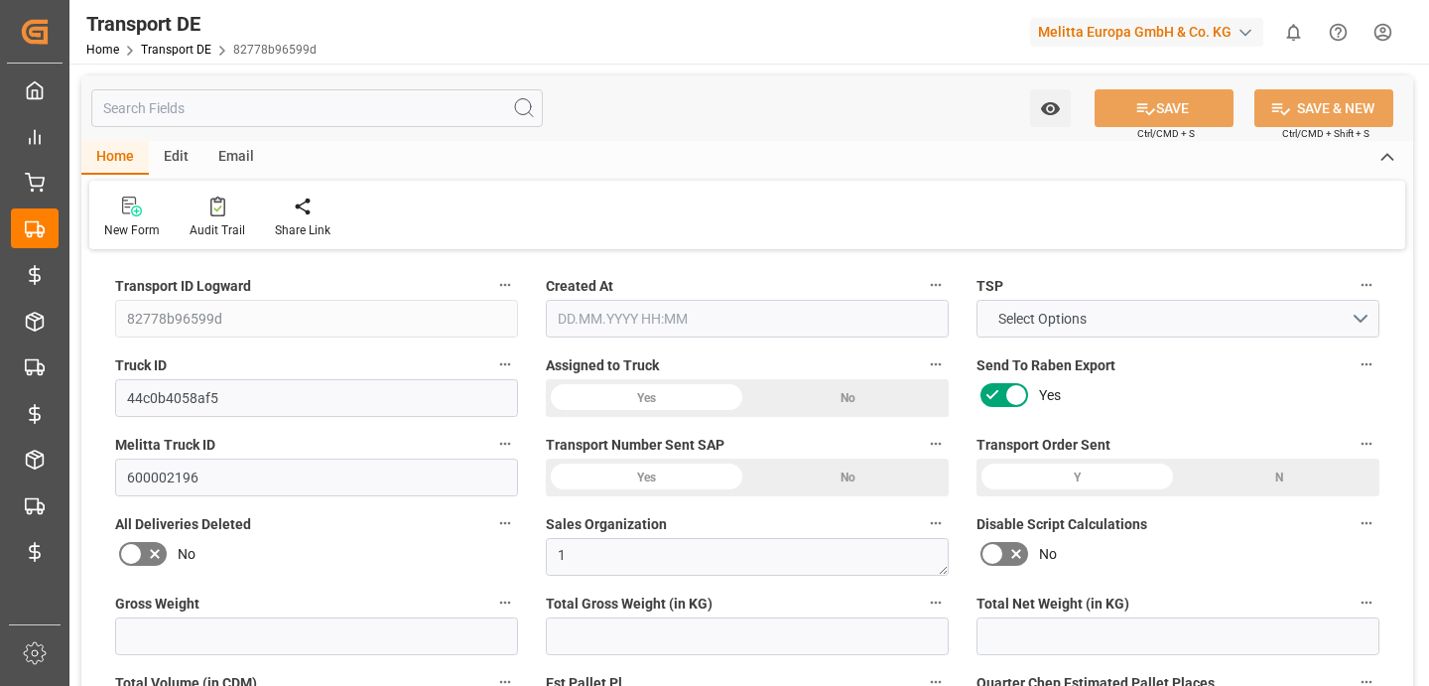
type input "0"
type input "28.08.2025 20:03"
type input "03.09.2025"
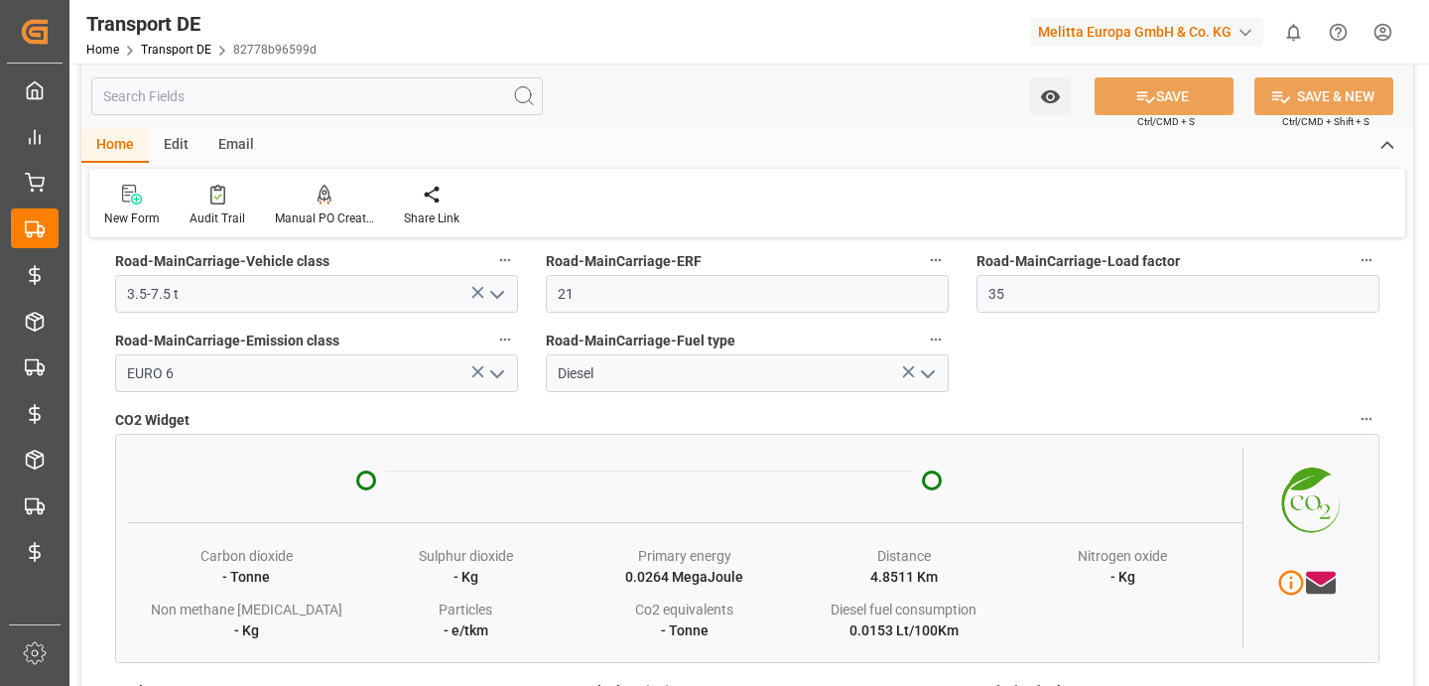
scroll to position [3973, 0]
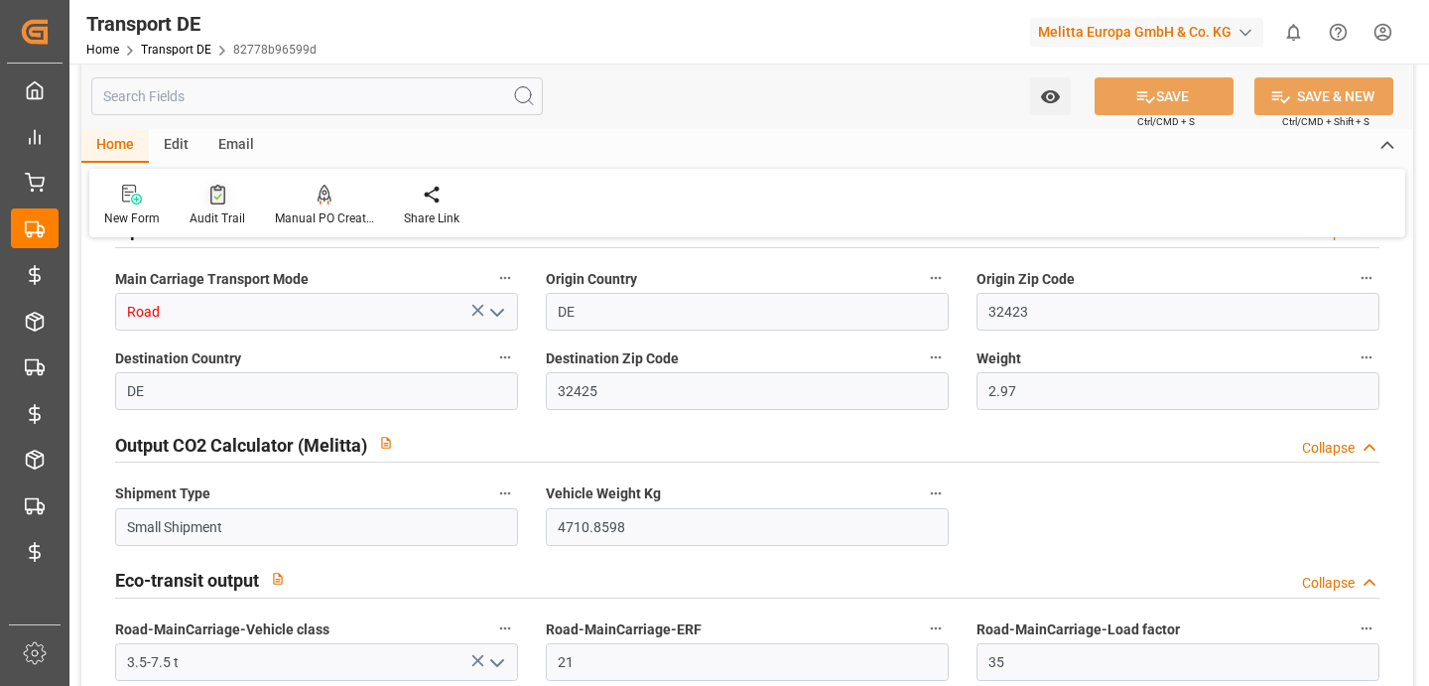
click at [219, 204] on icon at bounding box center [217, 195] width 15 height 20
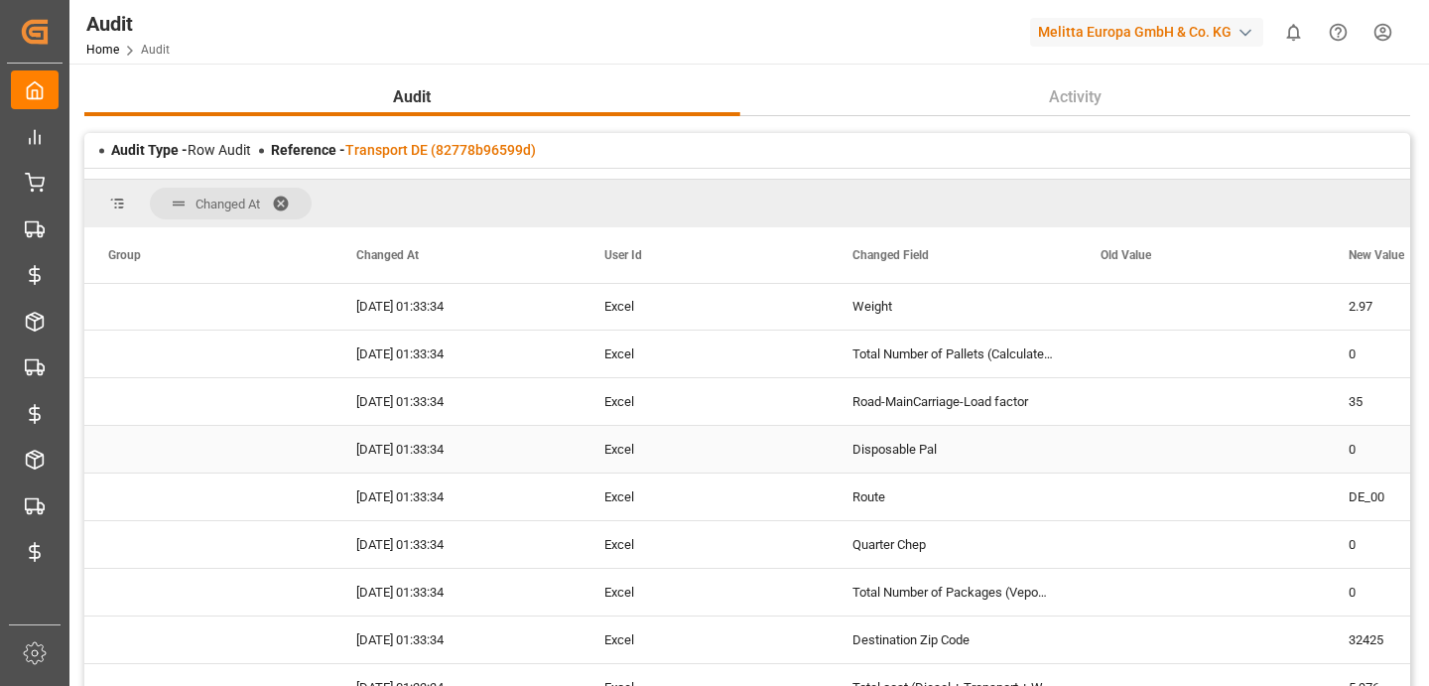
scroll to position [329, 0]
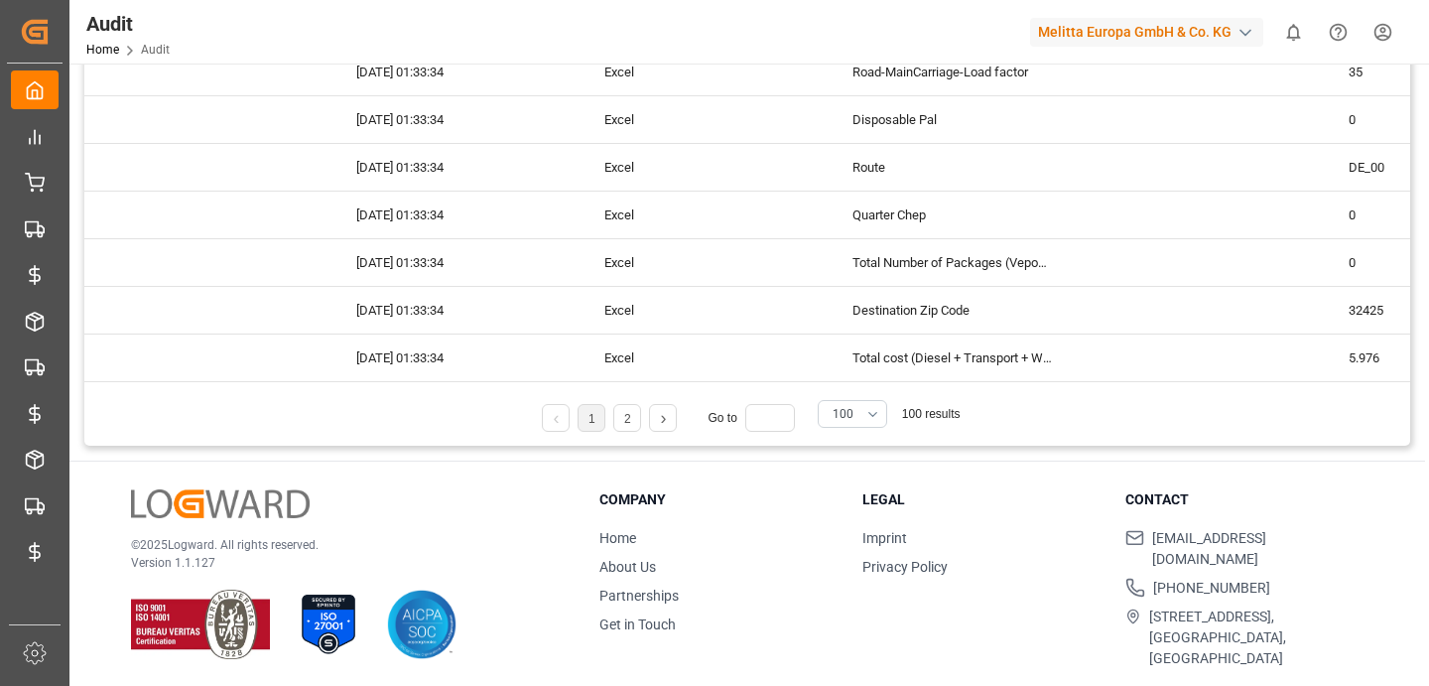
click at [659, 415] on link at bounding box center [663, 418] width 26 height 28
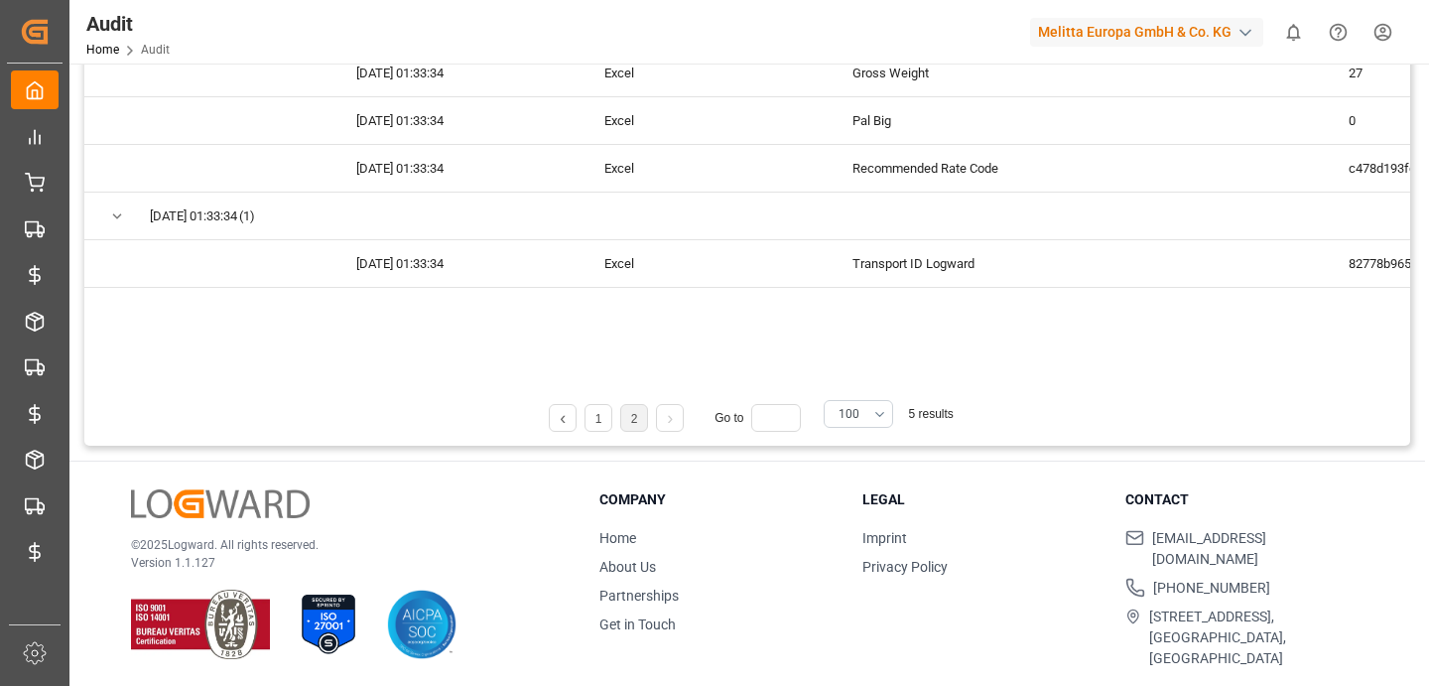
scroll to position [0, 0]
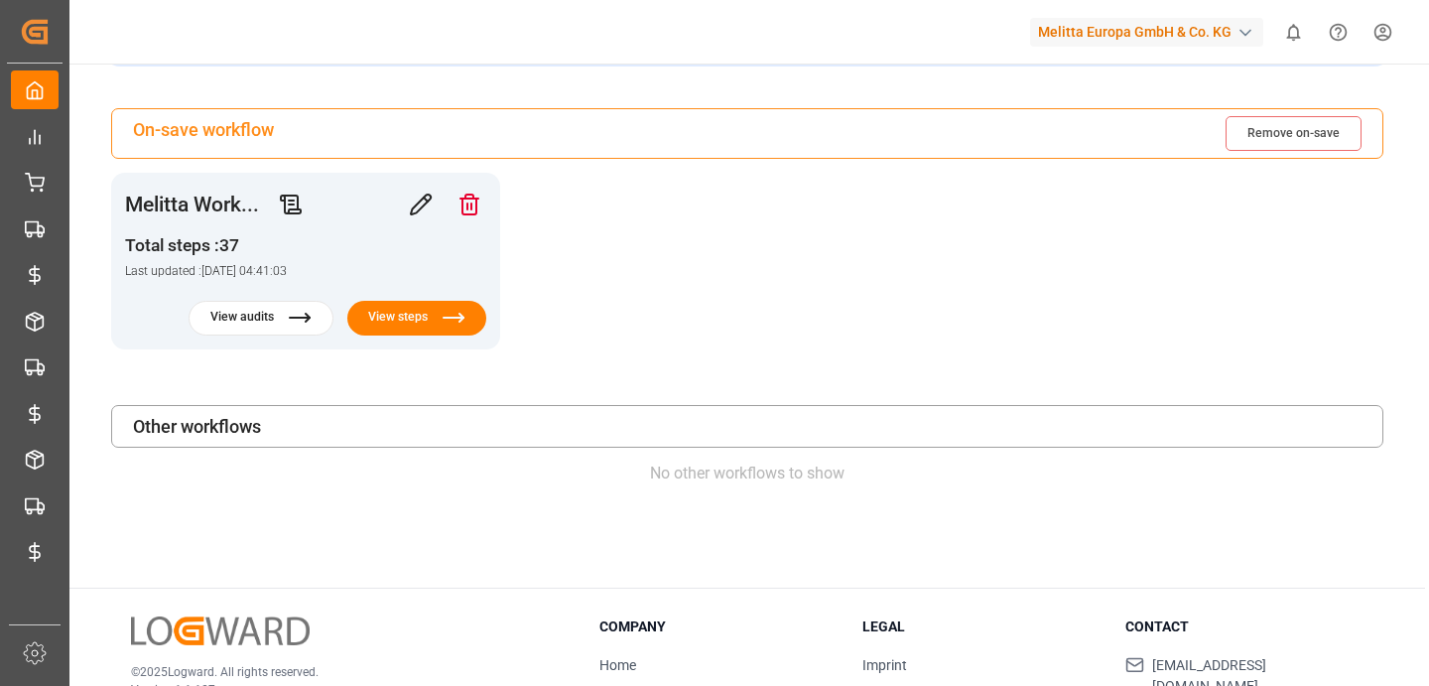
scroll to position [103, 0]
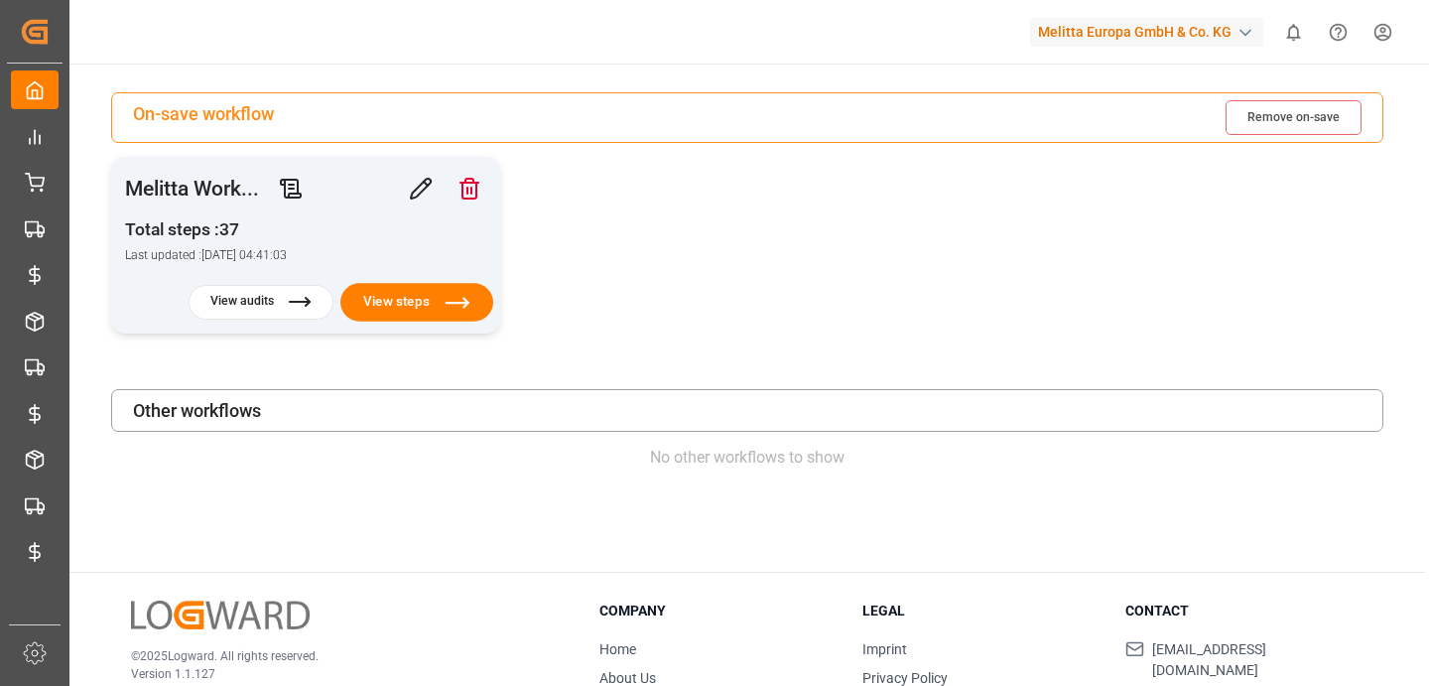
click at [380, 302] on button "View steps" at bounding box center [416, 302] width 153 height 39
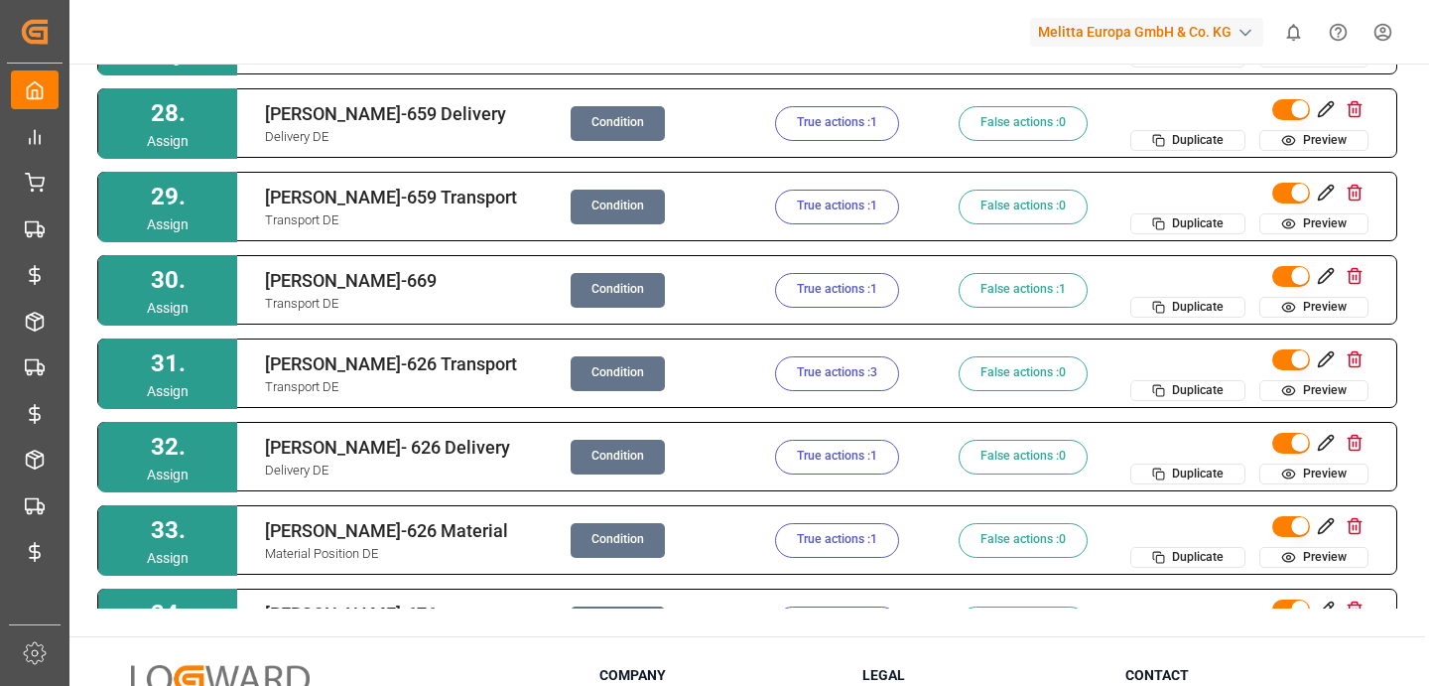
scroll to position [2196, 0]
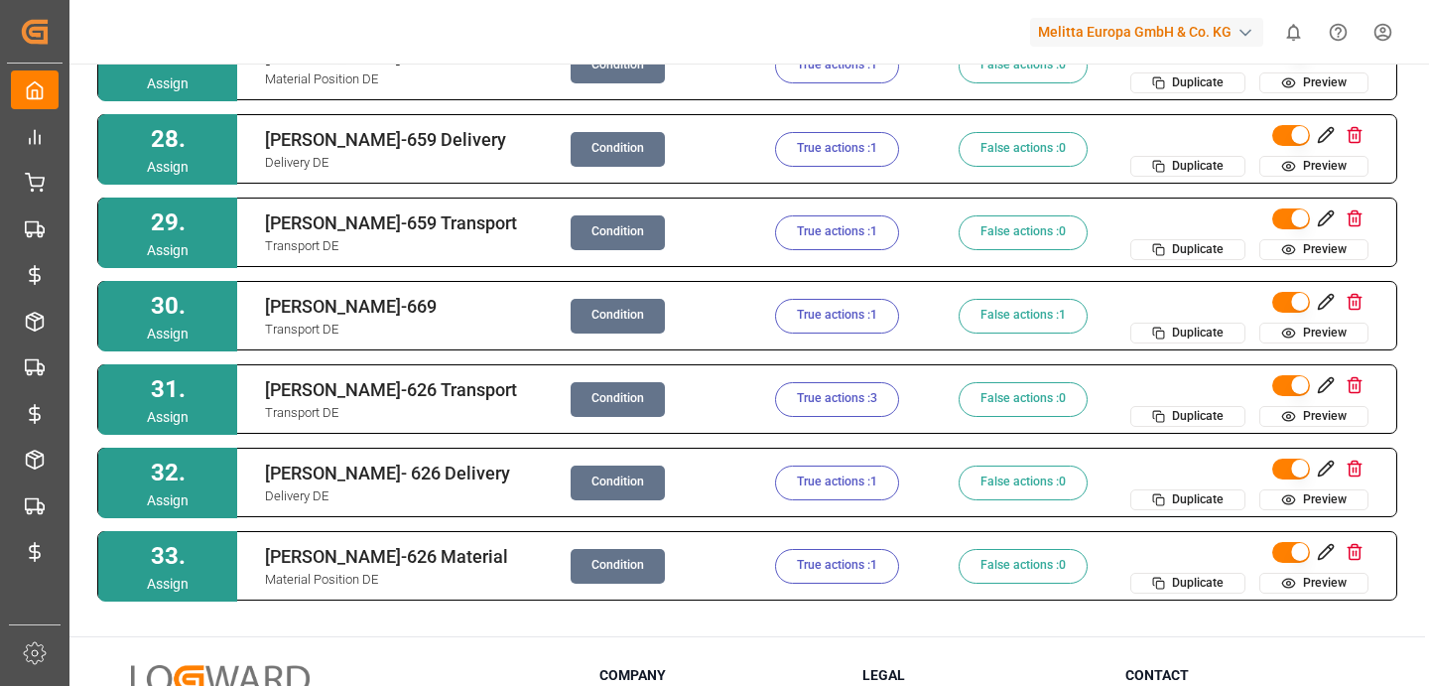
click at [810, 320] on button "True actions : 1" at bounding box center [837, 316] width 124 height 35
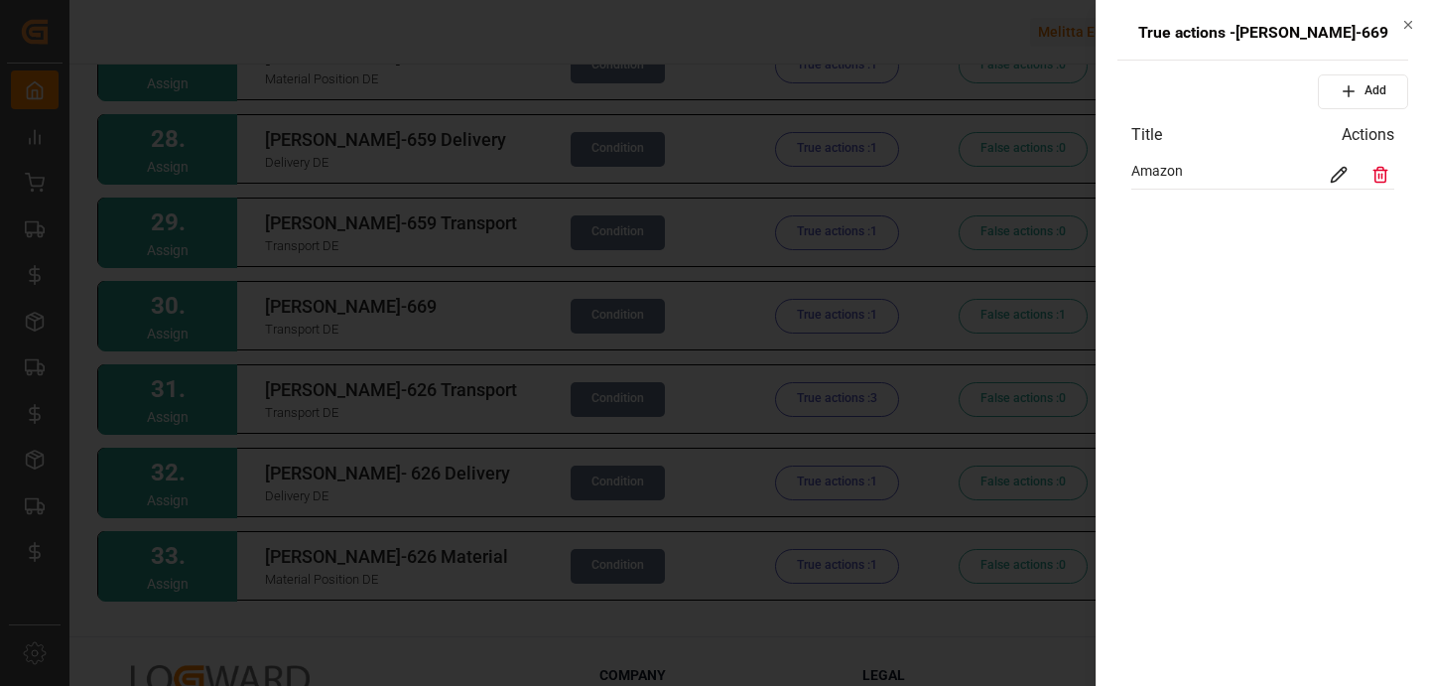
click at [381, 348] on div at bounding box center [714, 343] width 1429 height 686
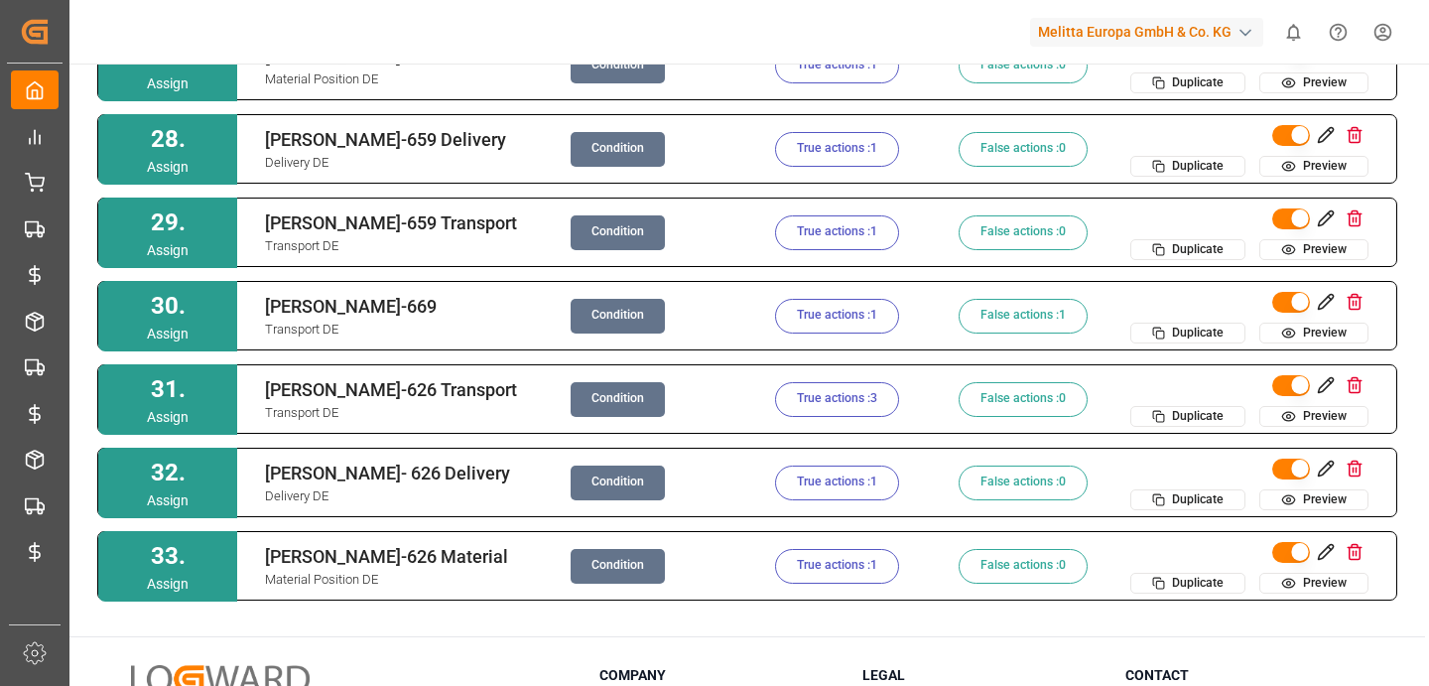
click at [807, 236] on button "True actions : 1" at bounding box center [837, 232] width 124 height 35
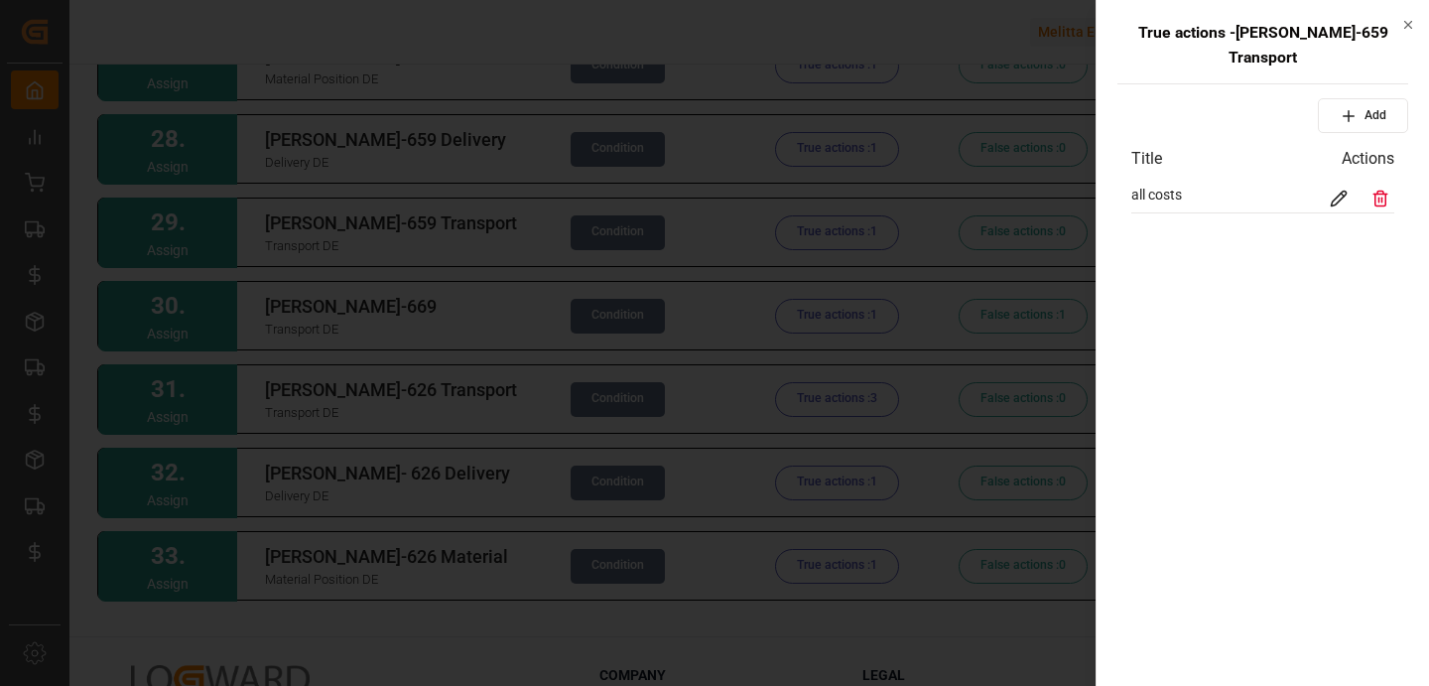
click at [415, 352] on div at bounding box center [714, 343] width 1429 height 686
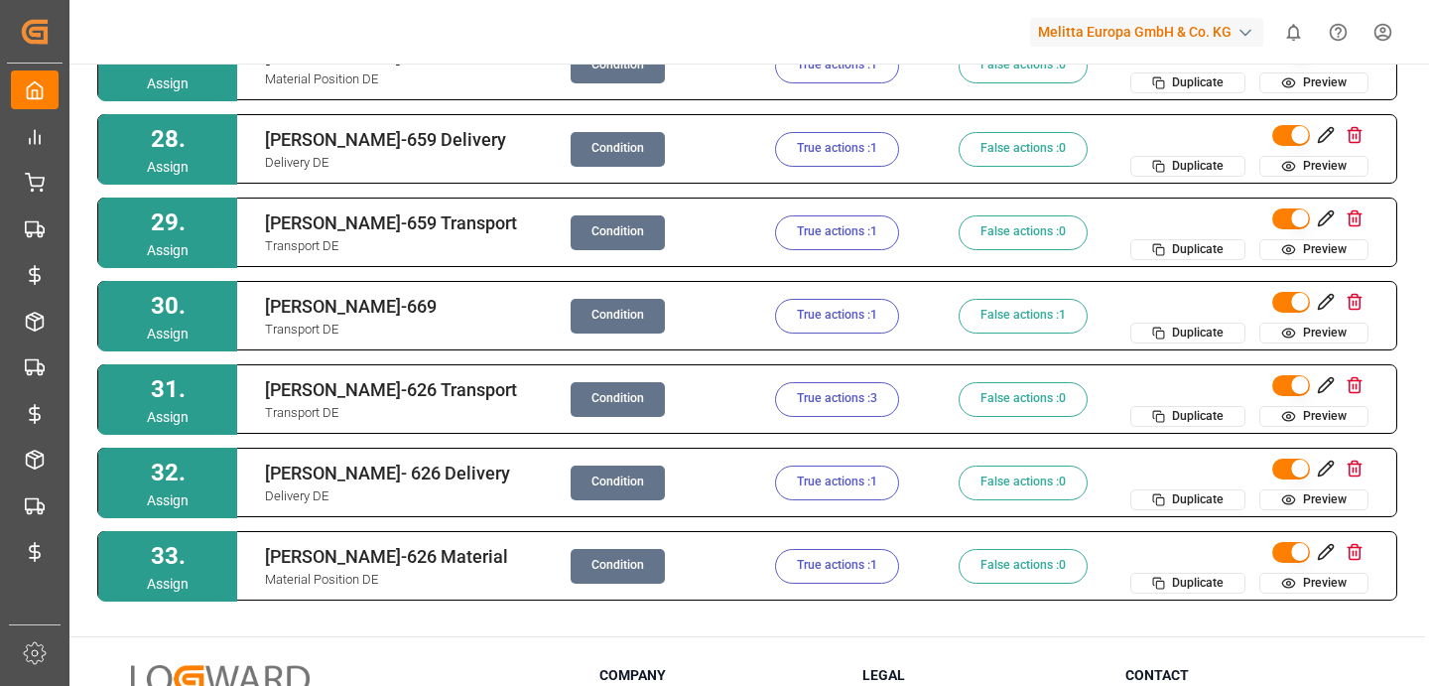
click at [827, 151] on button "True actions : 1" at bounding box center [837, 149] width 124 height 35
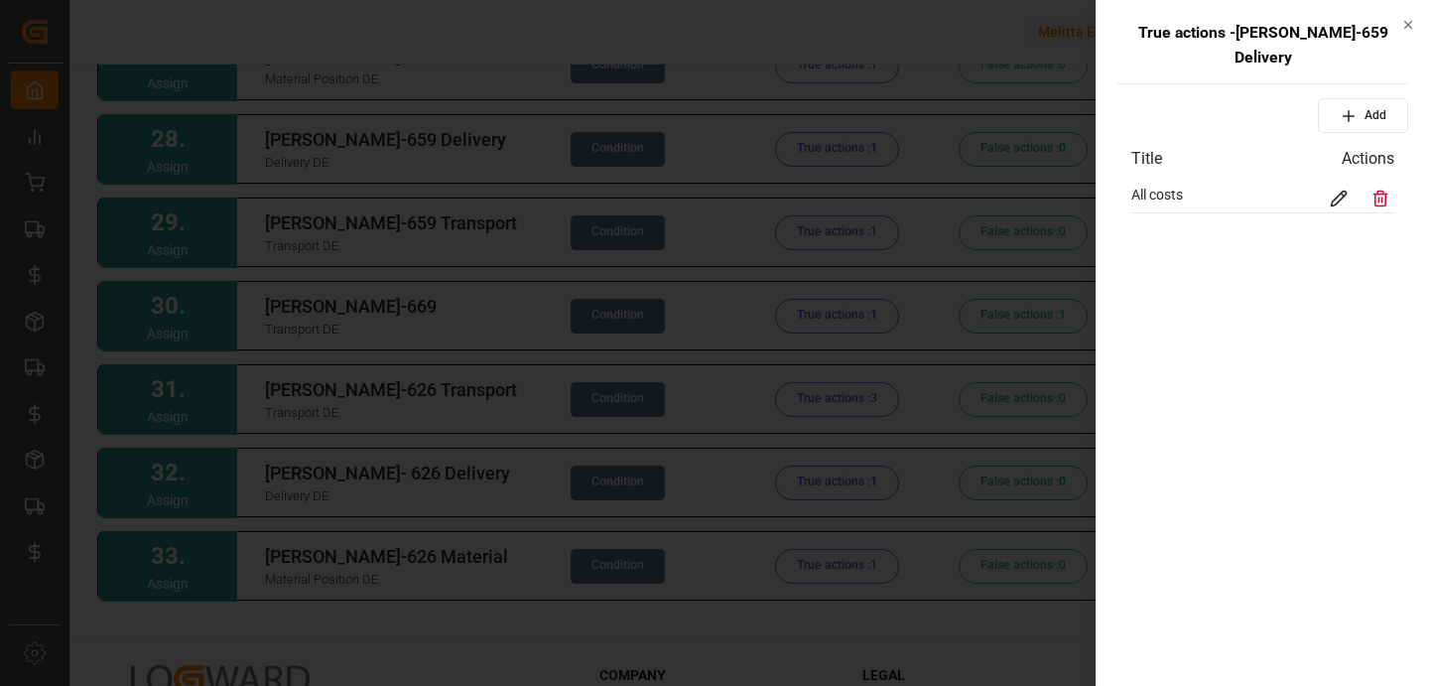
click at [450, 321] on div at bounding box center [714, 343] width 1429 height 686
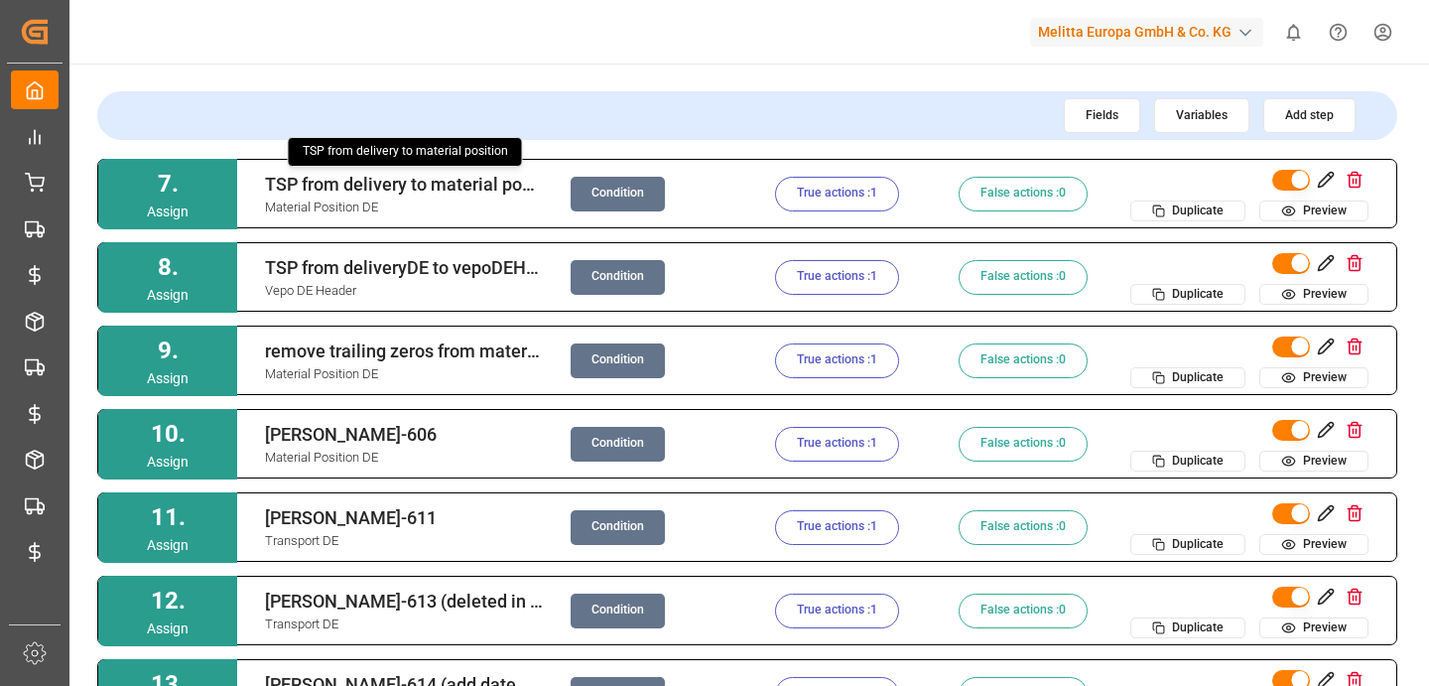
scroll to position [0, 0]
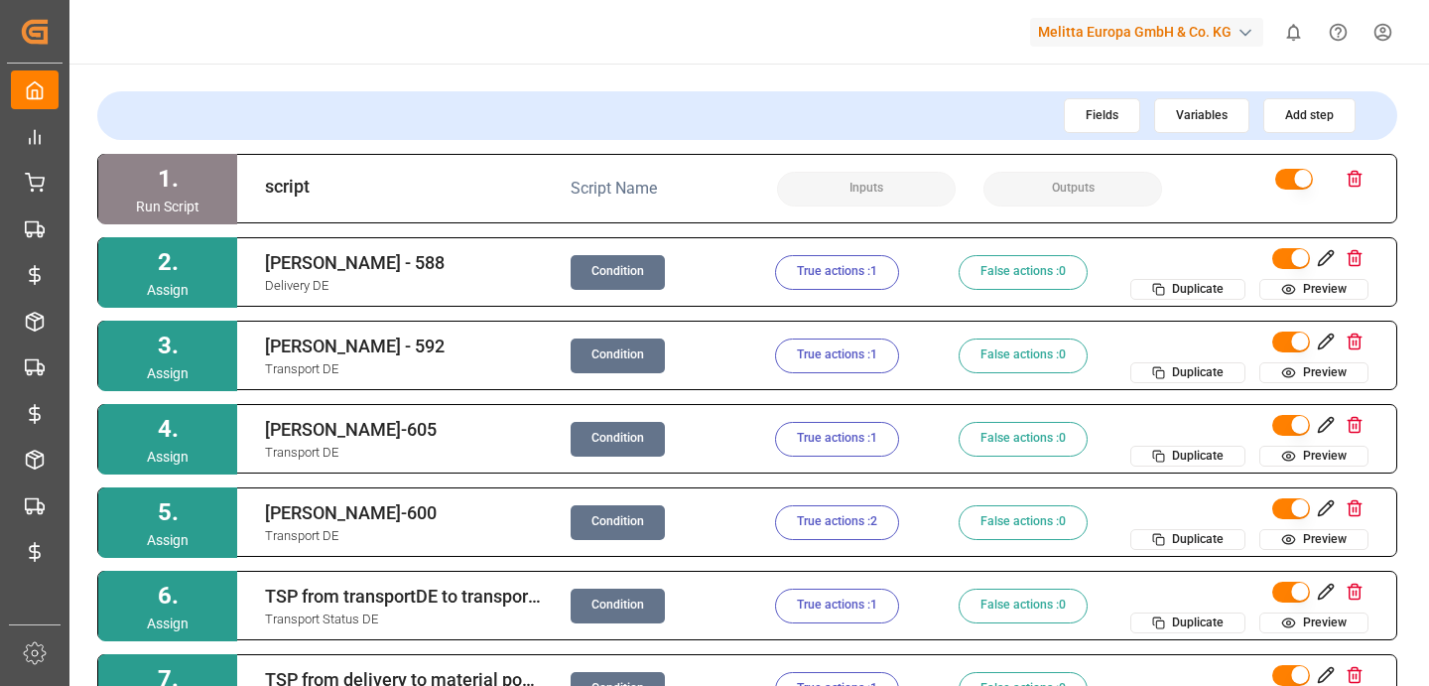
click at [582, 80] on div "Fields Variables Add step 1 . Run Script script Script Name Inputs Outputs 2 . …" at bounding box center [747, 397] width 1356 height 667
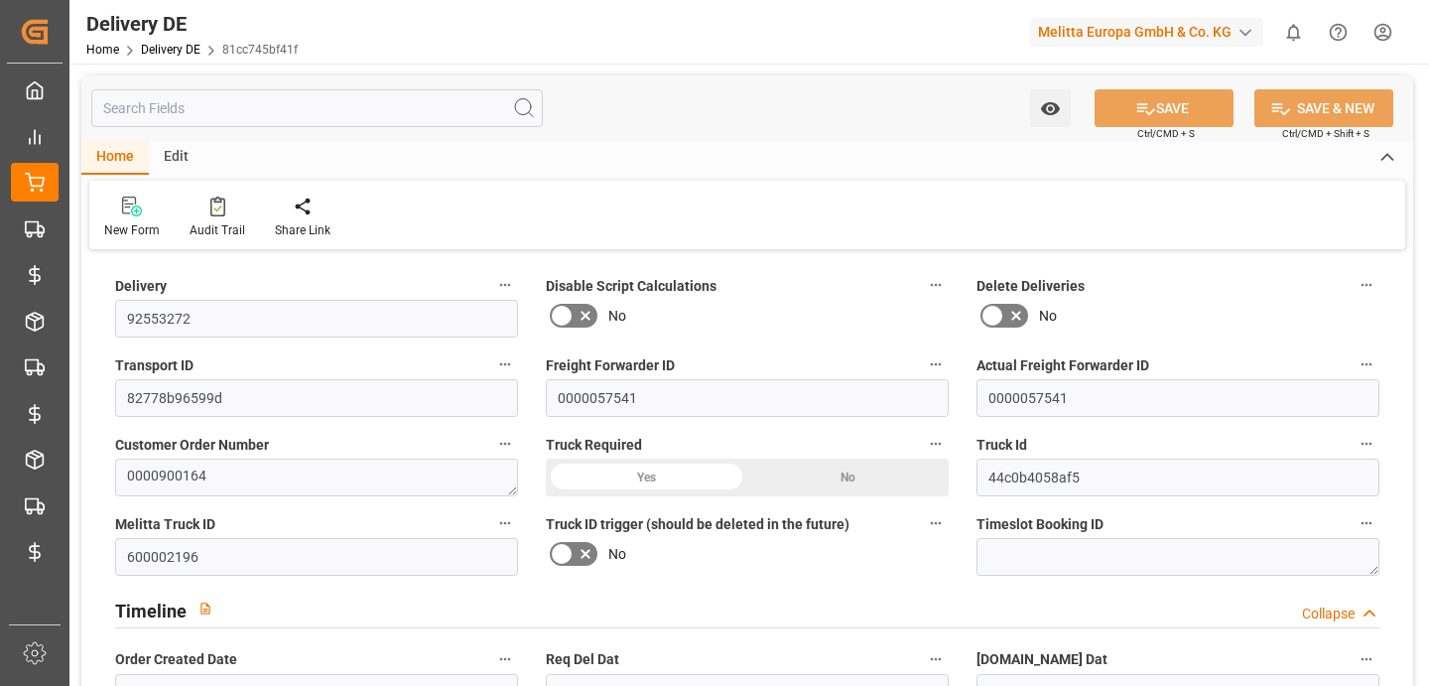
type input "[DATE]"
click at [223, 225] on div "Audit Trail" at bounding box center [218, 230] width 56 height 18
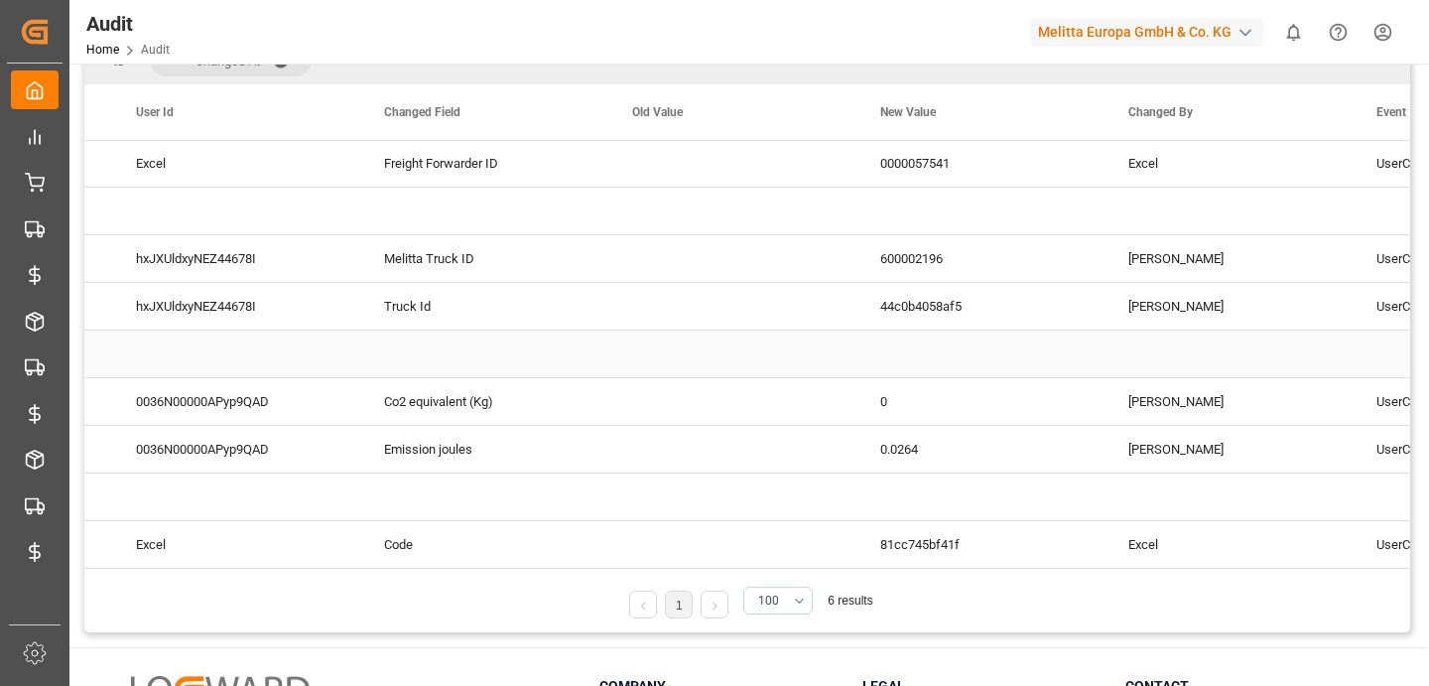
scroll to position [0, 520]
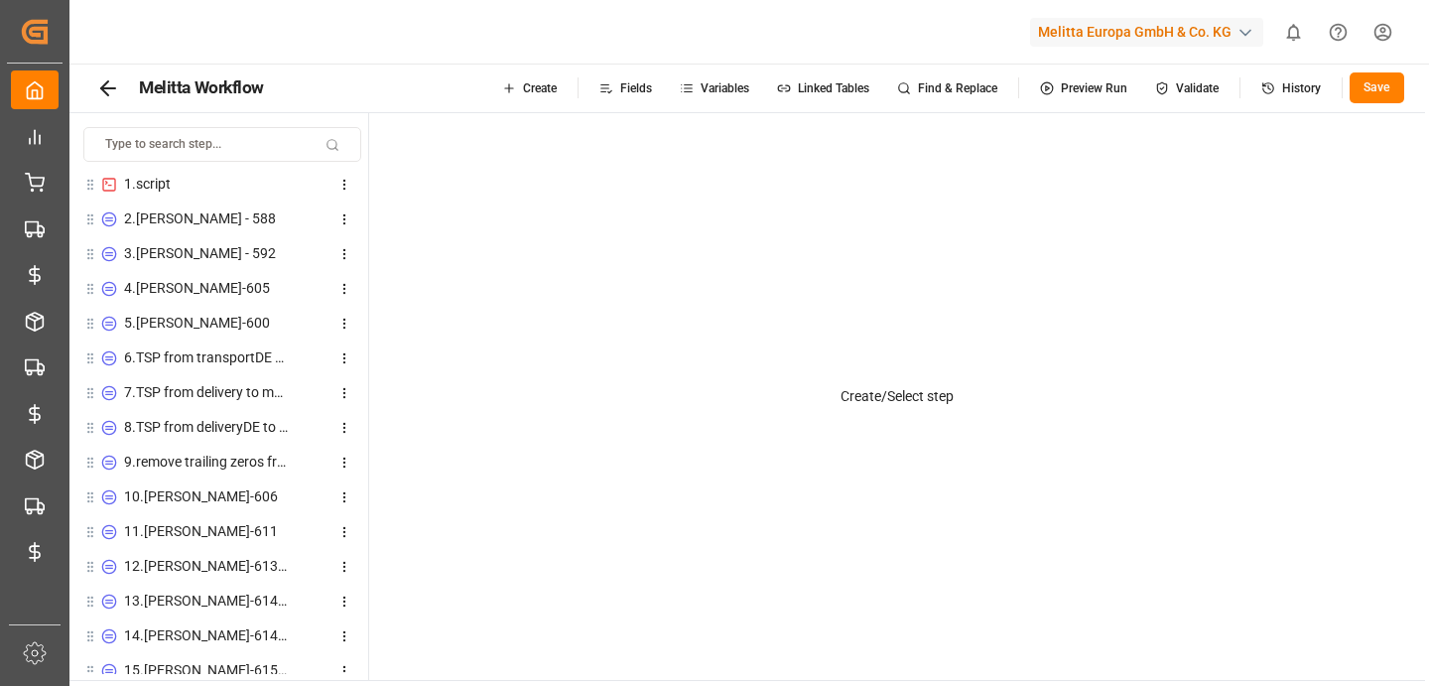
click at [812, 85] on span "Linked Tables" at bounding box center [833, 88] width 71 height 12
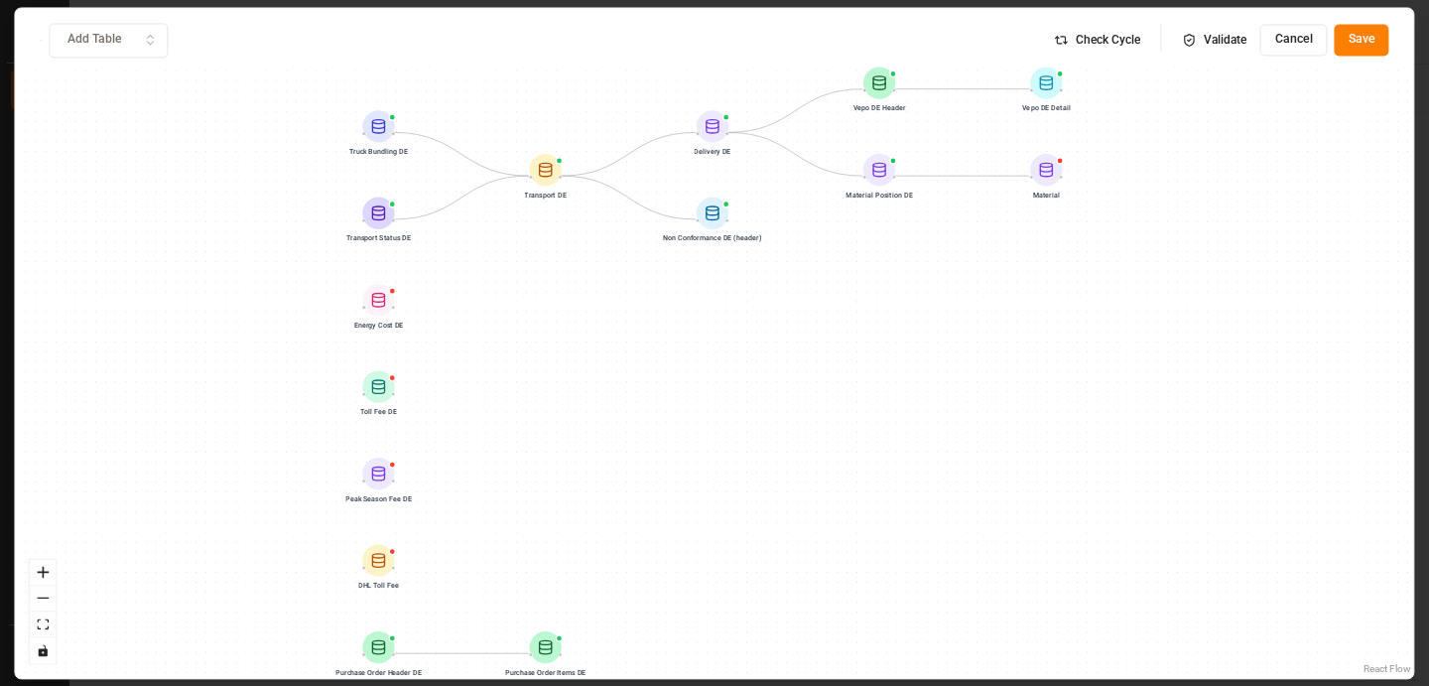
drag, startPoint x: 671, startPoint y: 388, endPoint x: 668, endPoint y: 416, distance: 27.9
click at [668, 416] on div "Delivery DE Transport DE Material Position DE Vepo DE Header Non Conformance DE…" at bounding box center [714, 343] width 1398 height 670
click at [710, 131] on icon at bounding box center [712, 125] width 12 height 11
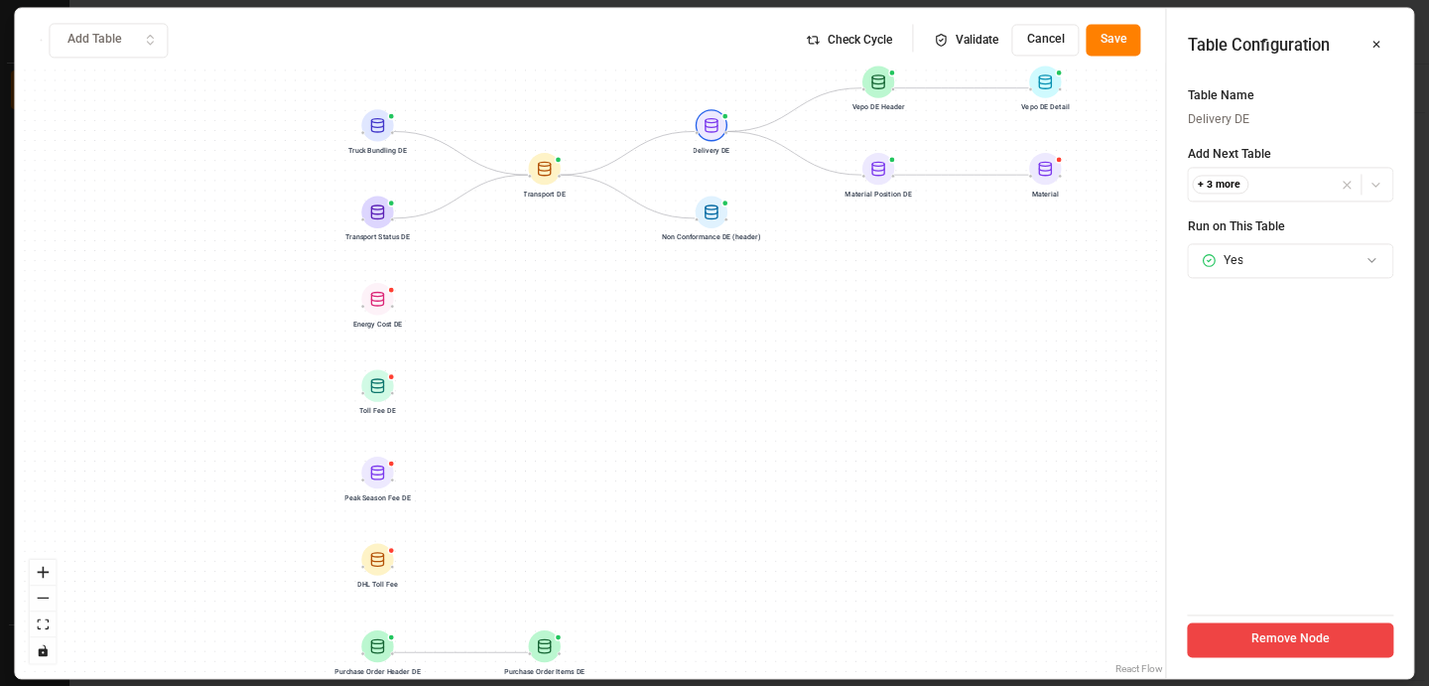
click at [534, 166] on div at bounding box center [545, 168] width 32 height 32
click at [707, 214] on icon at bounding box center [712, 212] width 12 height 11
click at [716, 123] on icon at bounding box center [712, 125] width 12 height 11
click at [547, 163] on icon at bounding box center [545, 168] width 16 height 16
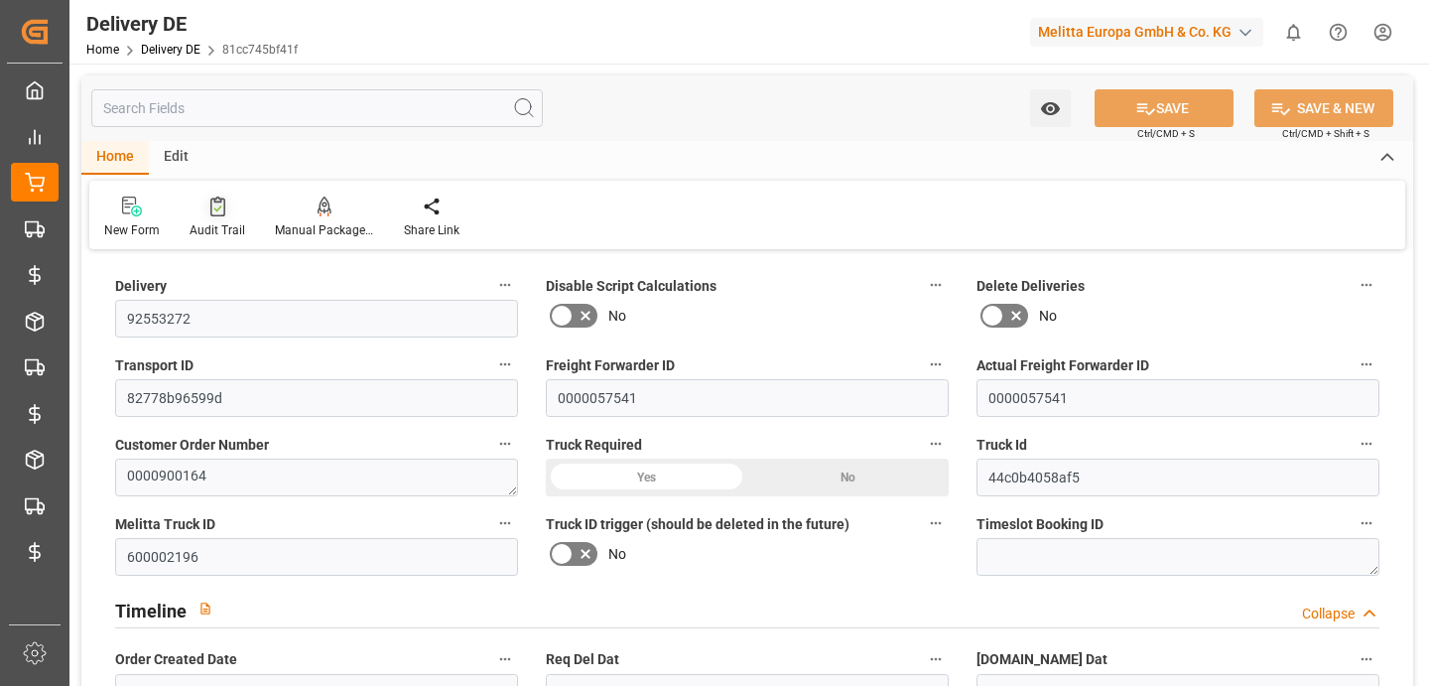
click at [203, 210] on div at bounding box center [218, 205] width 56 height 21
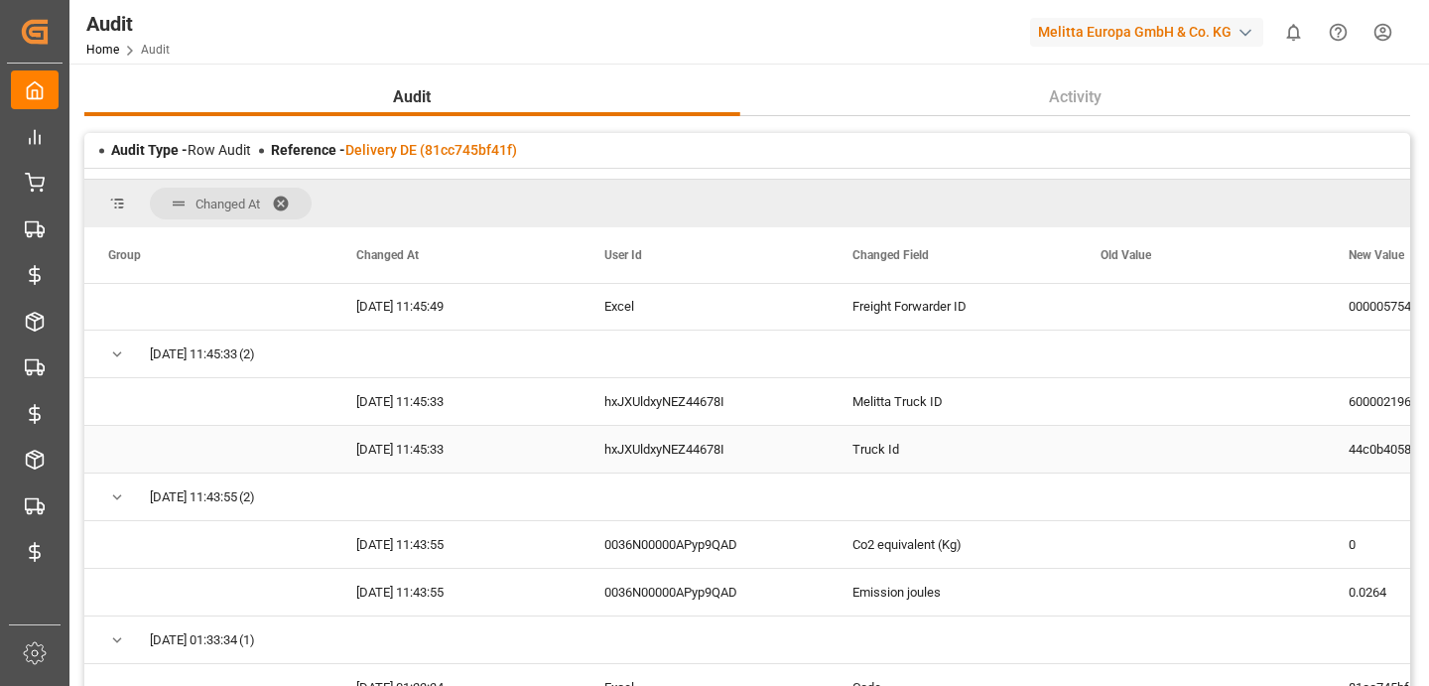
scroll to position [9, 0]
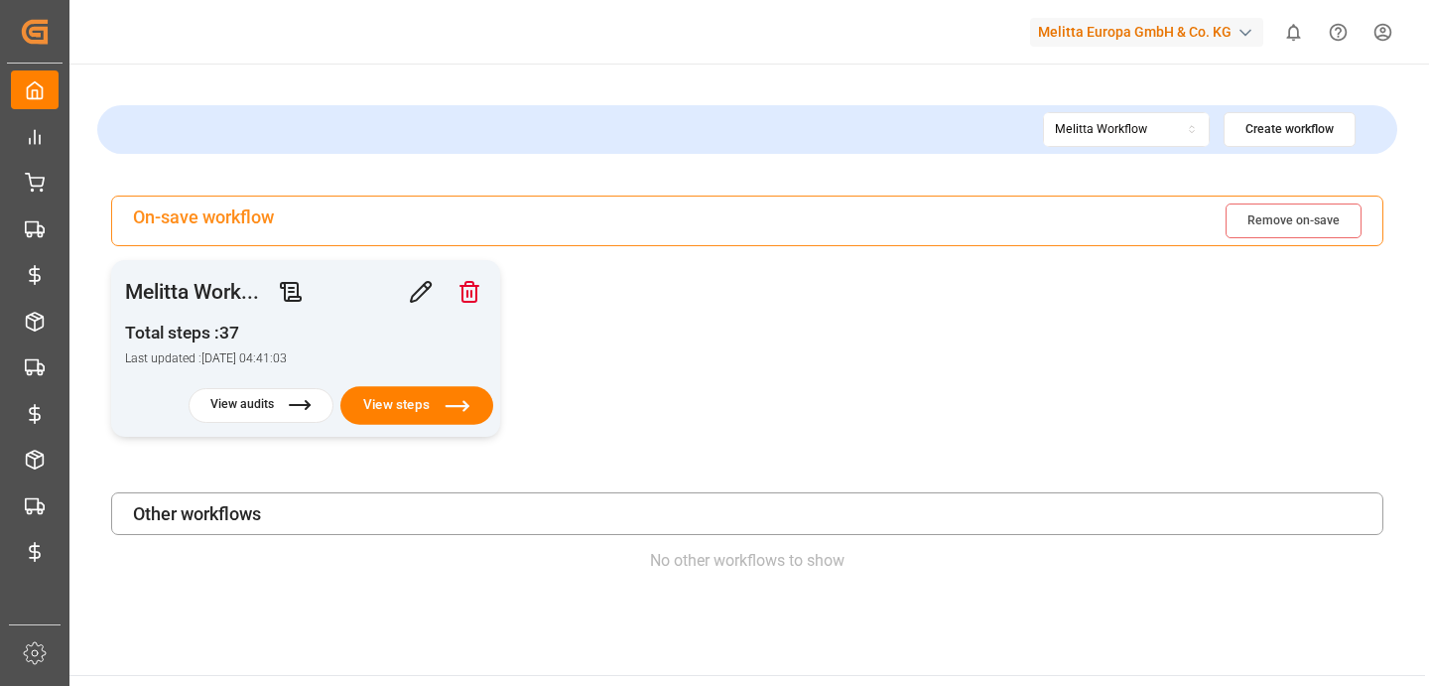
click at [405, 407] on button "View steps" at bounding box center [416, 405] width 153 height 39
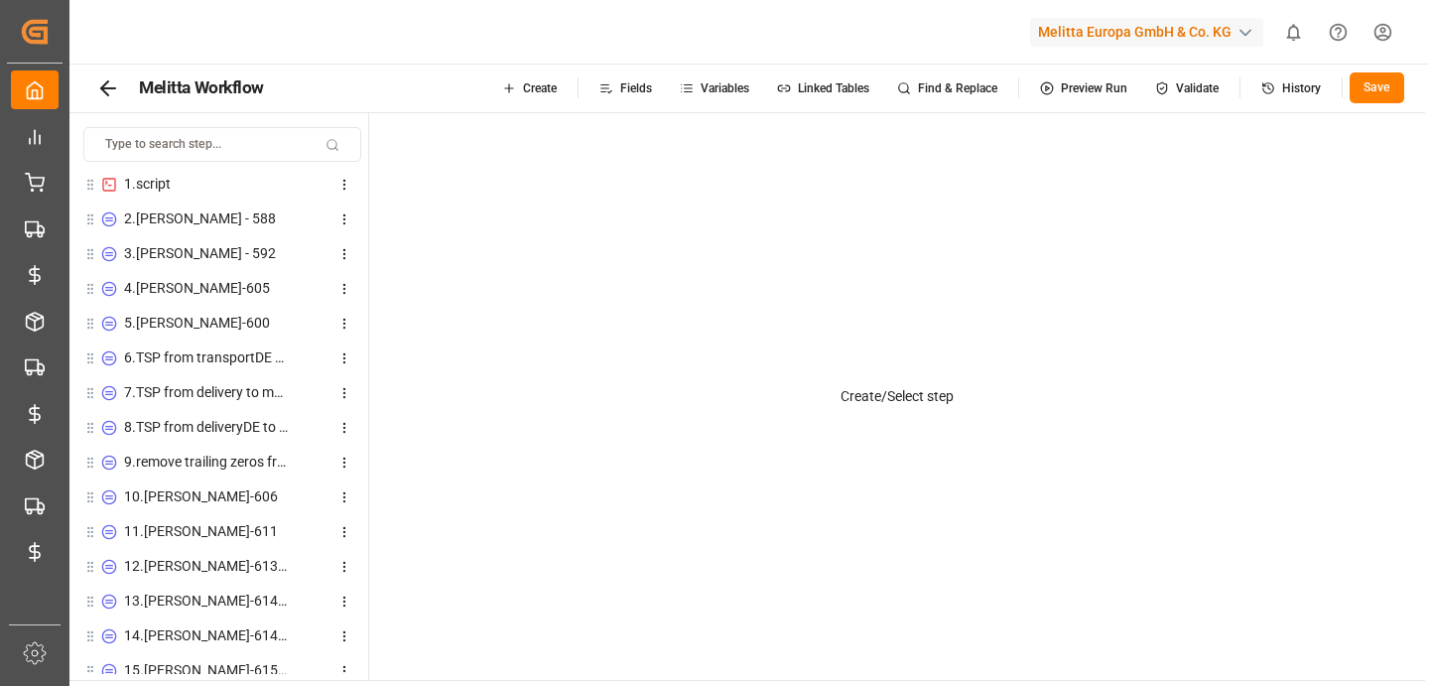
click at [823, 93] on span "Linked Tables" at bounding box center [833, 88] width 71 height 12
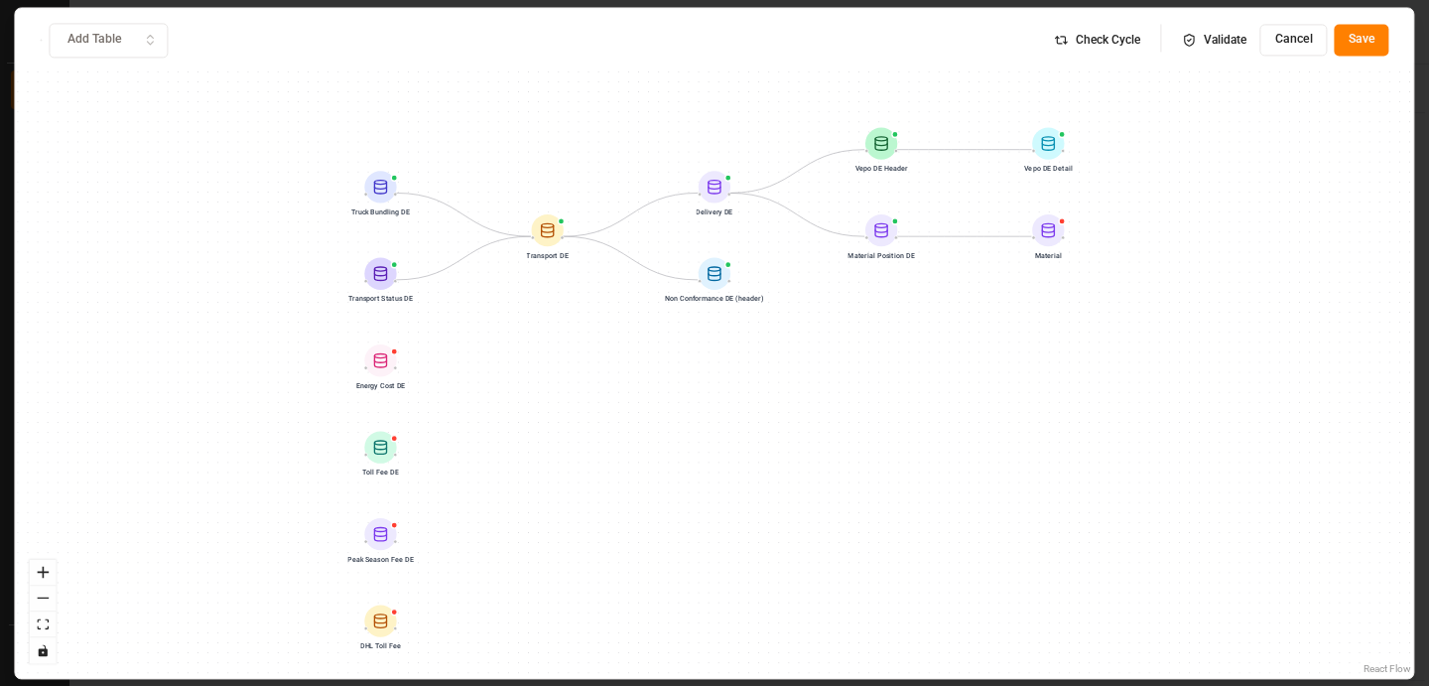
drag, startPoint x: 667, startPoint y: 475, endPoint x: 667, endPoint y: 564, distance: 88.3
click at [667, 564] on div "Delivery DE Transport DE Material Position DE Vepo DE Header Non Conformance DE…" at bounding box center [714, 343] width 1398 height 670
